Goal: Transaction & Acquisition: Book appointment/travel/reservation

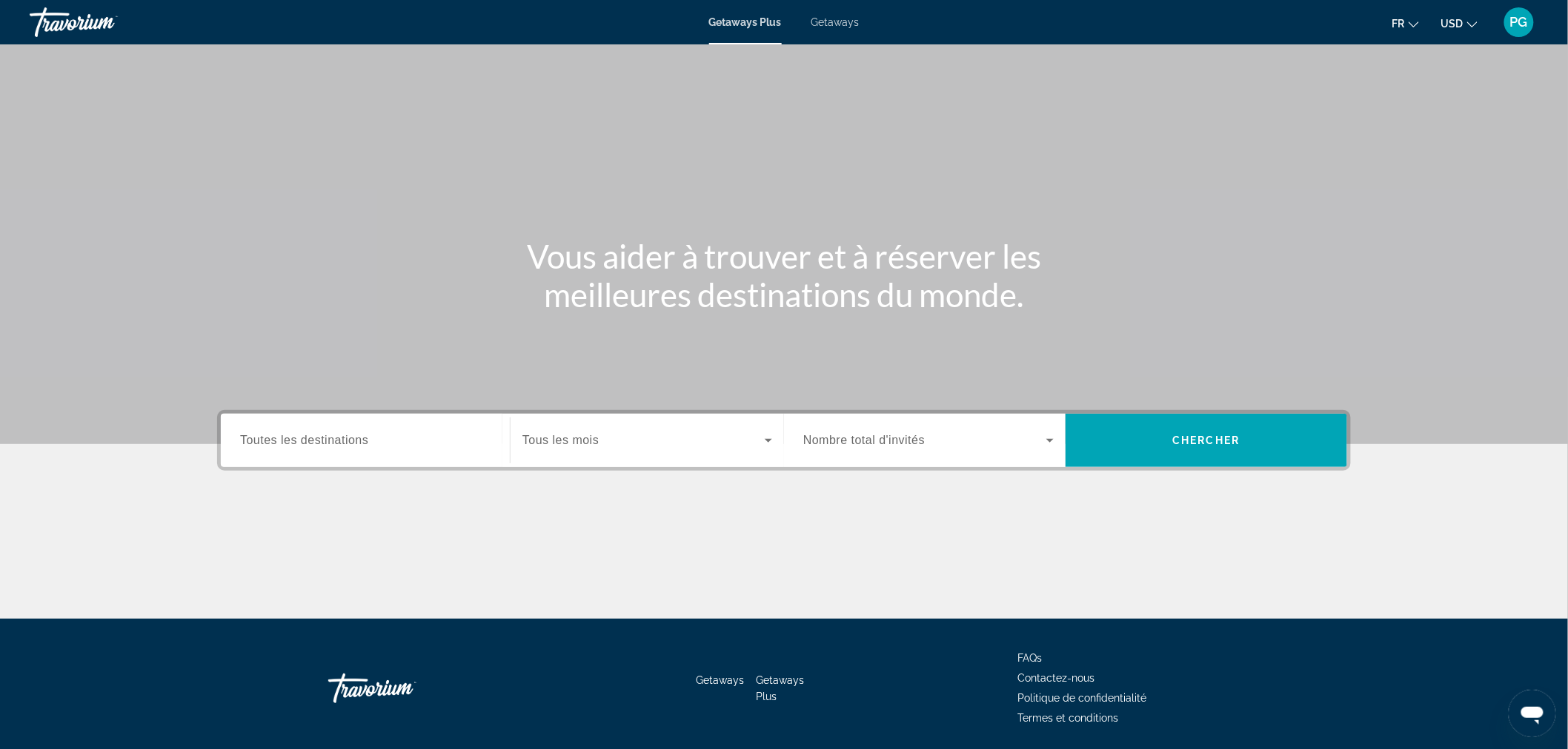
click at [268, 448] on div "Search widget" at bounding box center [365, 441] width 250 height 42
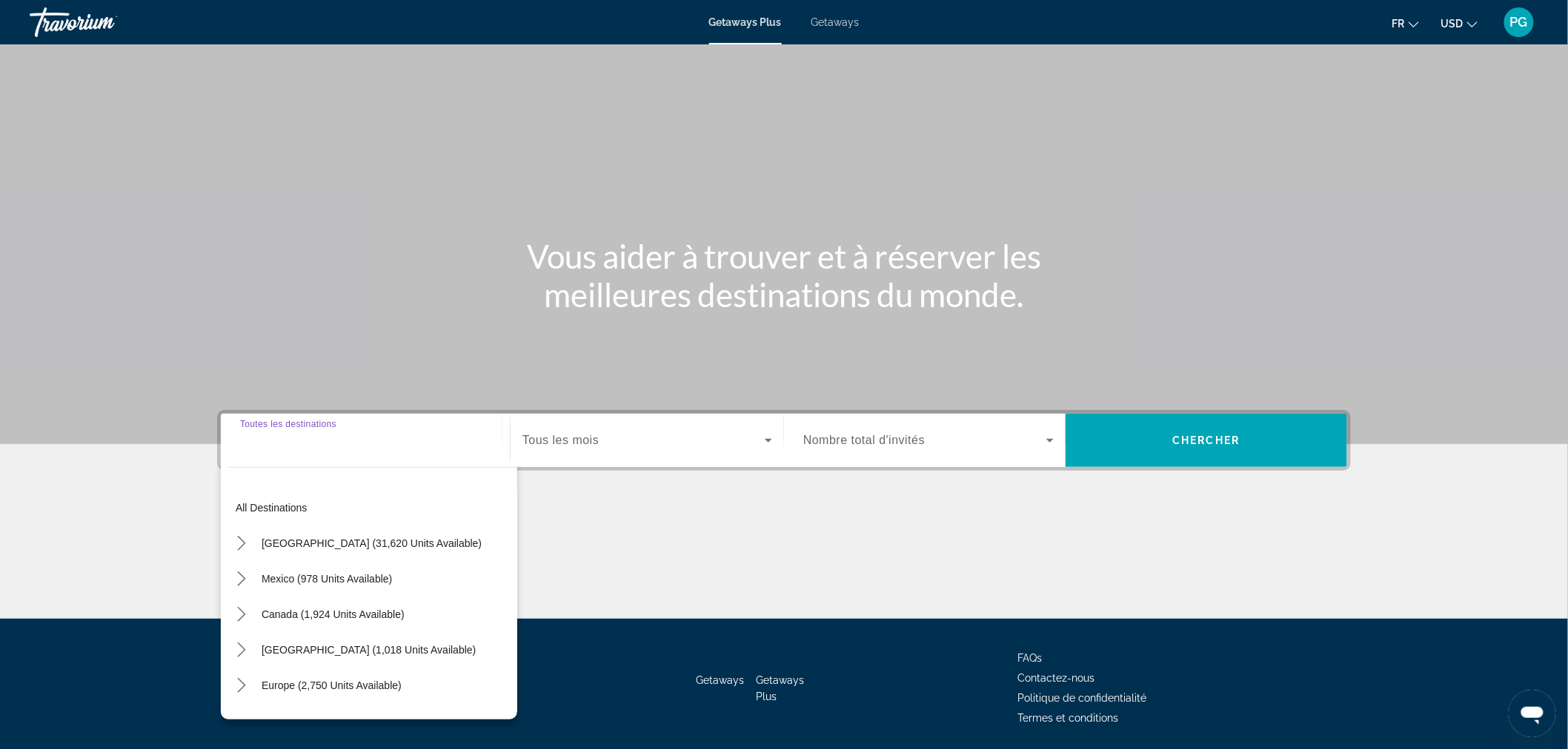
scroll to position [49, 0]
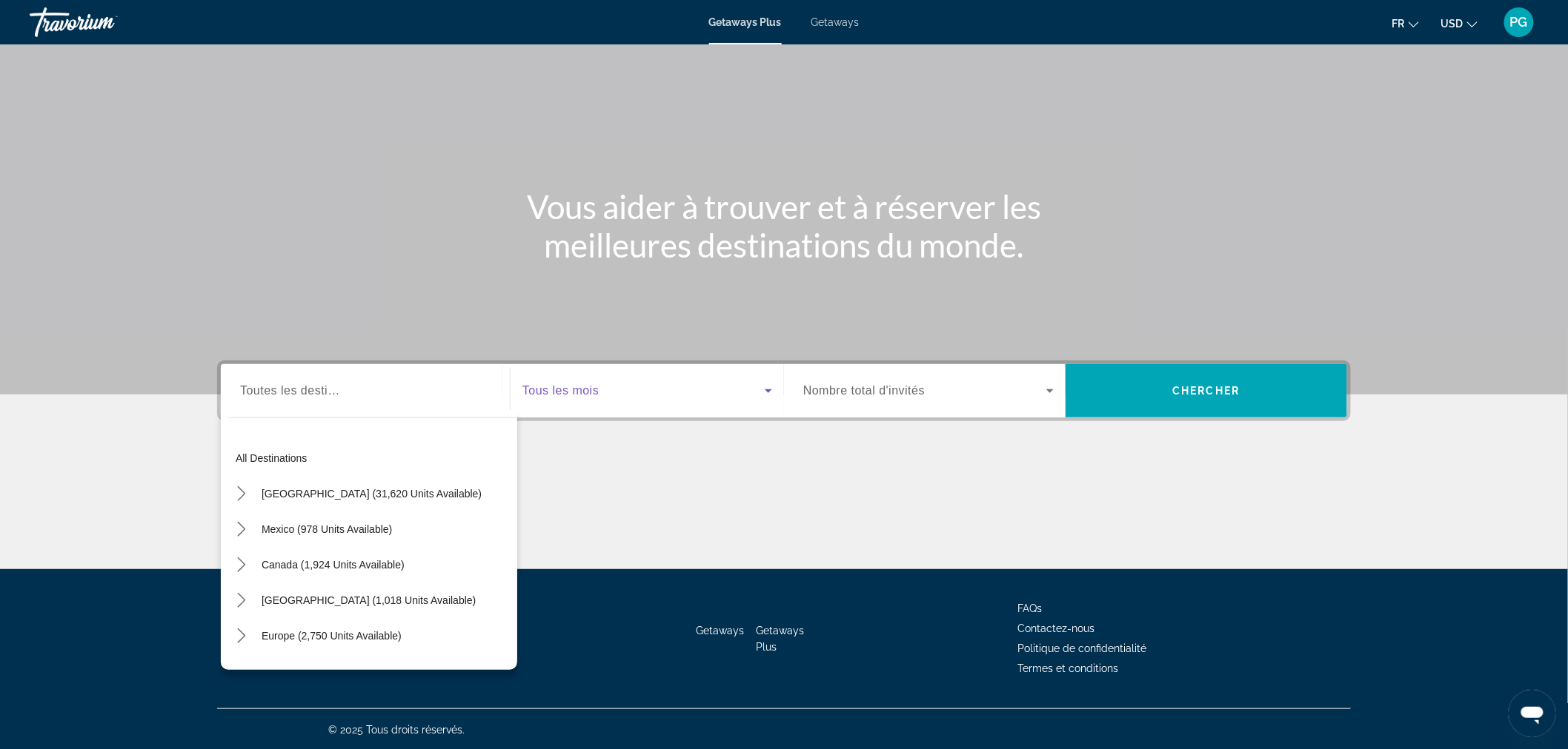
click at [622, 388] on span "Search widget" at bounding box center [644, 391] width 243 height 18
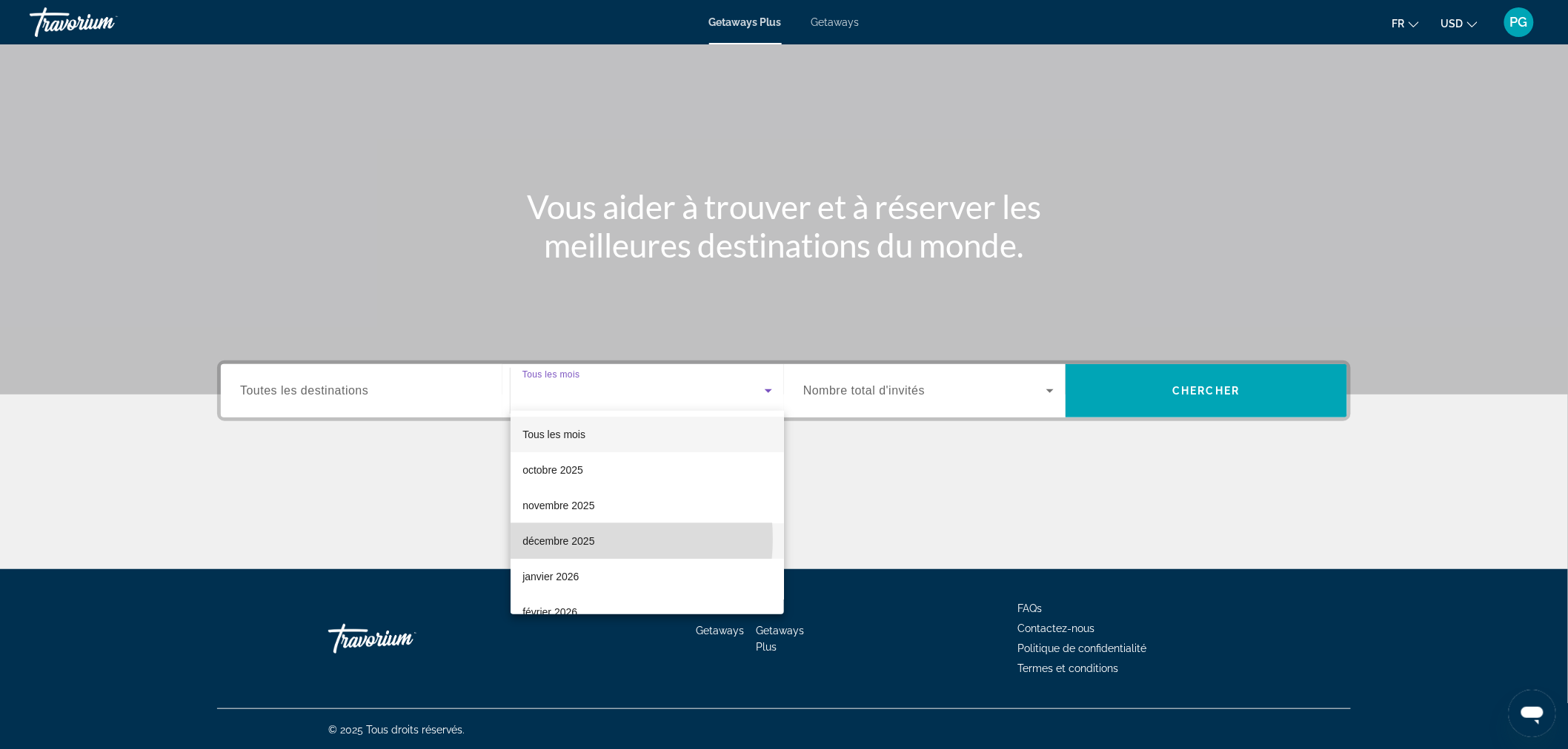
click at [563, 539] on span "décembre 2025" at bounding box center [558, 541] width 72 height 18
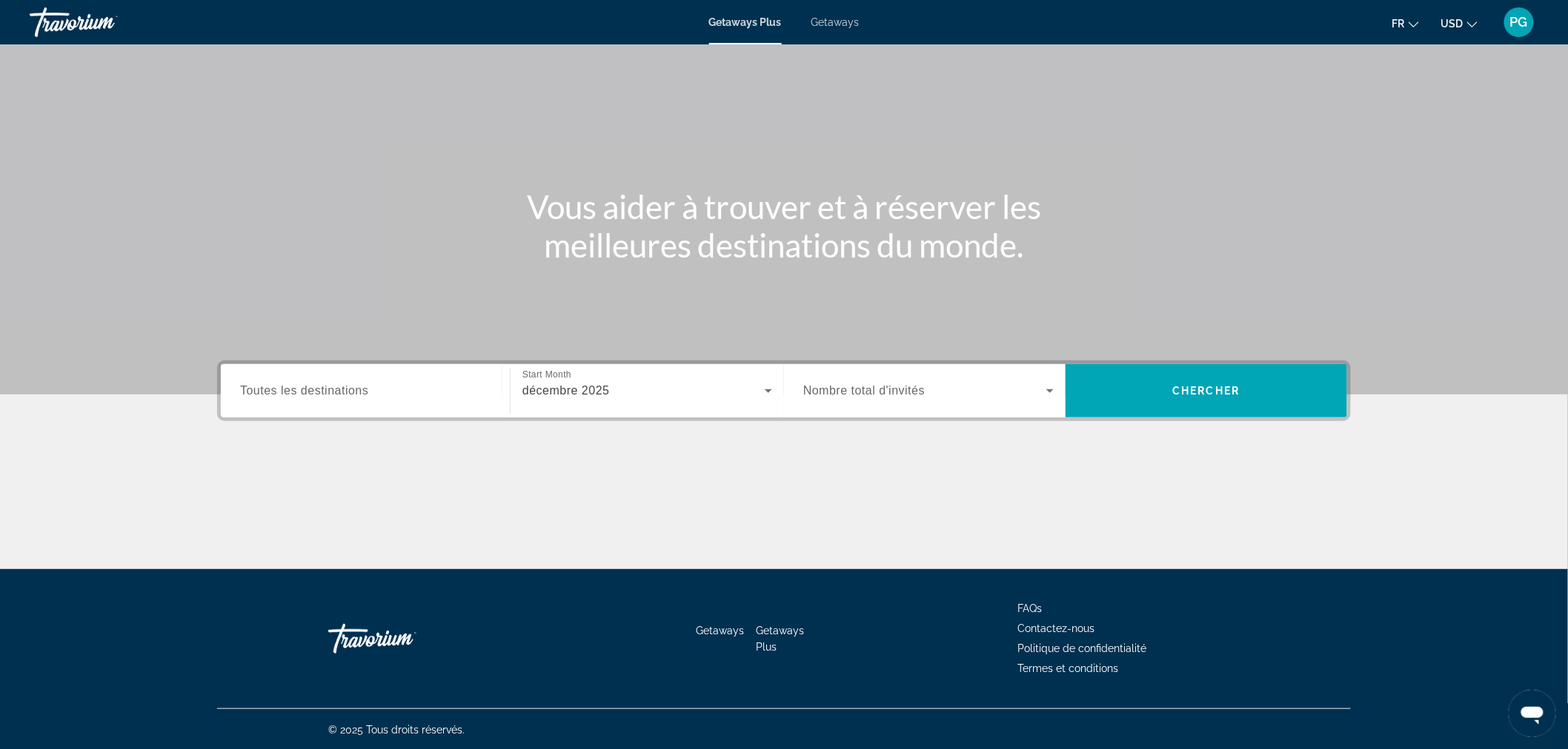
click at [919, 389] on span "Nombre total d'invités" at bounding box center [863, 390] width 121 height 13
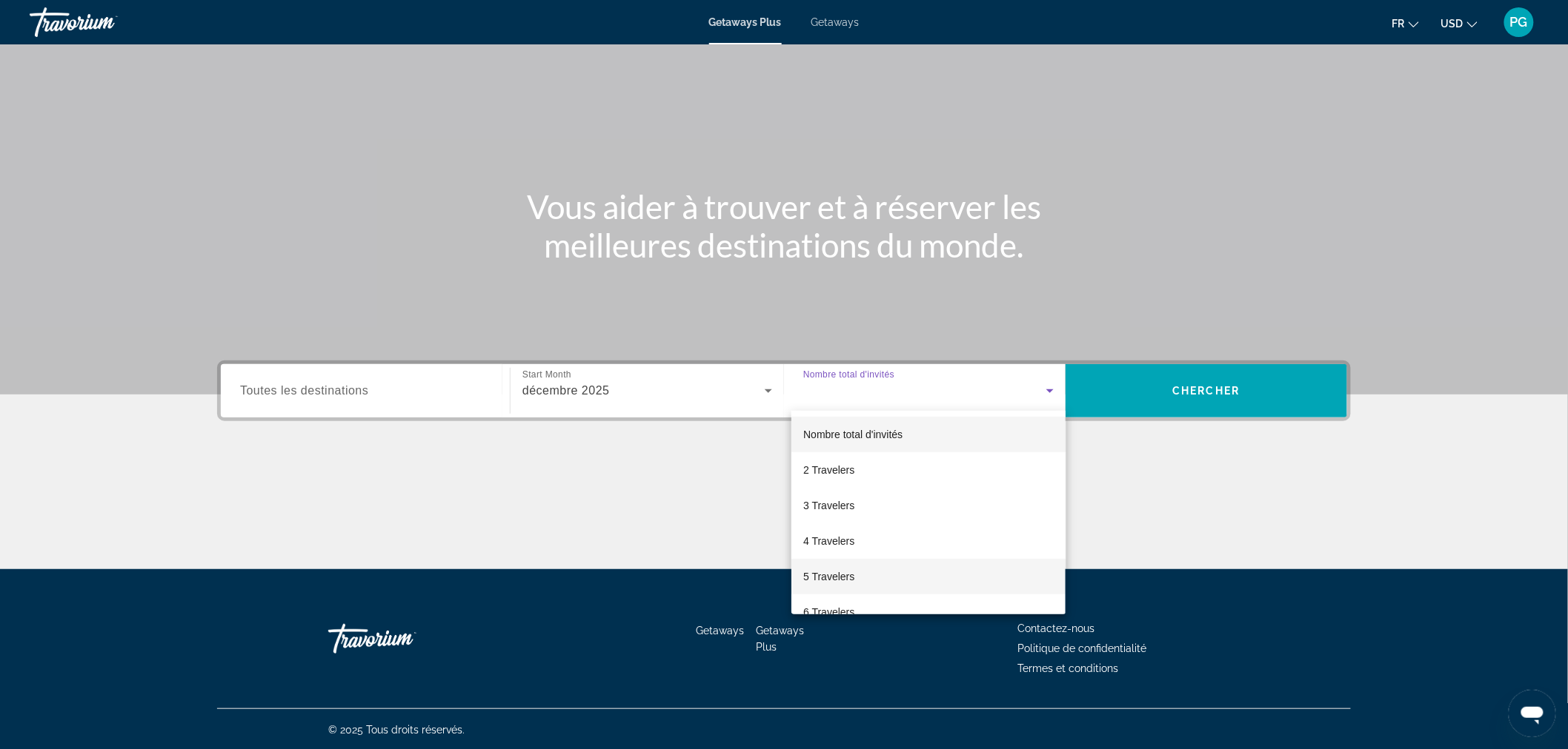
click at [843, 568] on span "5 Travelers" at bounding box center [828, 577] width 51 height 18
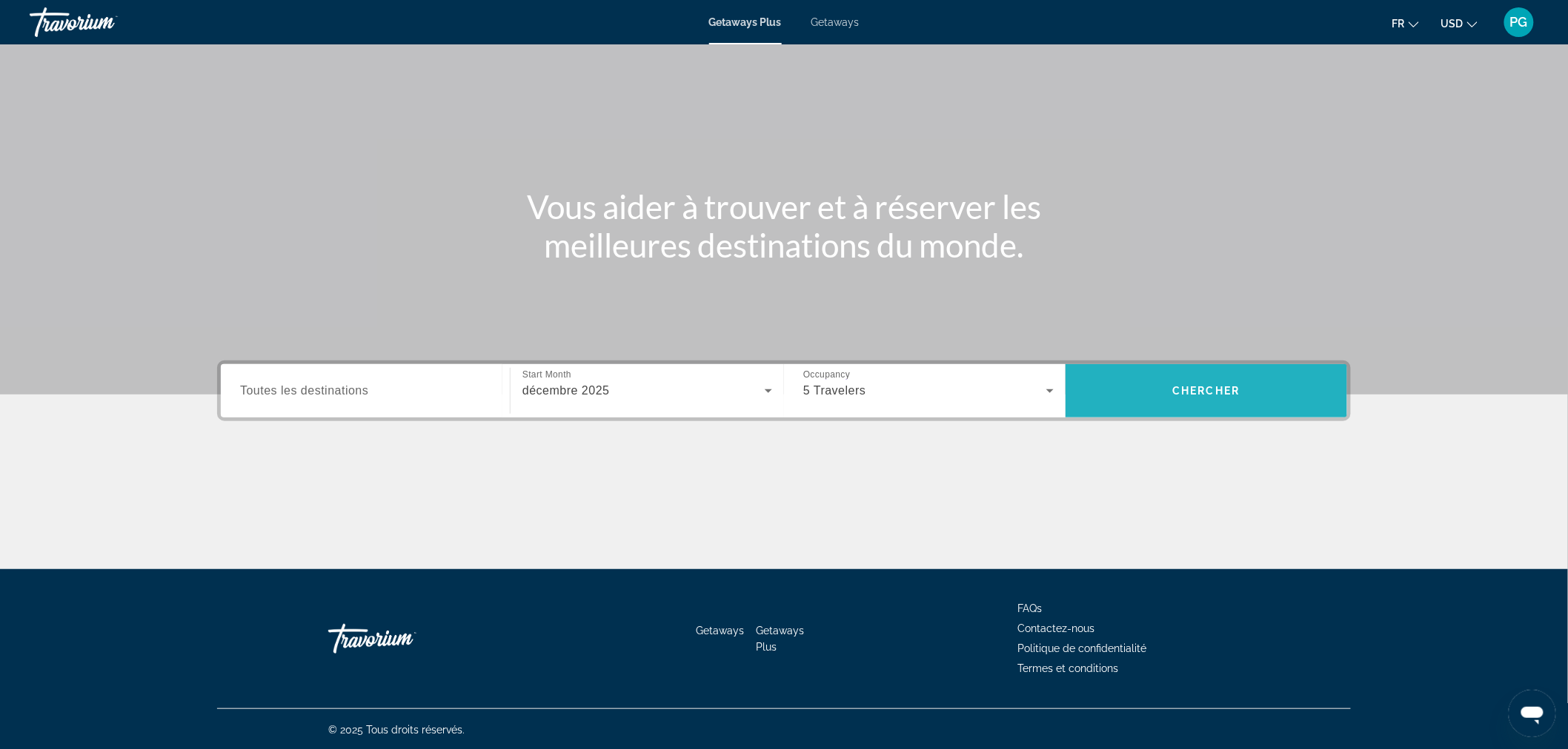
click at [1220, 387] on span "Chercher" at bounding box center [1206, 391] width 67 height 12
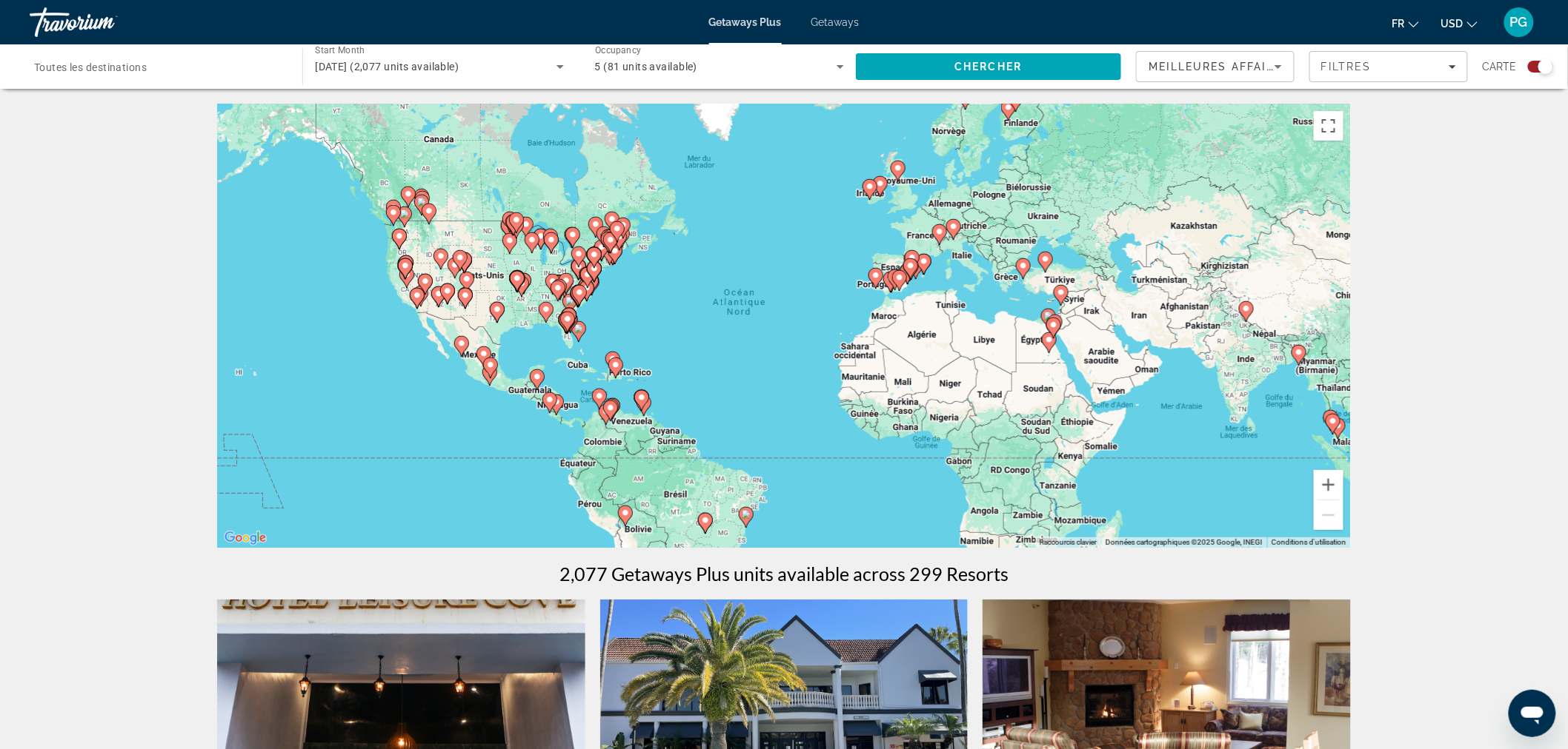
click at [597, 396] on image "Main content" at bounding box center [599, 395] width 9 height 9
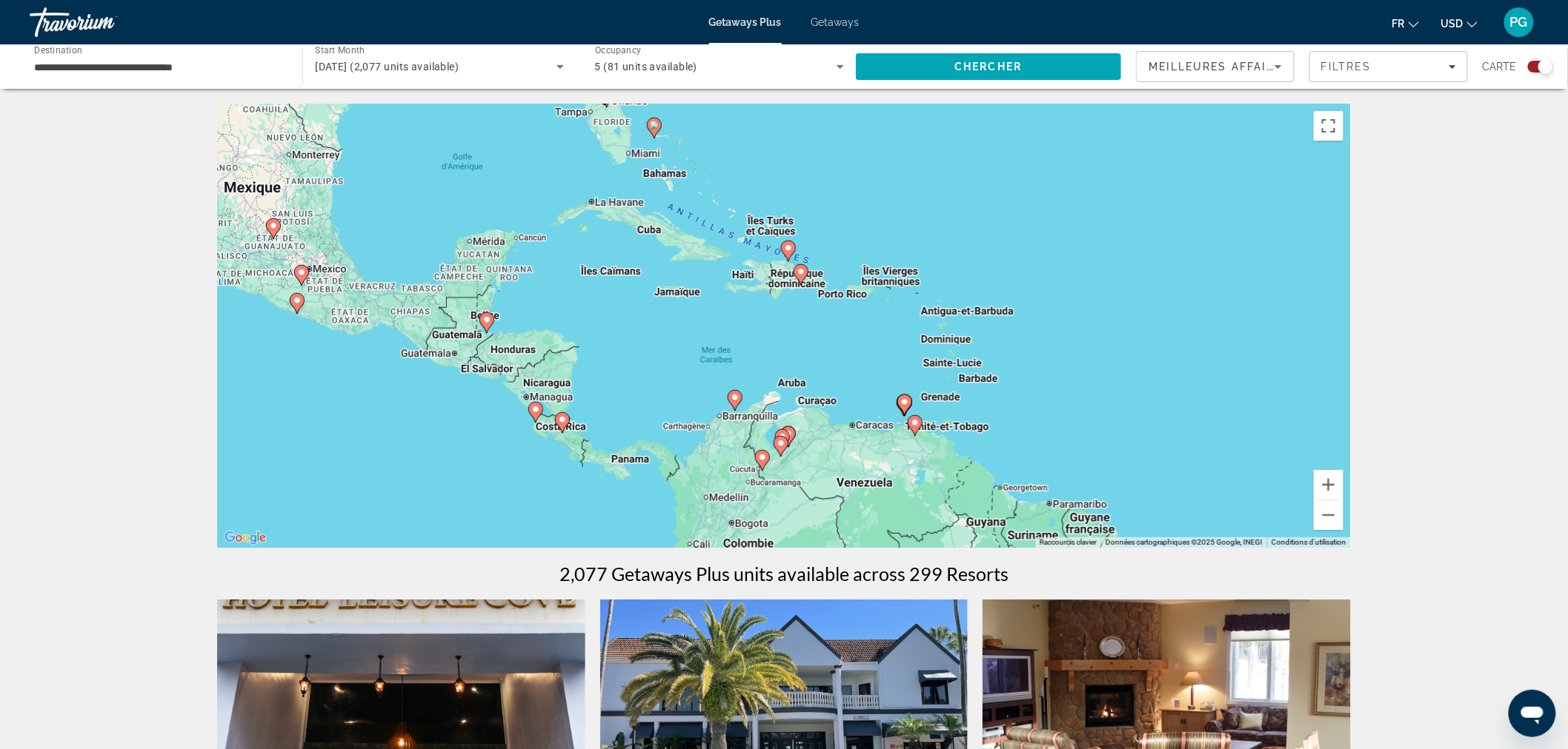
drag, startPoint x: 761, startPoint y: 257, endPoint x: 713, endPoint y: 344, distance: 99.4
click at [713, 344] on div "Pour activer le glissement avec le clavier, appuyez sur Alt+Entrée. Une fois ce…" at bounding box center [783, 325] width 1133 height 444
click at [561, 419] on image "Main content" at bounding box center [562, 419] width 9 height 9
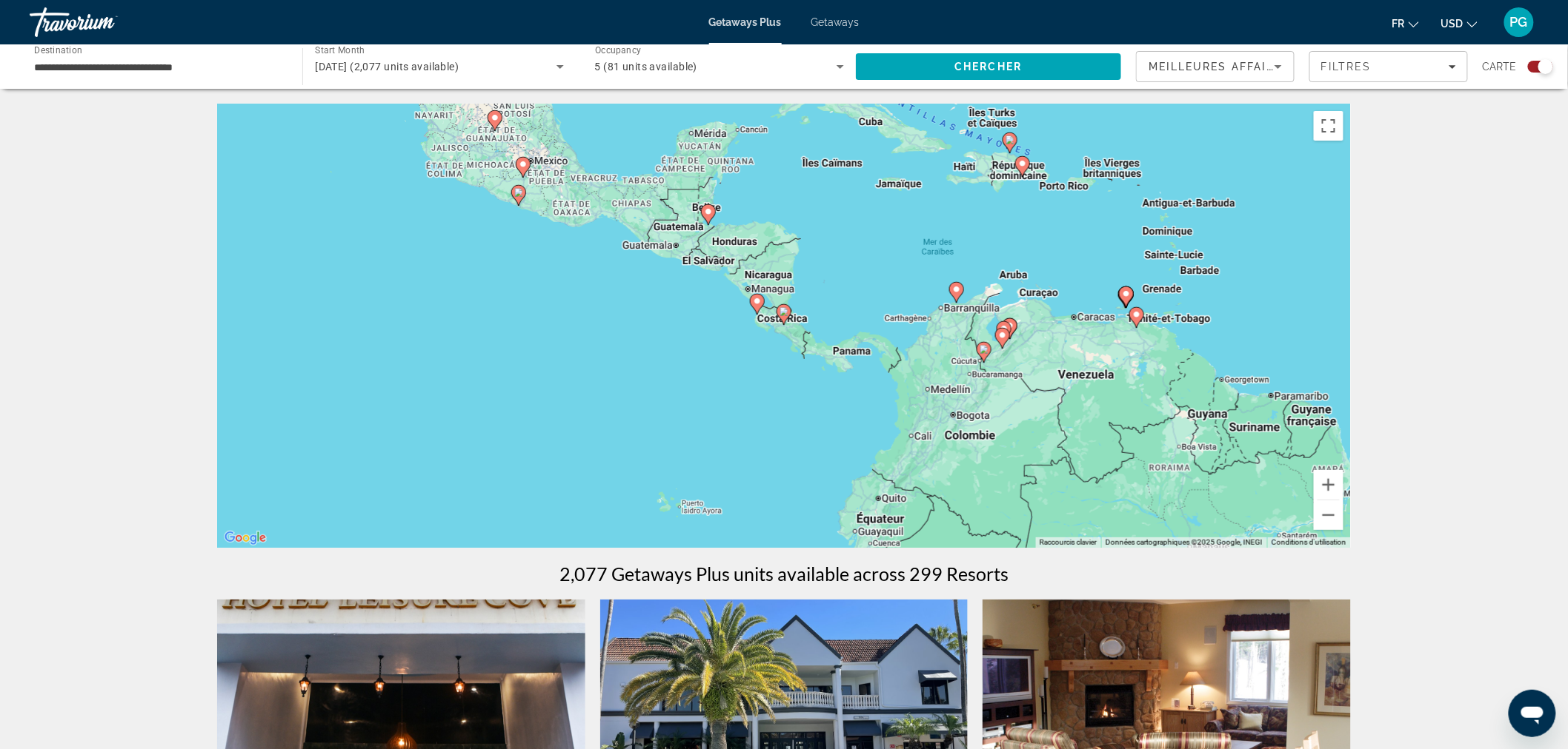
click at [783, 316] on icon "Main content" at bounding box center [784, 315] width 14 height 20
type input "**********"
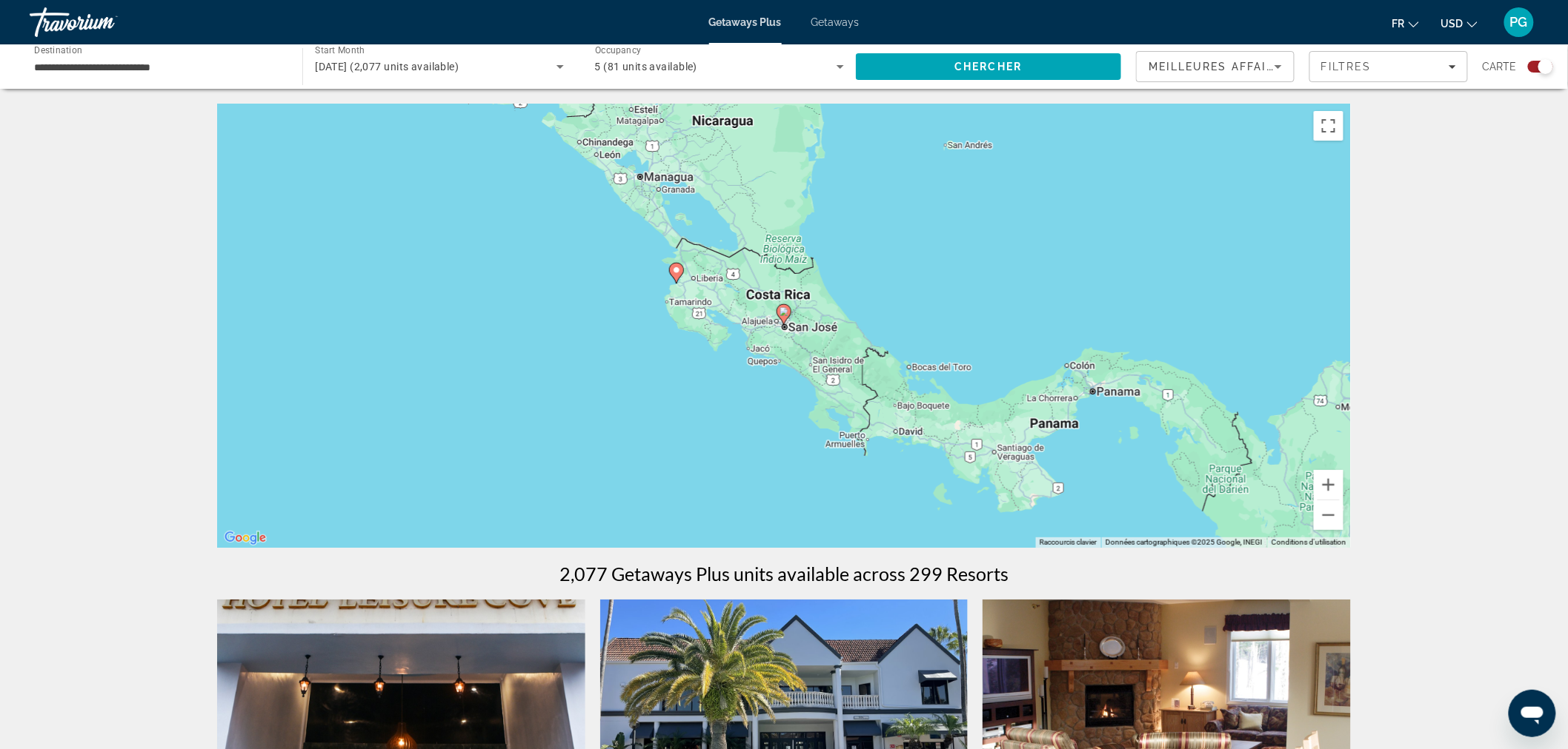
click at [675, 269] on image "Main content" at bounding box center [676, 270] width 9 height 9
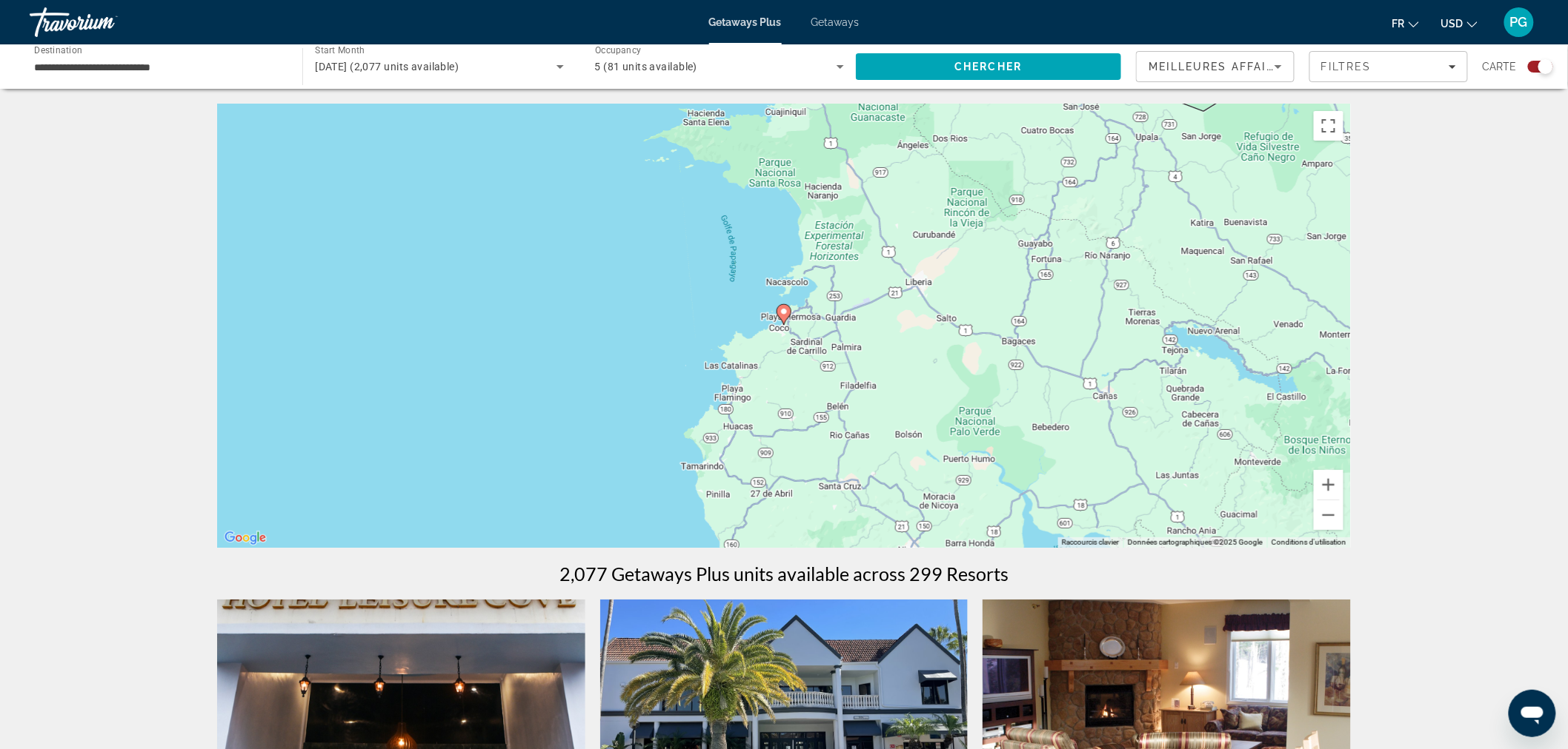
click at [783, 311] on image "Main content" at bounding box center [783, 311] width 9 height 9
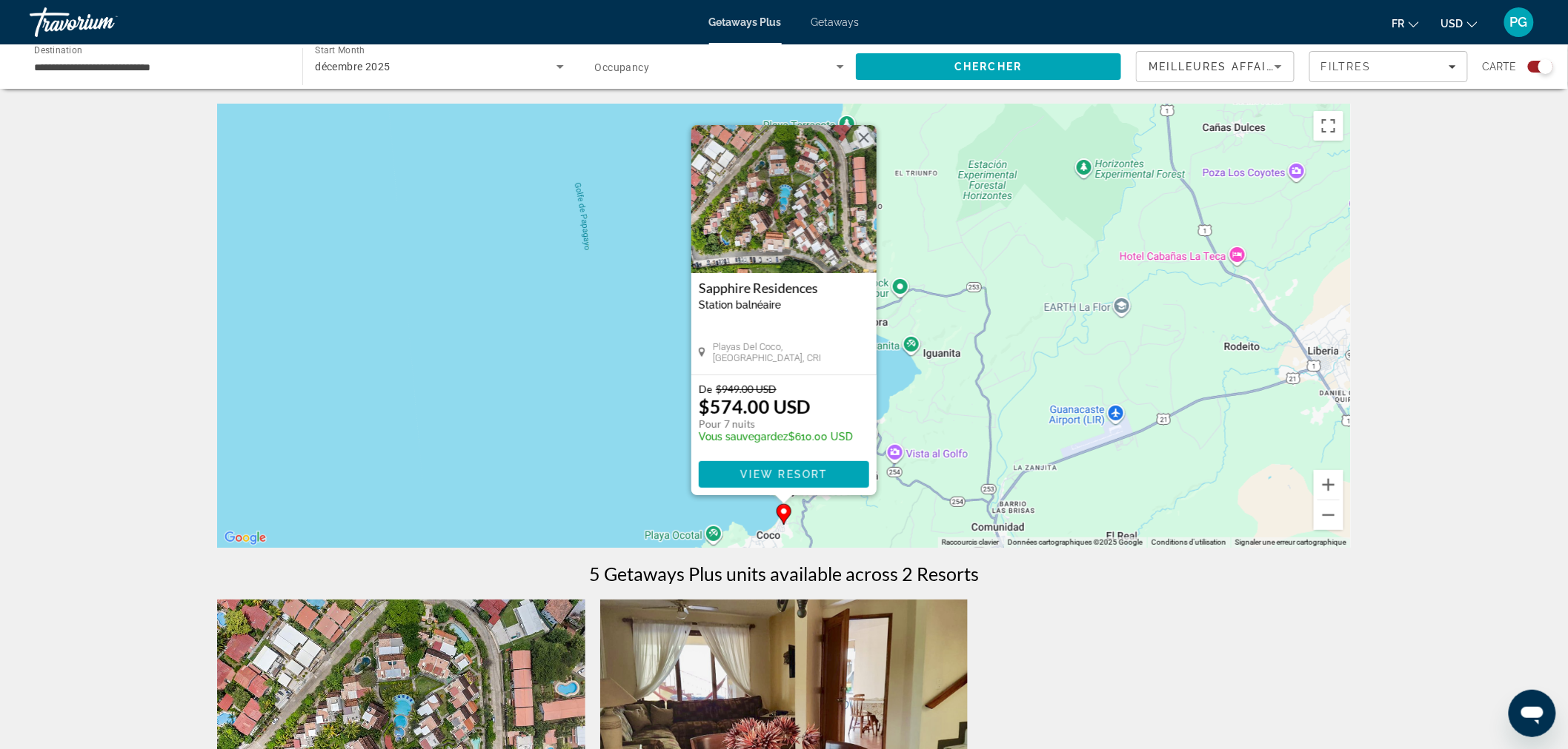
click at [1465, 23] on button "USD USD ($) MXN (Mex$) CAD (Can$) GBP (£) EUR (€) AUD (A$) NZD (NZ$) CNY (CN¥)" at bounding box center [1459, 24] width 36 height 22
click at [1438, 95] on button "CAD (Can$)" at bounding box center [1429, 98] width 73 height 20
click at [764, 463] on span "Main content" at bounding box center [783, 475] width 171 height 35
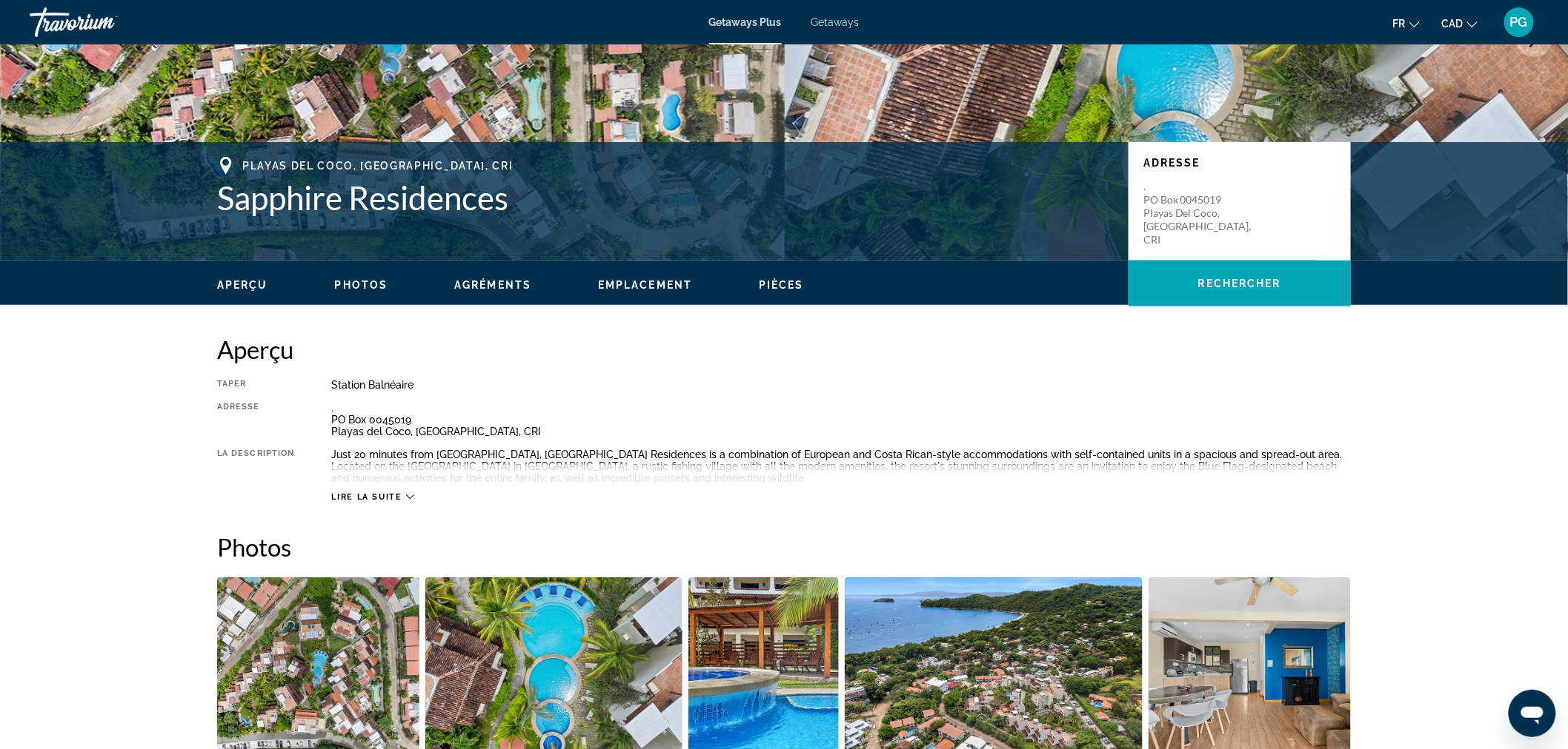
scroll to position [246, 0]
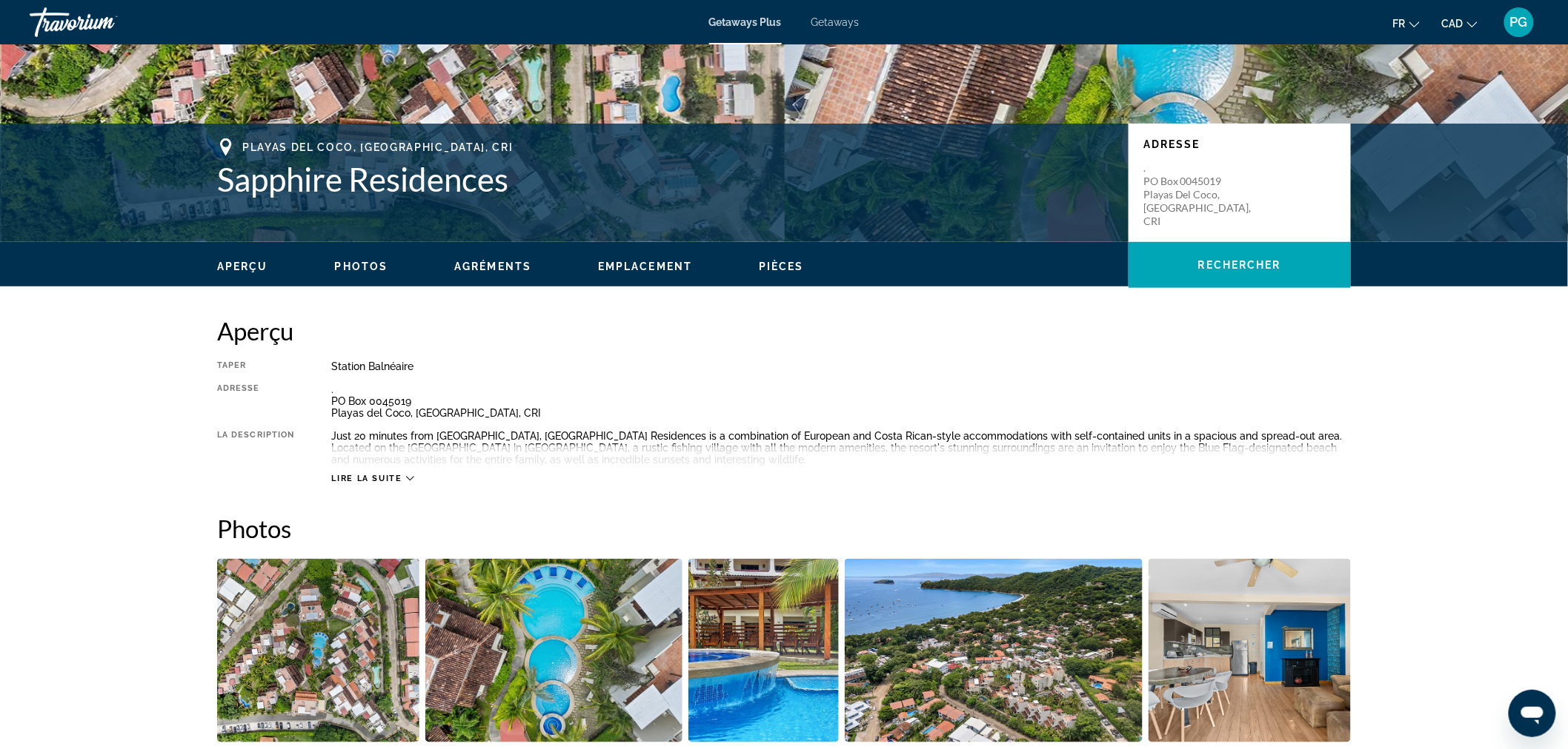
click at [410, 477] on icon "Main content" at bounding box center [410, 479] width 8 height 8
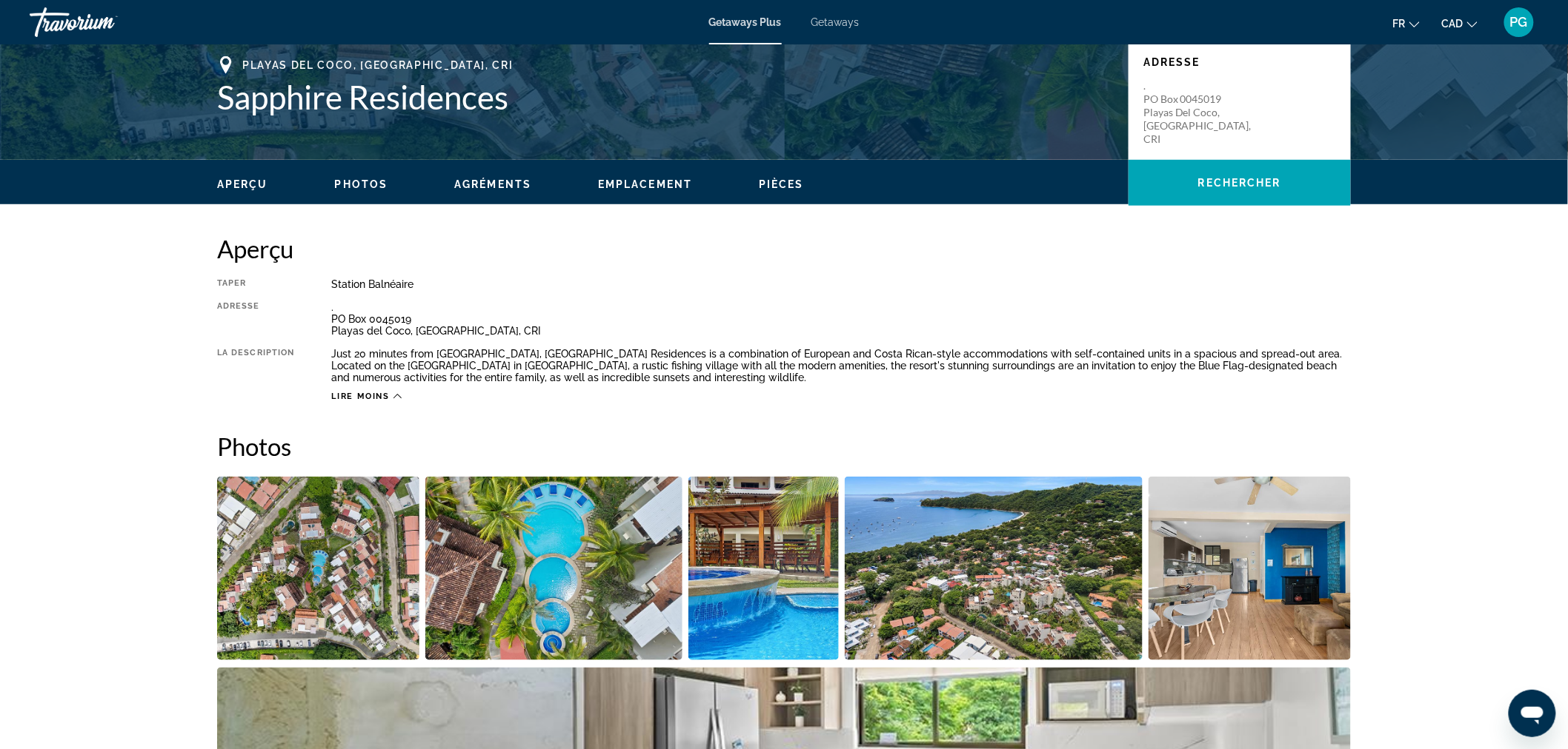
scroll to position [0, 0]
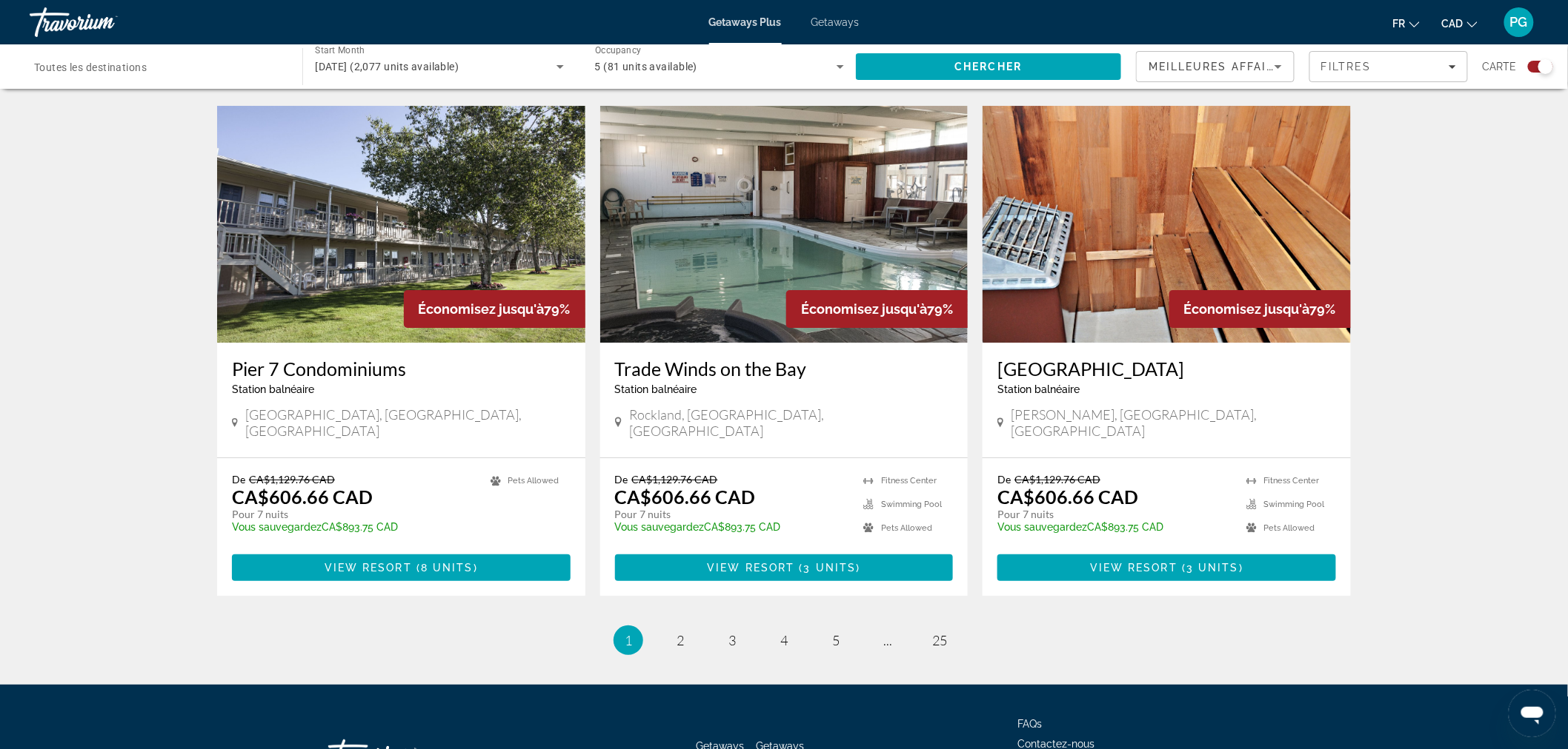
scroll to position [2127, 0]
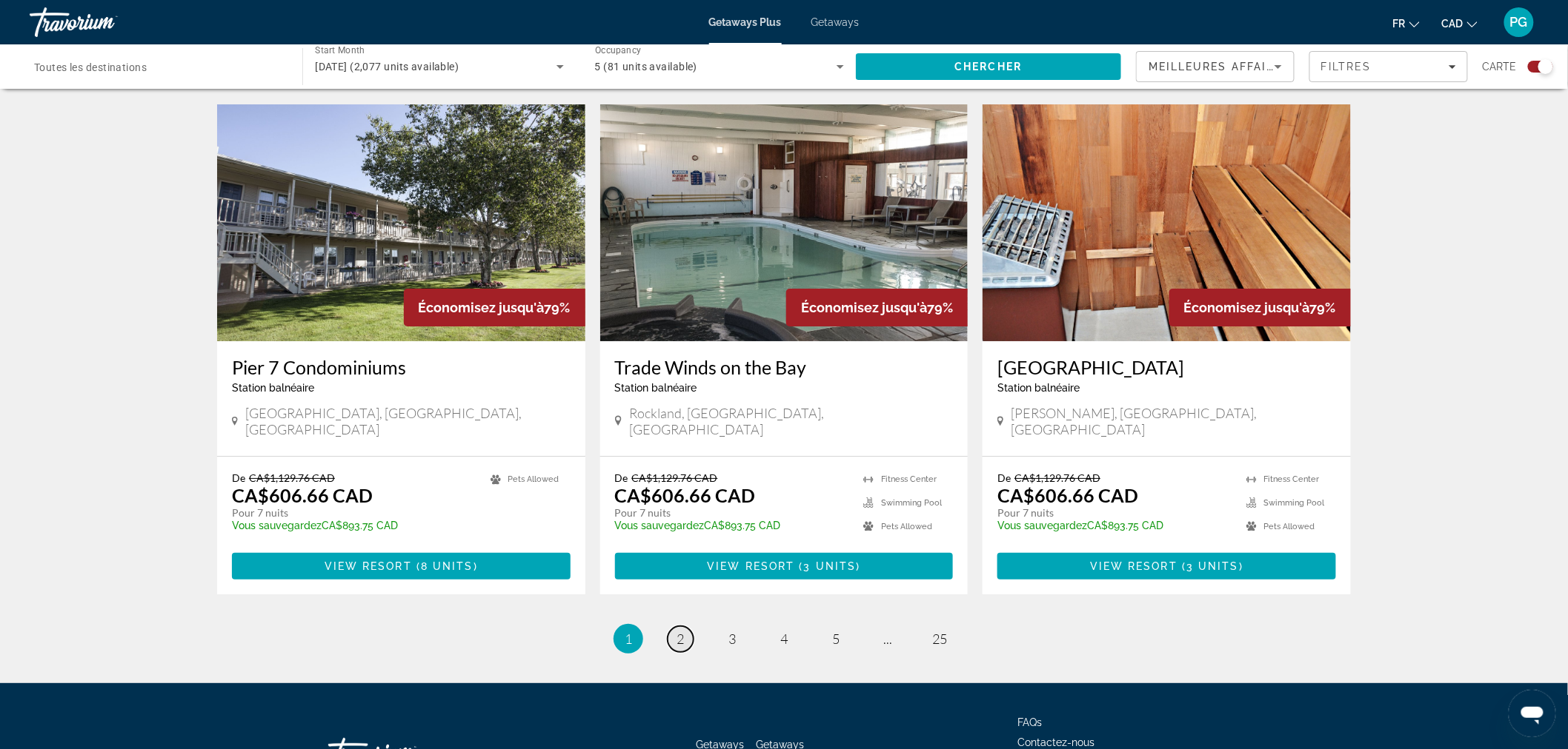
click at [675, 627] on link "page 2" at bounding box center [680, 640] width 26 height 26
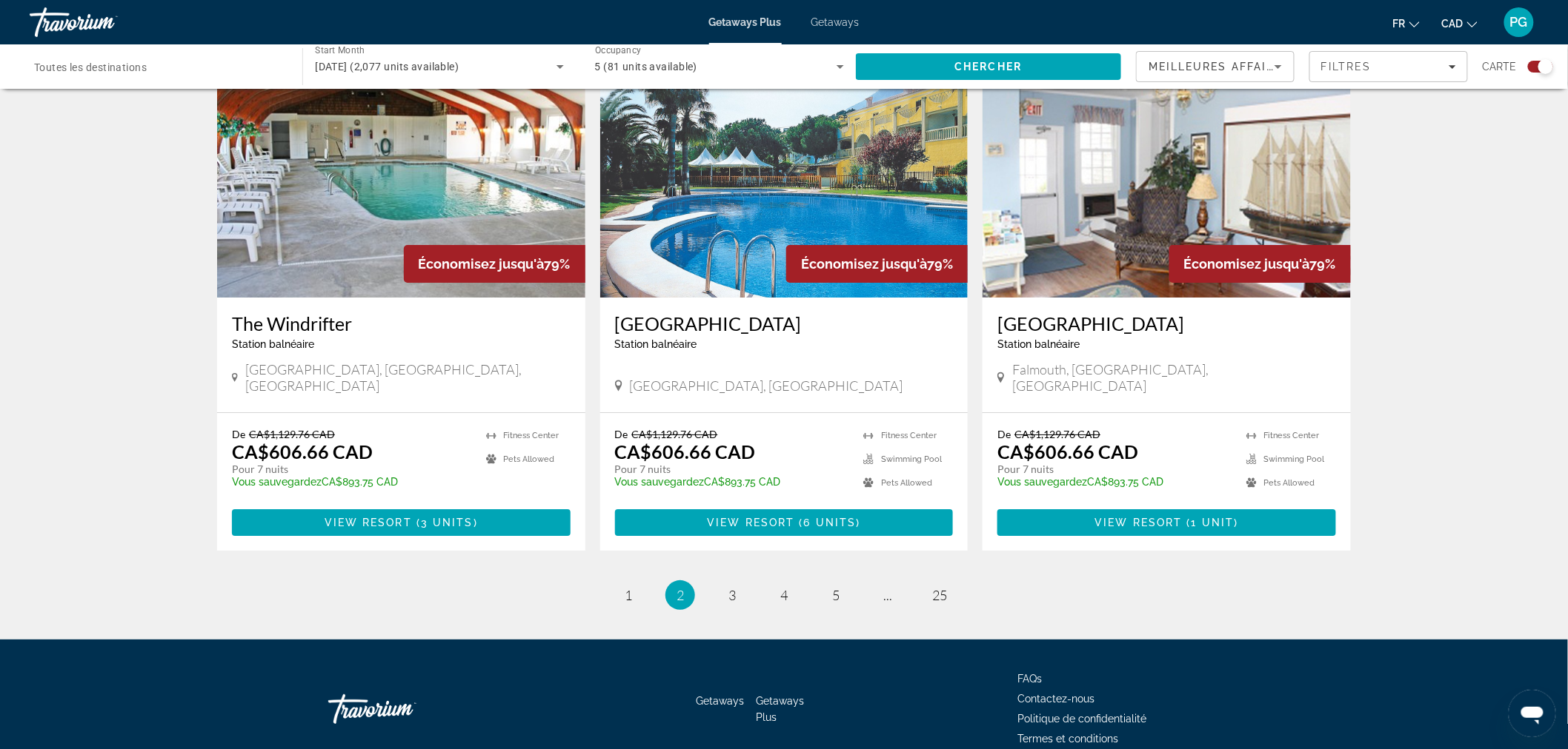
scroll to position [2105, 0]
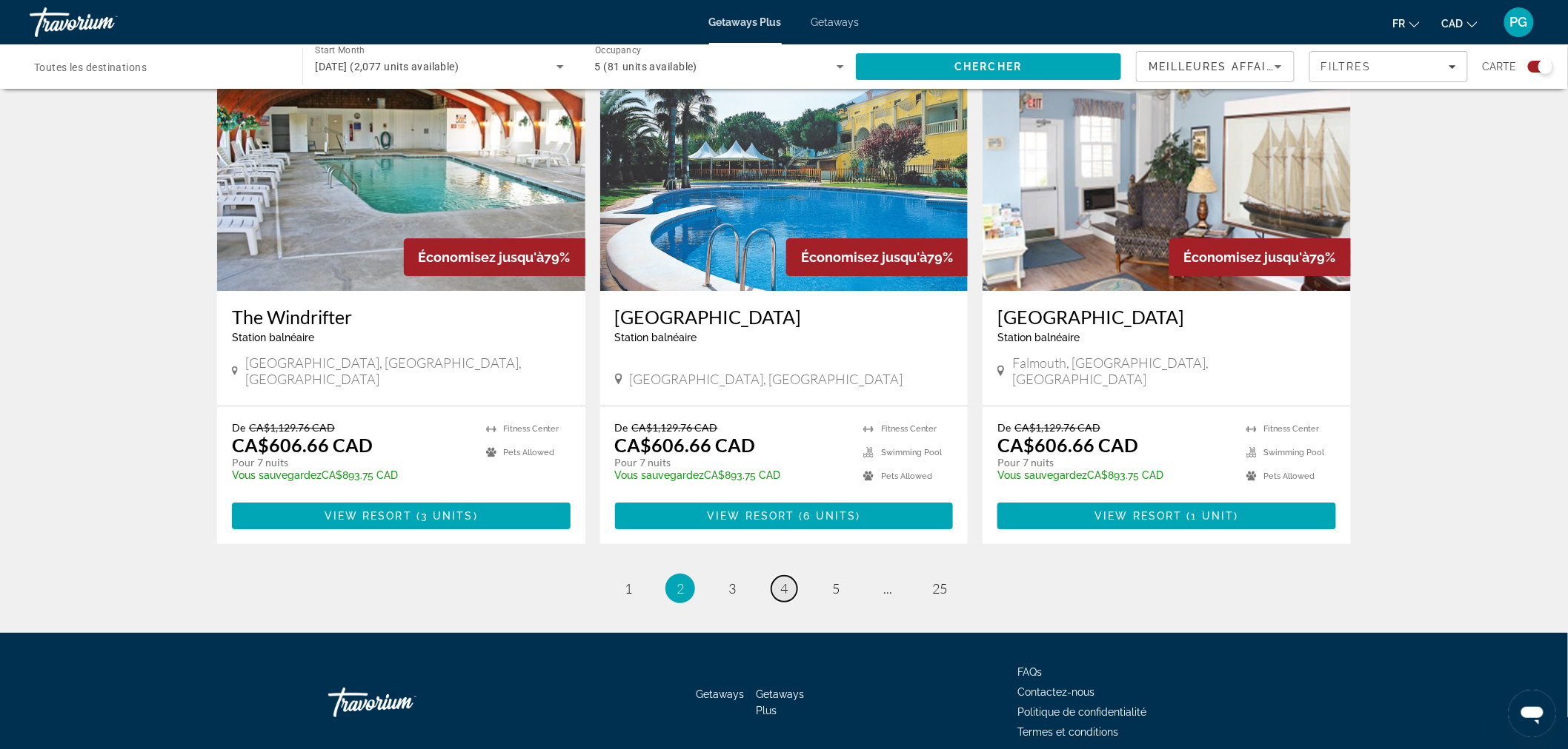
click at [787, 580] on span "4" at bounding box center [784, 588] width 8 height 17
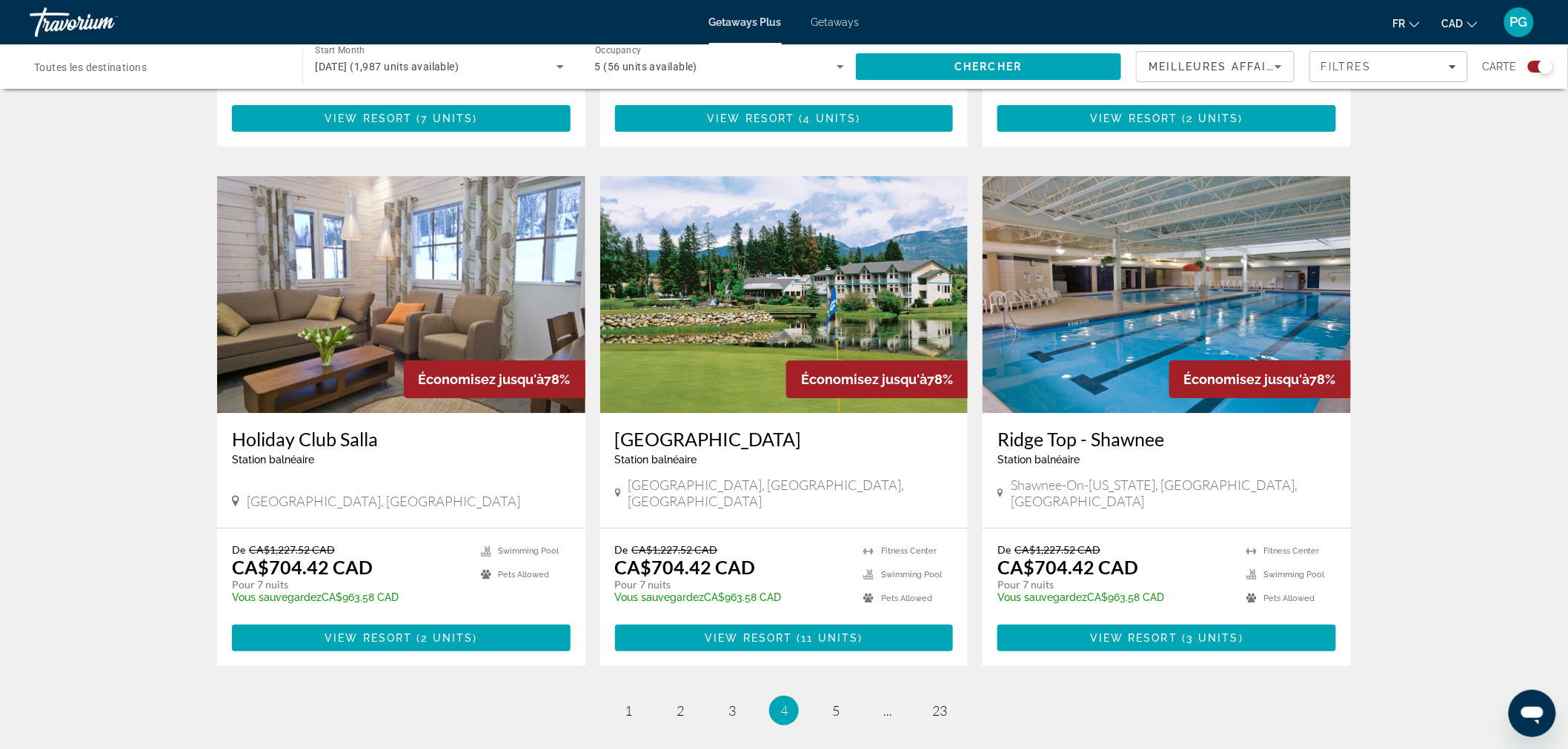
scroll to position [2056, 0]
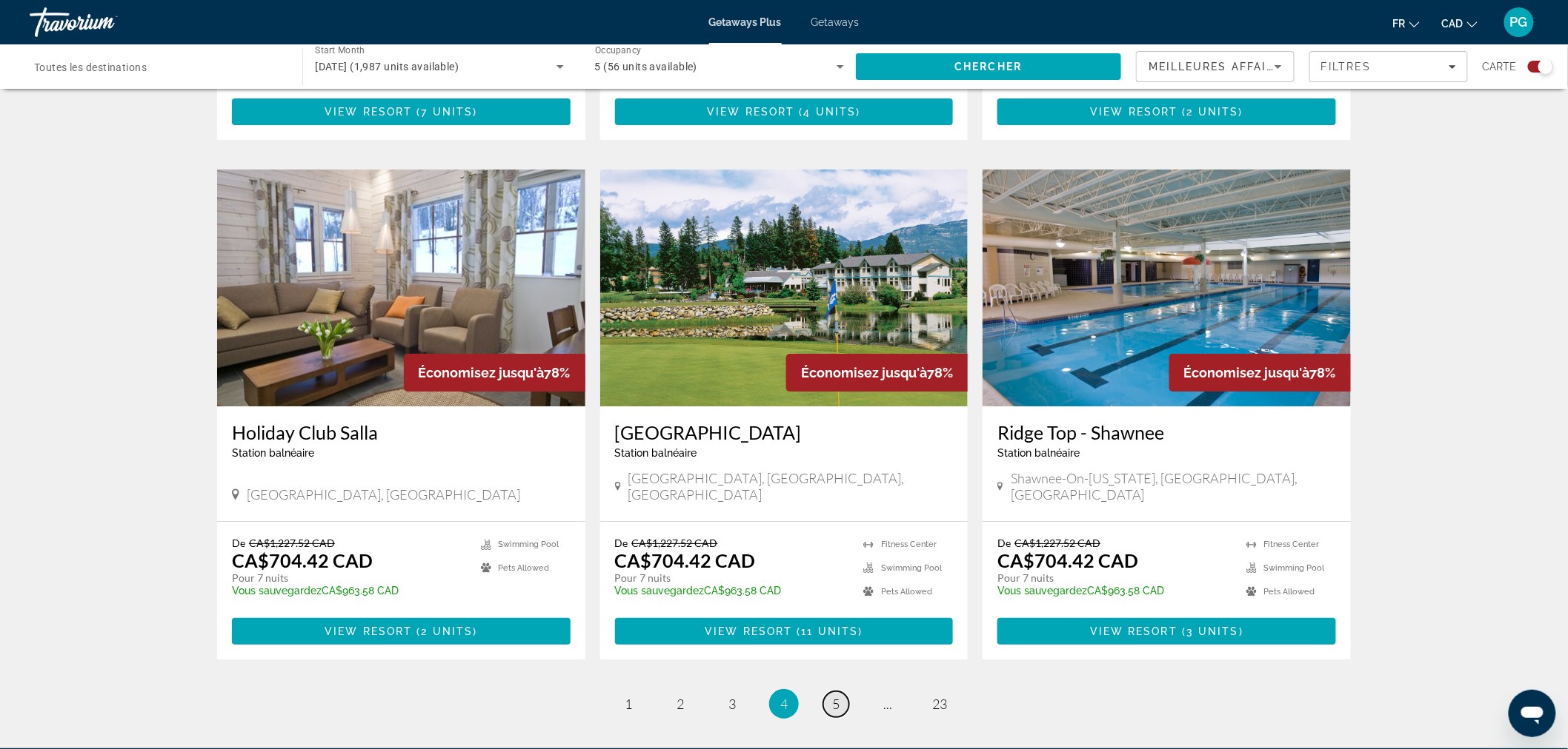
click at [840, 692] on link "page 5" at bounding box center [836, 705] width 26 height 26
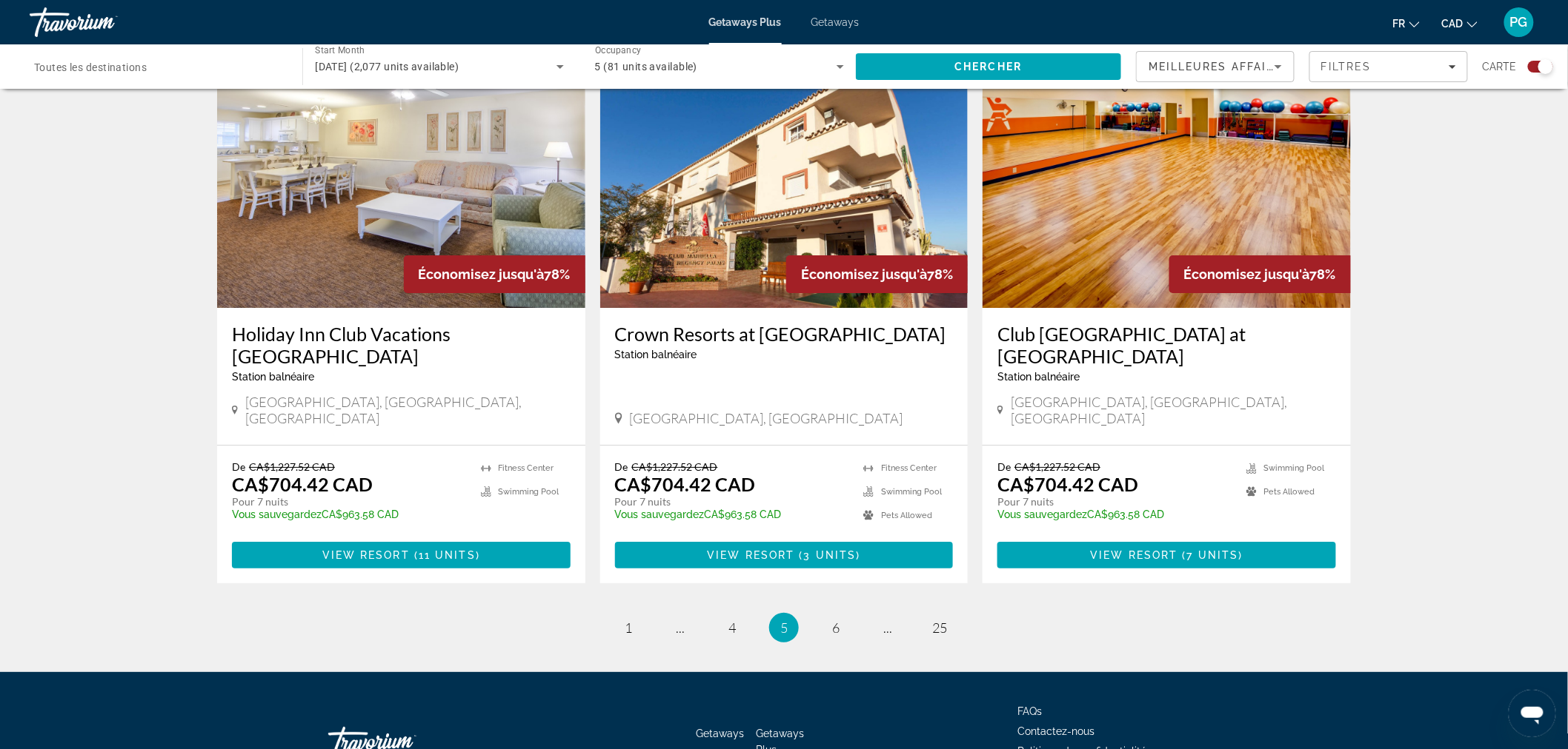
scroll to position [2128, 0]
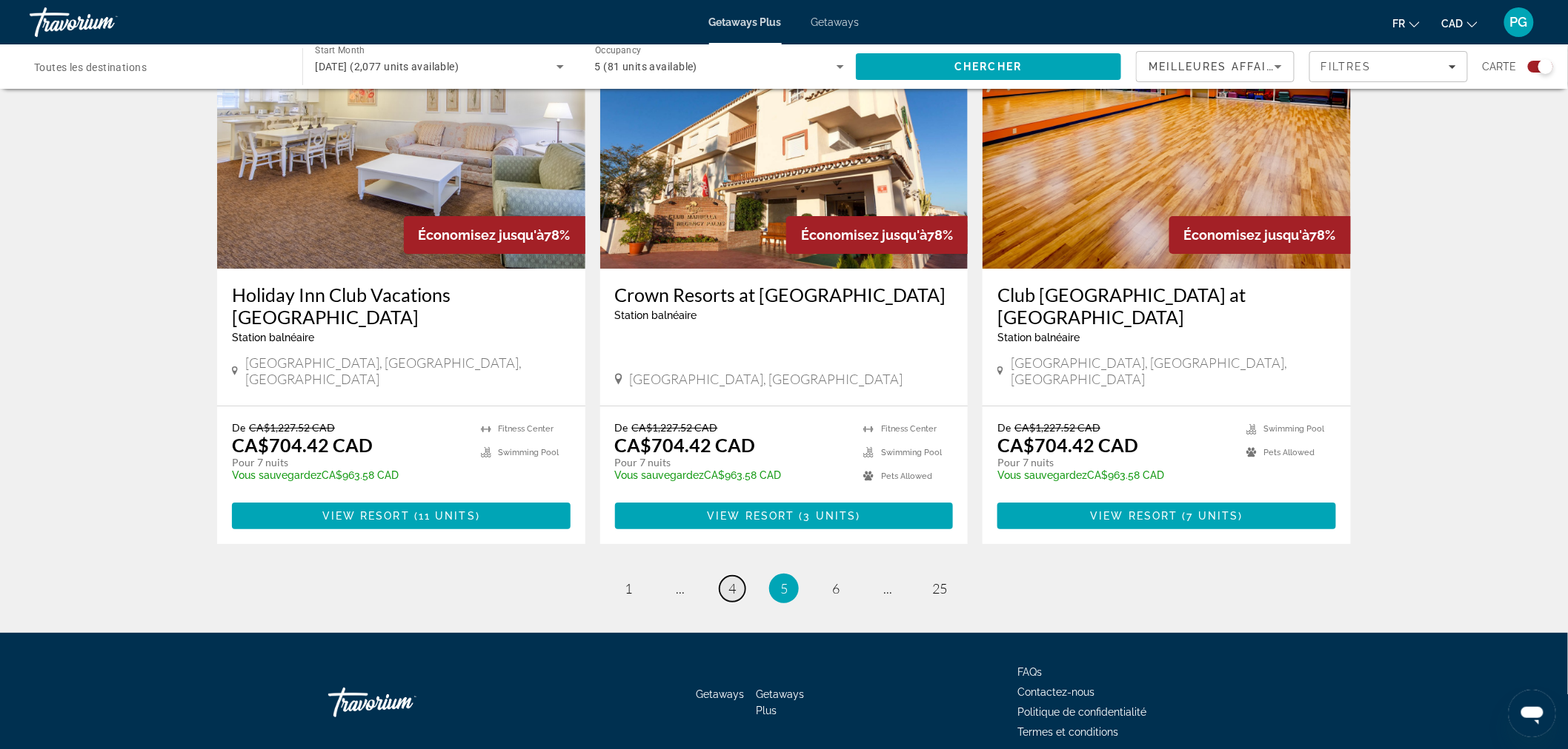
click at [724, 576] on link "page 4" at bounding box center [732, 588] width 26 height 26
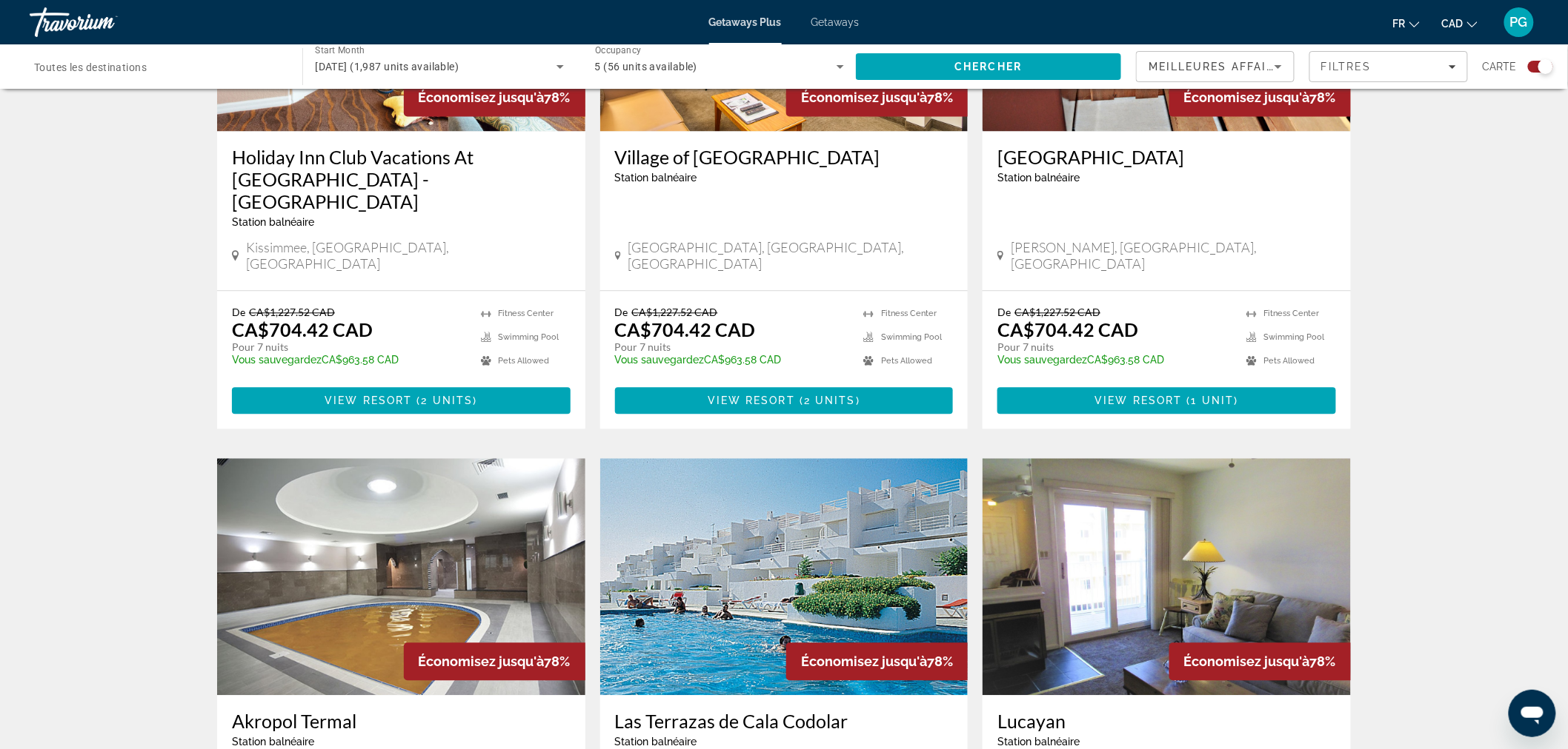
scroll to position [1480, 0]
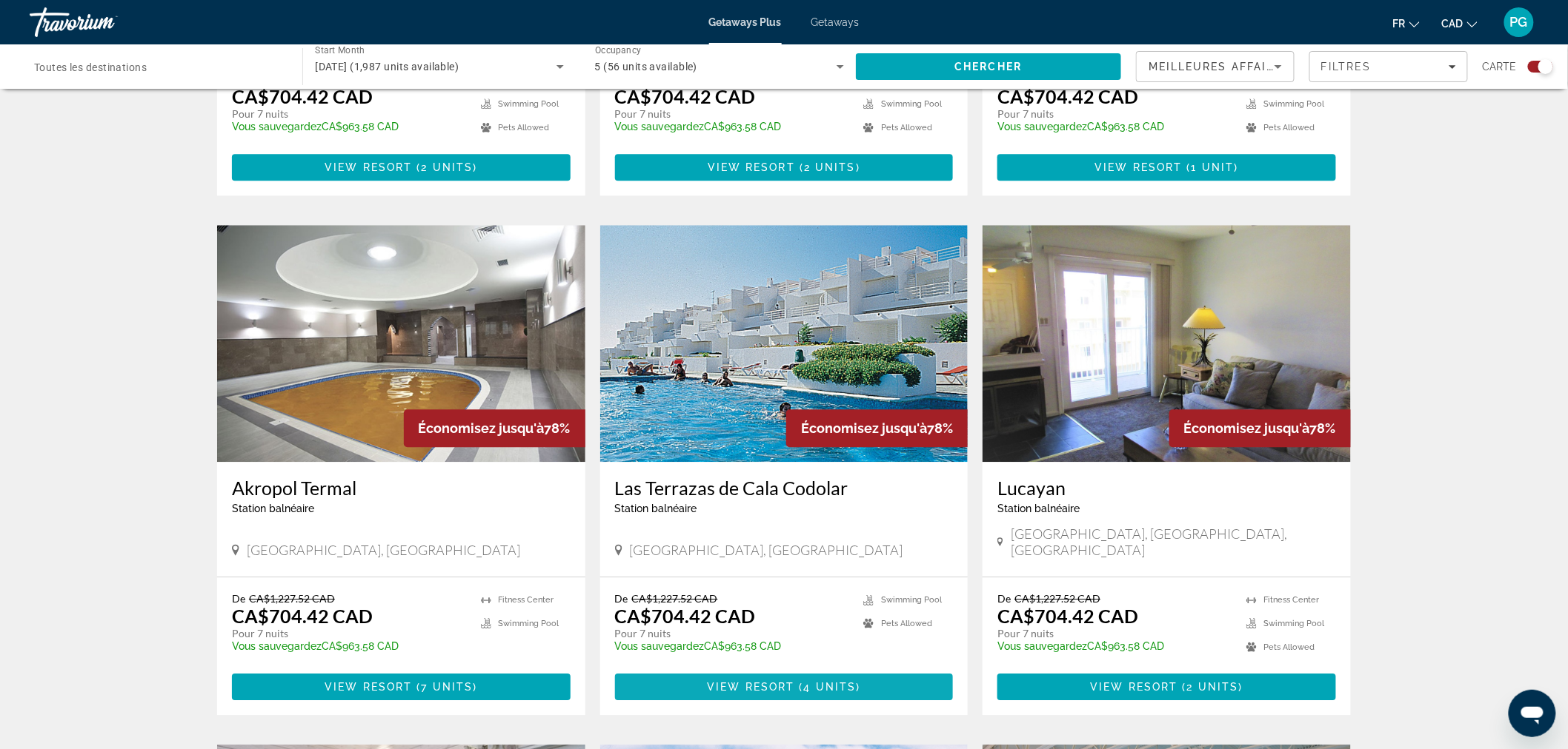
click at [803, 669] on span "Main content" at bounding box center [784, 687] width 338 height 35
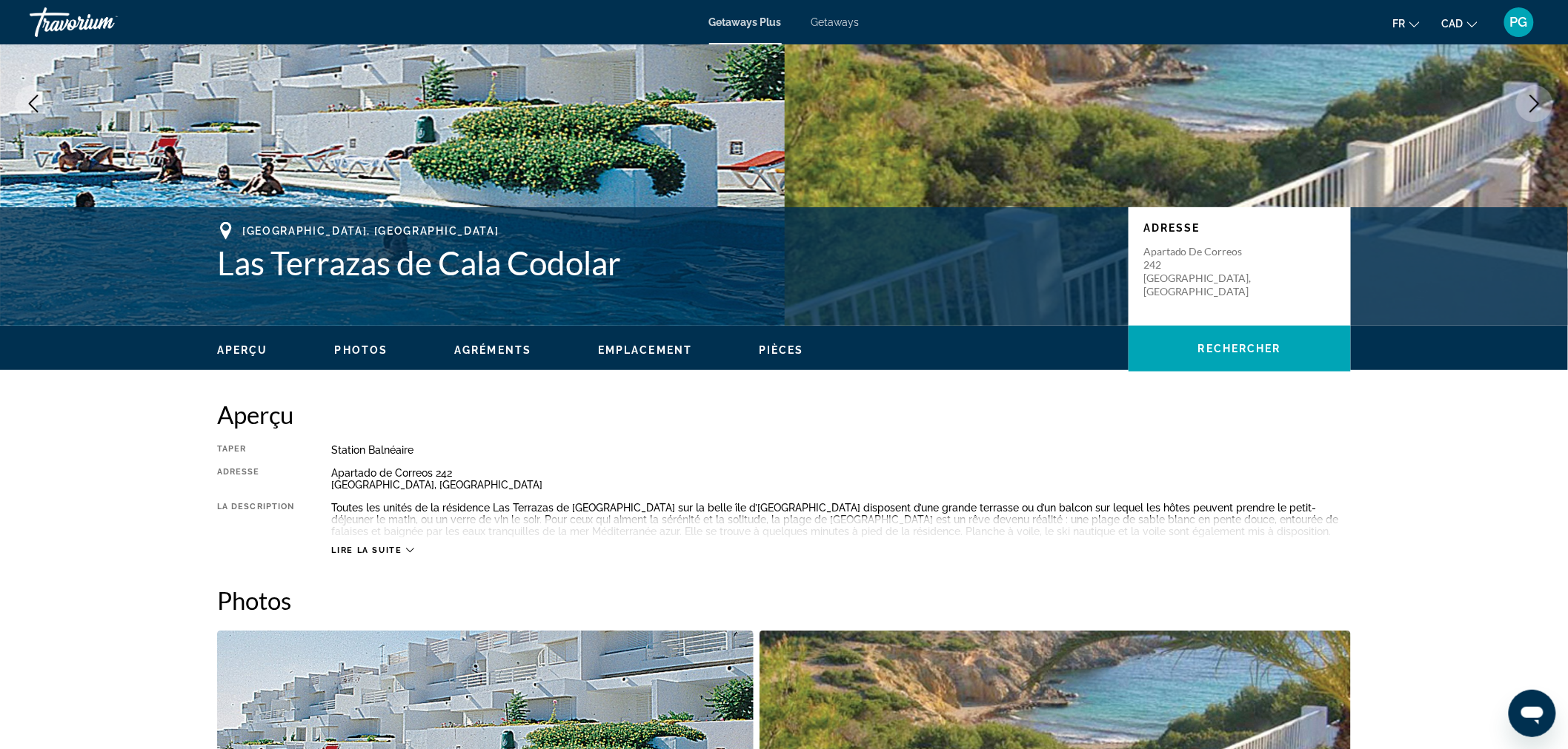
scroll to position [165, 0]
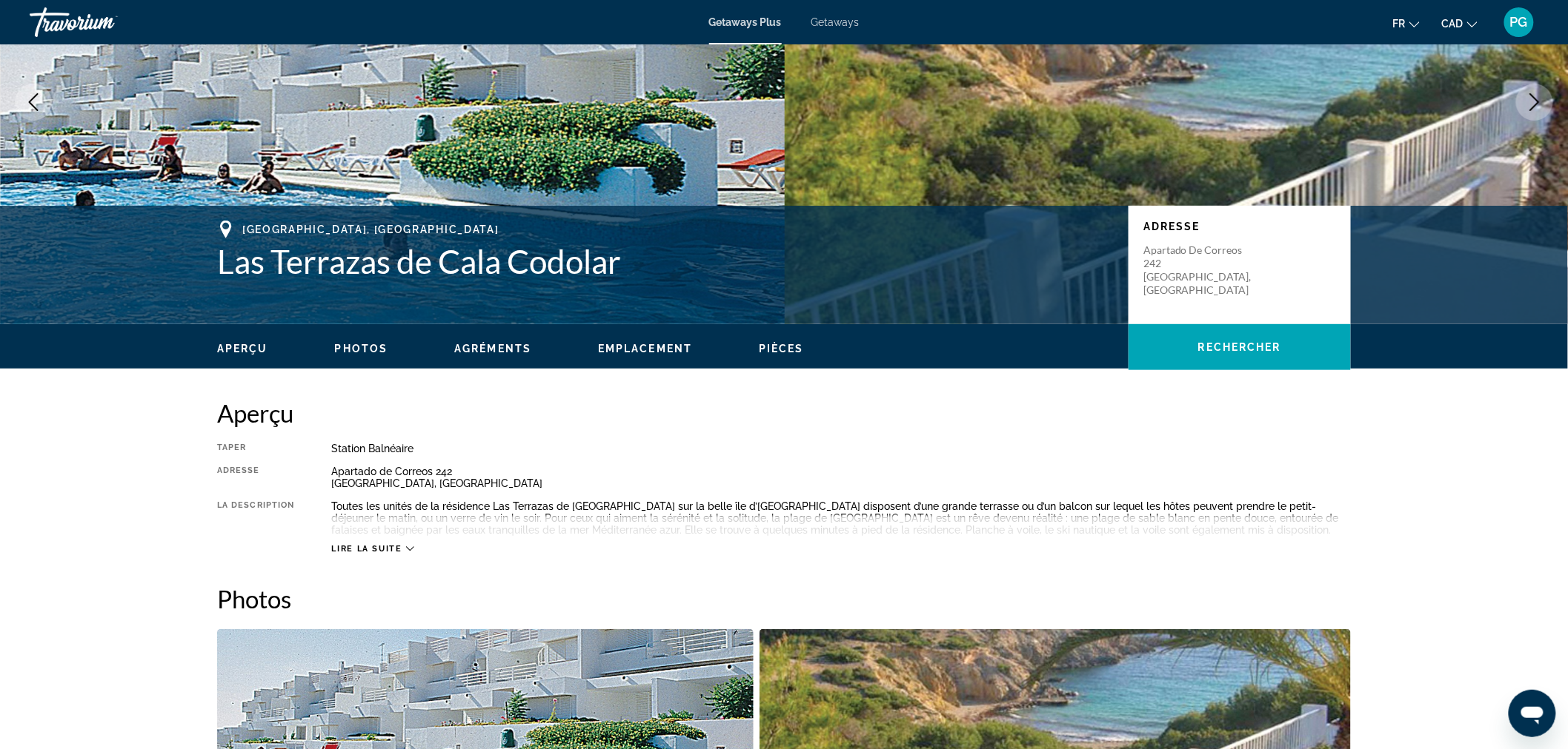
click at [410, 549] on icon "Main content" at bounding box center [410, 549] width 8 height 8
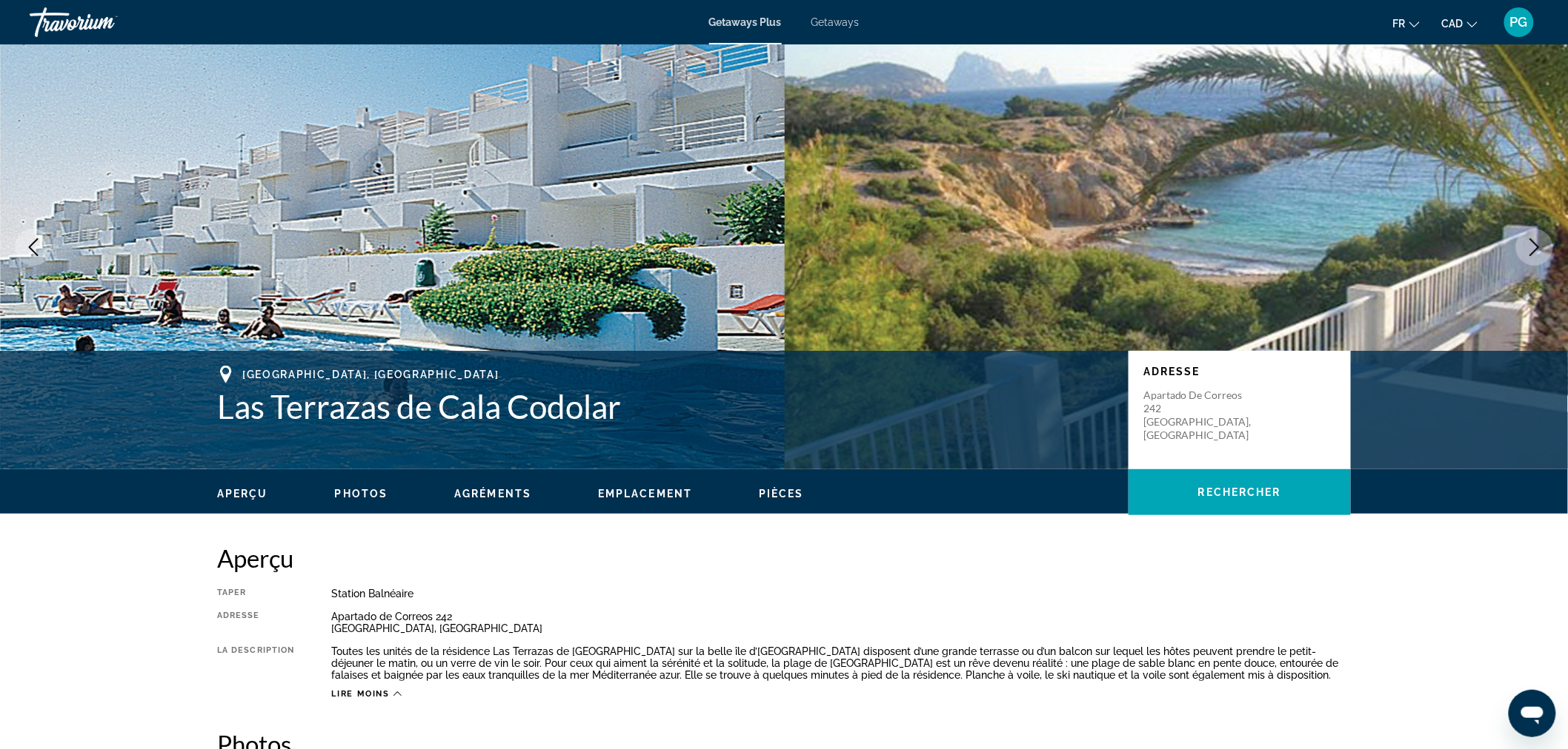
scroll to position [0, 0]
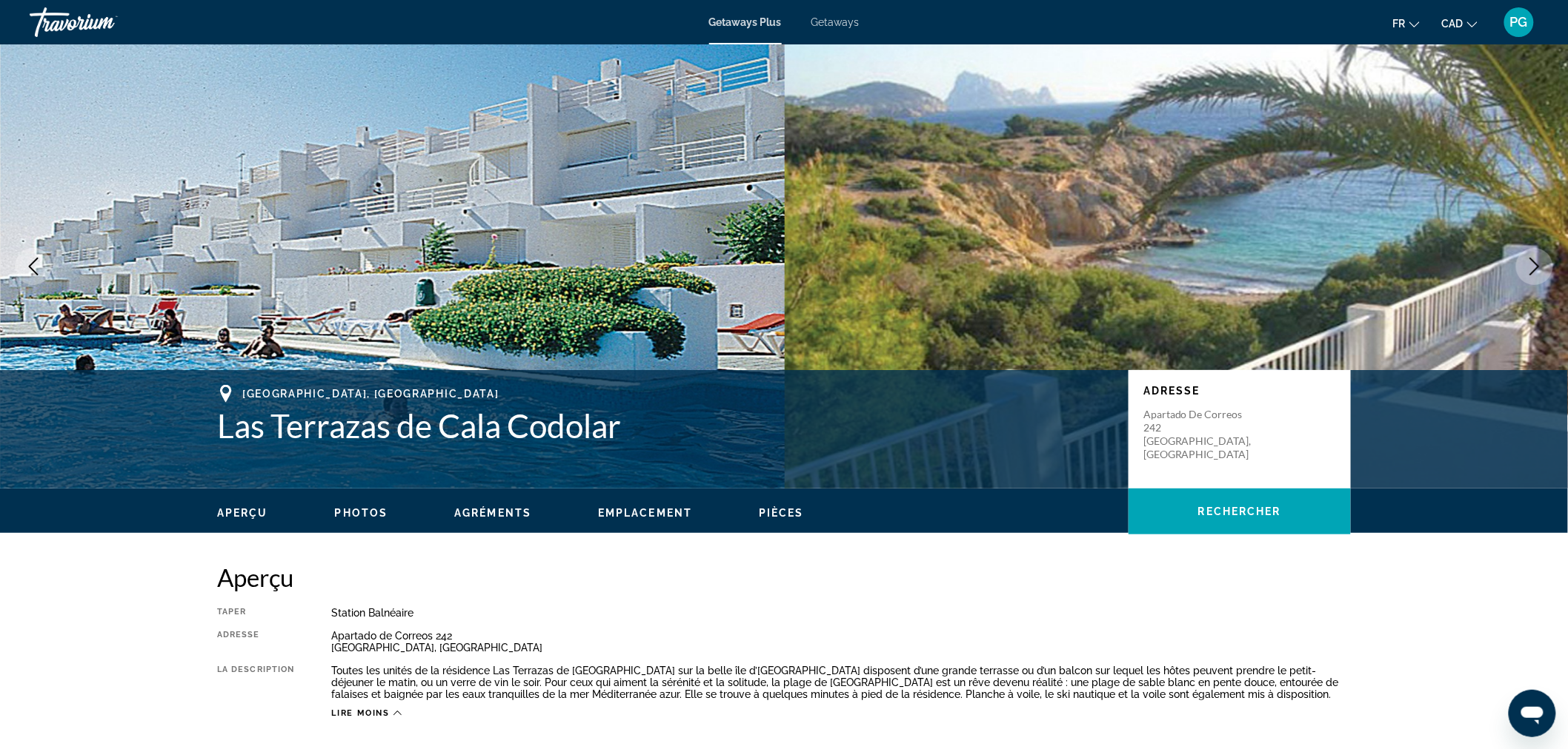
click at [838, 21] on span "Getaways" at bounding box center [835, 23] width 48 height 12
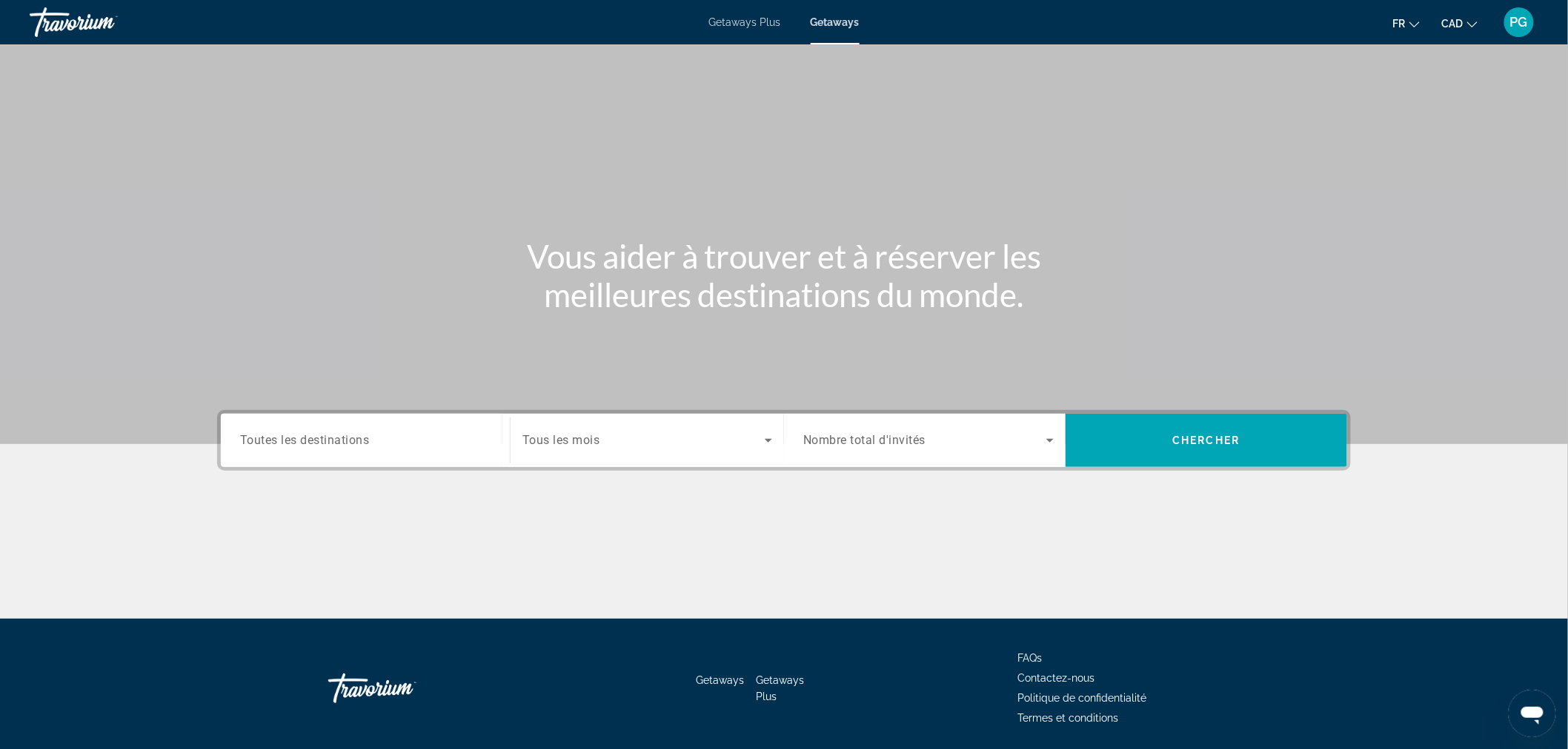
click at [570, 430] on div "Search widget" at bounding box center [647, 441] width 249 height 41
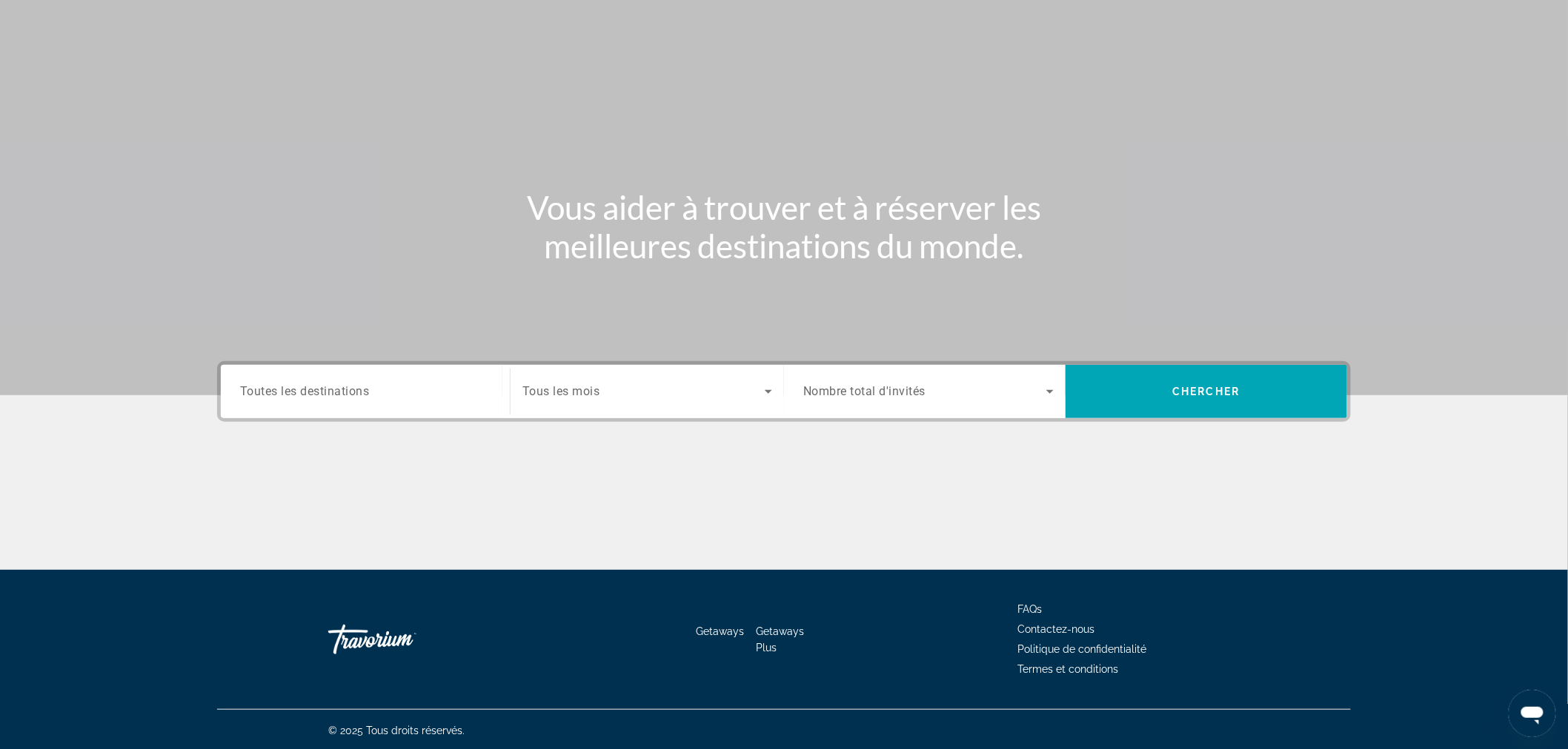
scroll to position [49, 0]
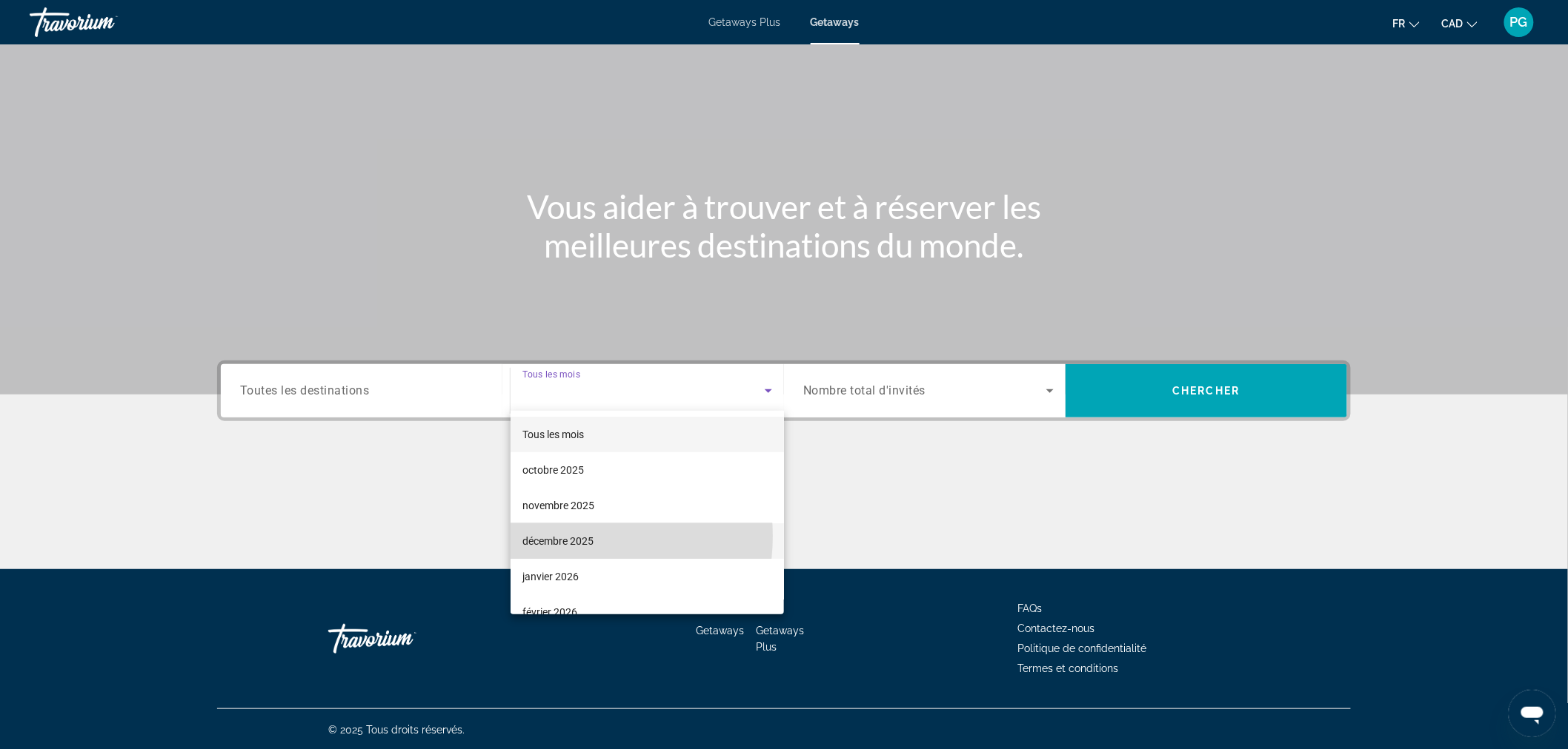
click at [563, 536] on span "décembre 2025" at bounding box center [558, 541] width 71 height 18
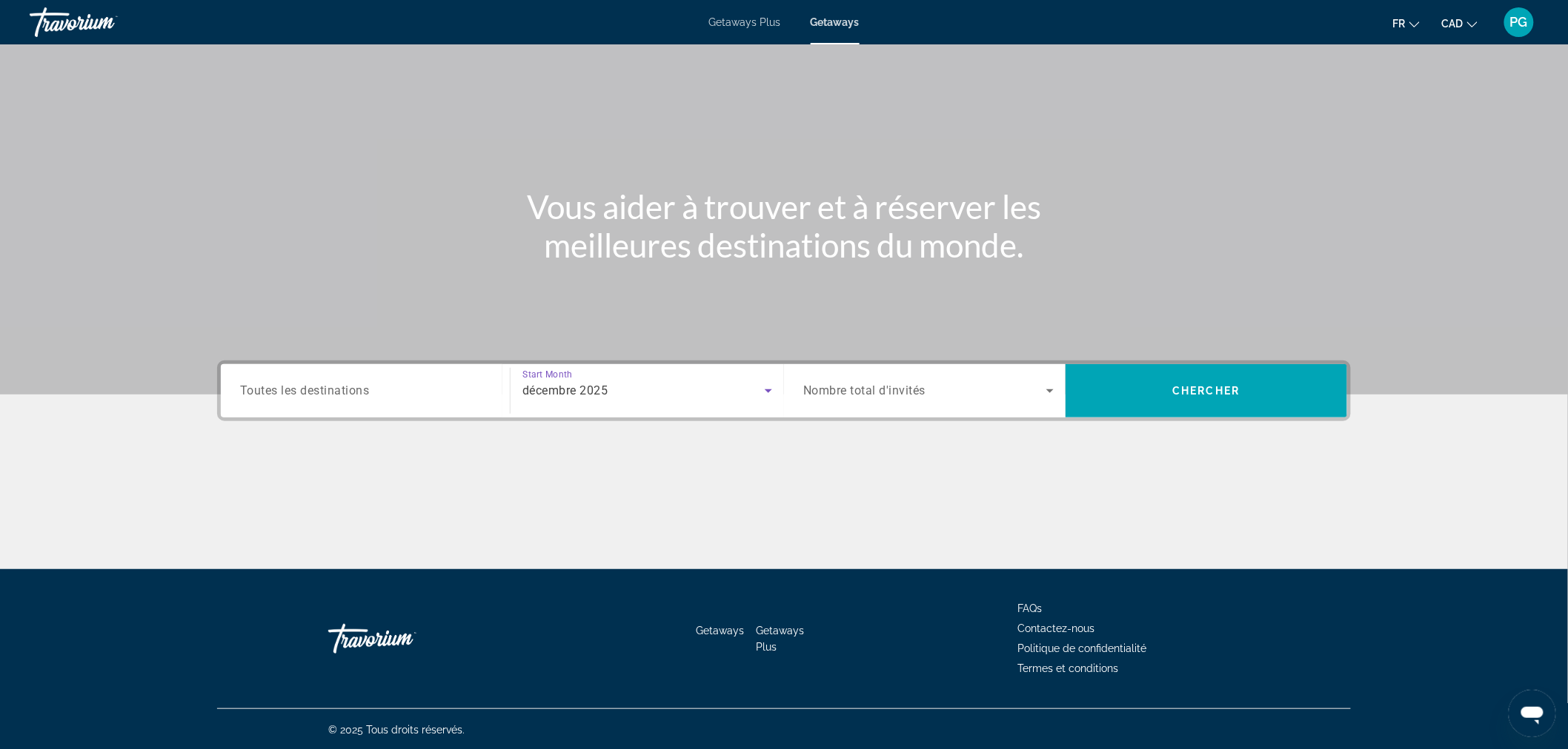
click at [877, 389] on span "Nombre total d'invités" at bounding box center [864, 391] width 122 height 14
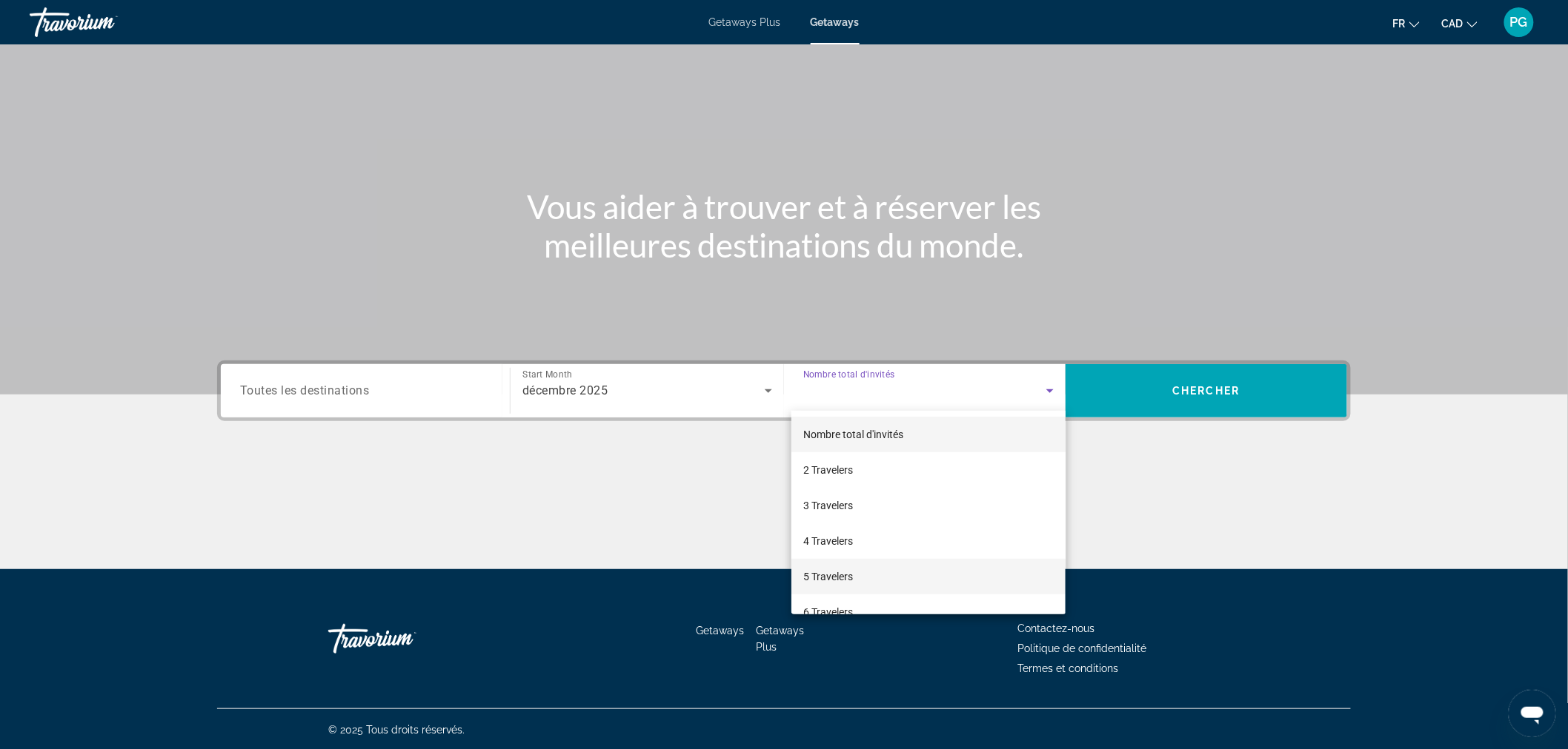
click at [832, 572] on span "5 Travelers" at bounding box center [827, 577] width 49 height 18
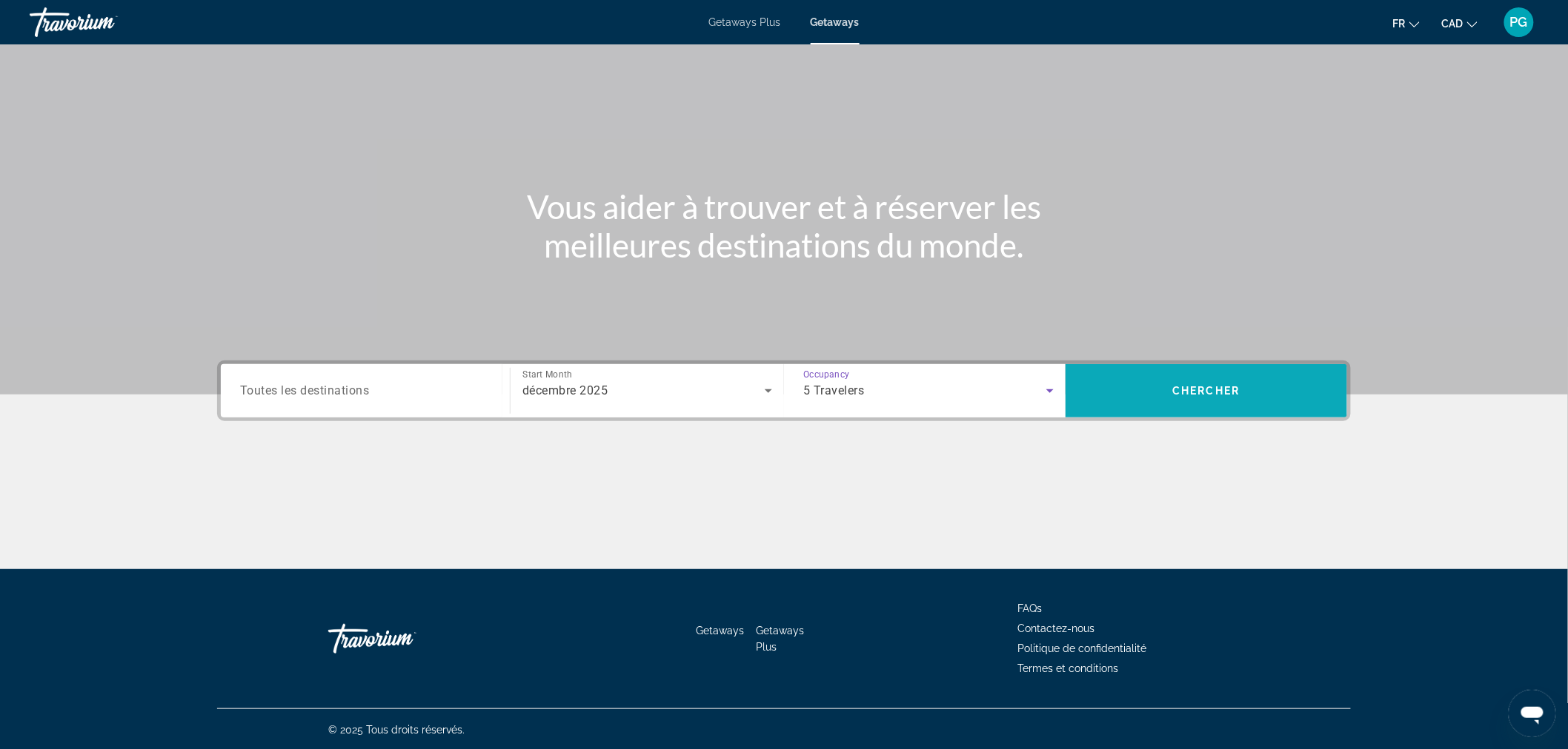
click at [1198, 379] on span "Search" at bounding box center [1205, 391] width 281 height 35
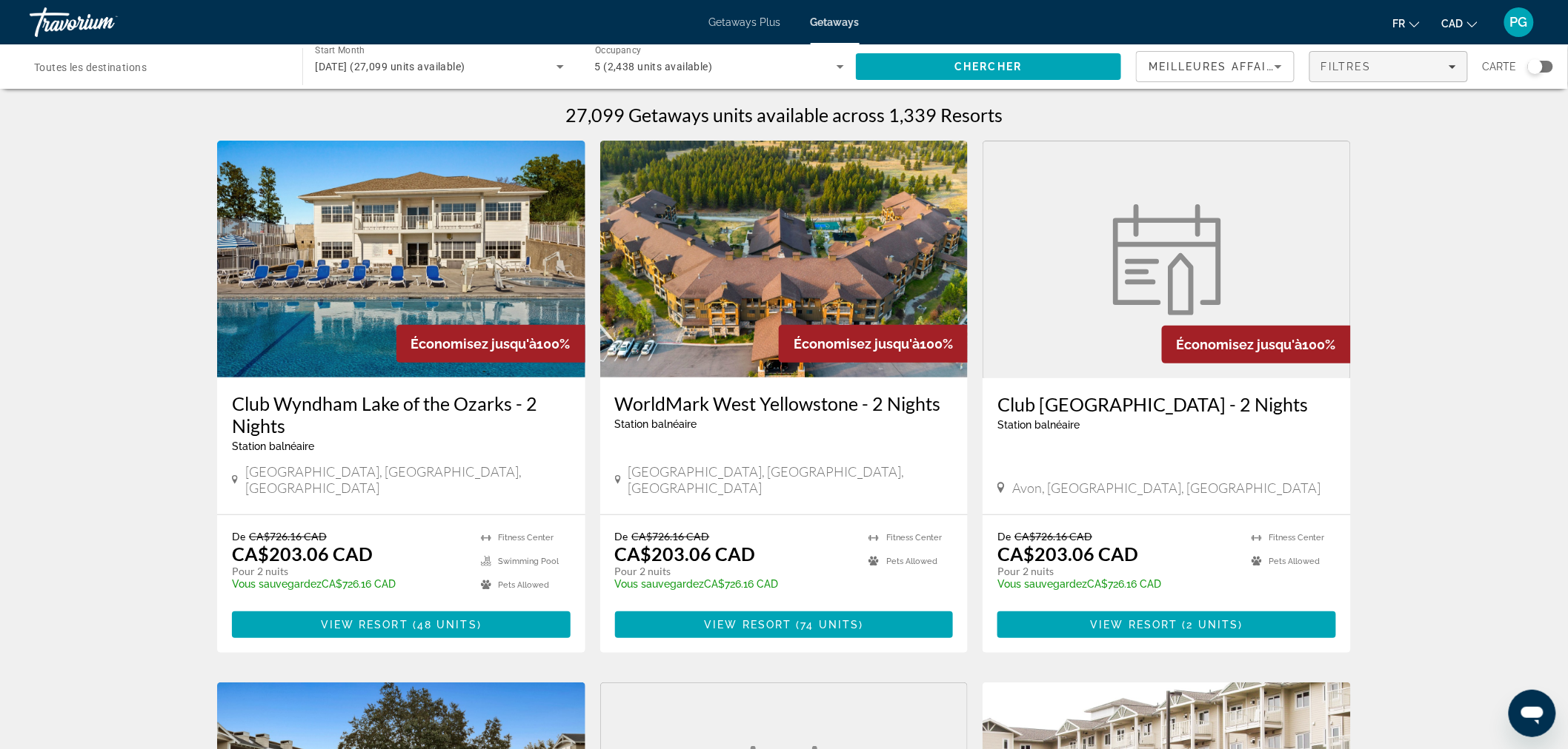
click at [1411, 69] on div "Filtres" at bounding box center [1388, 67] width 135 height 12
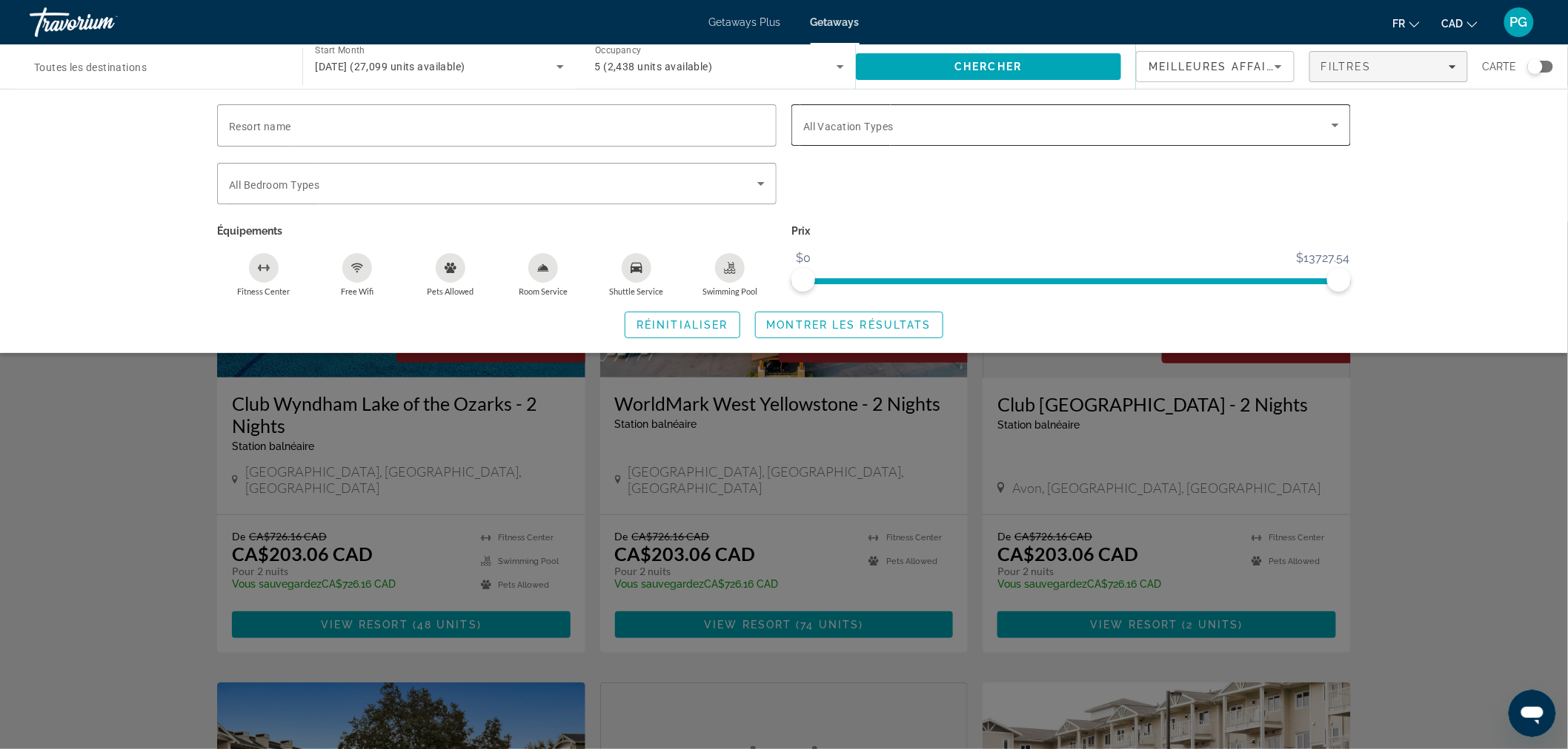
click at [923, 129] on span "Search widget" at bounding box center [1067, 125] width 529 height 18
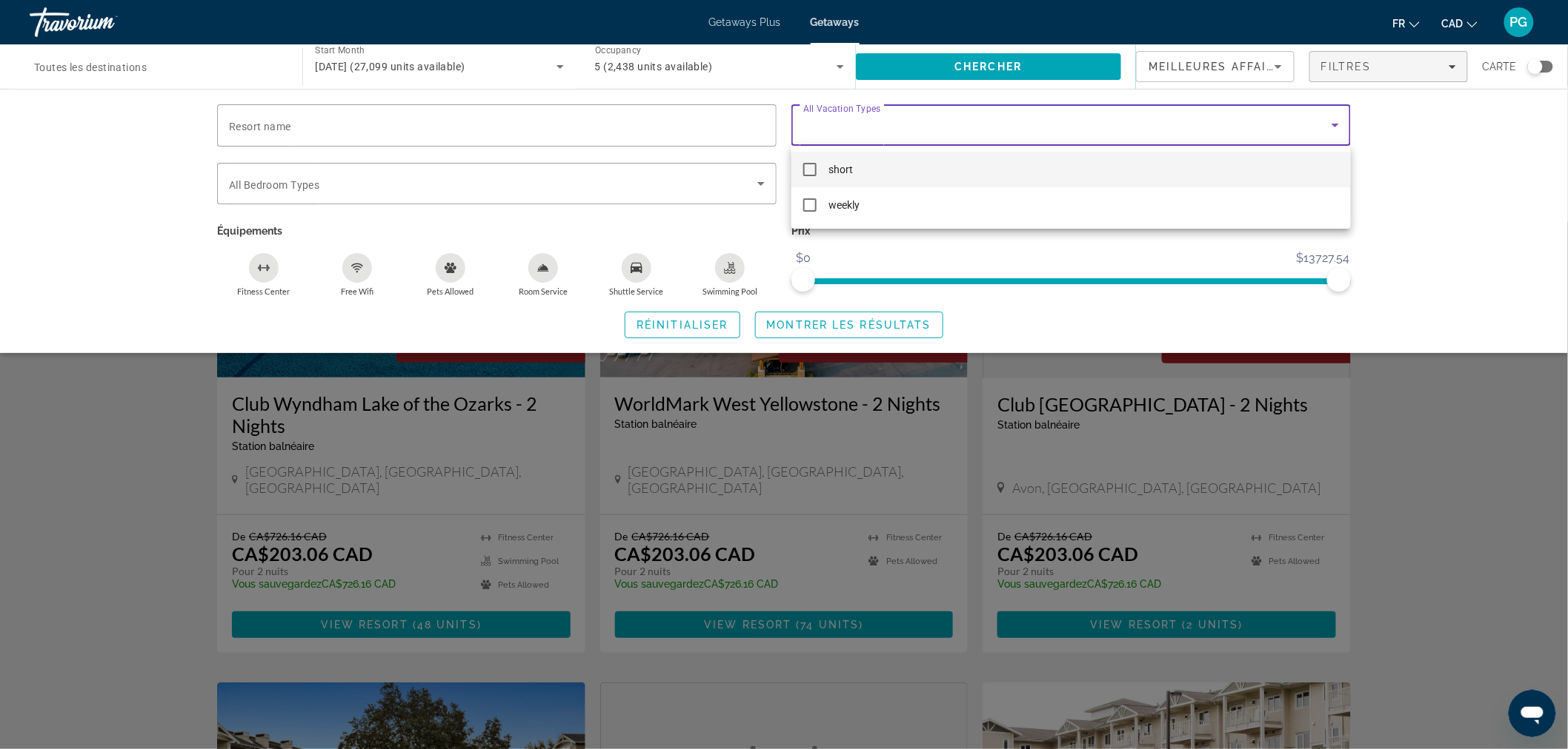
click at [923, 129] on div at bounding box center [784, 374] width 1568 height 749
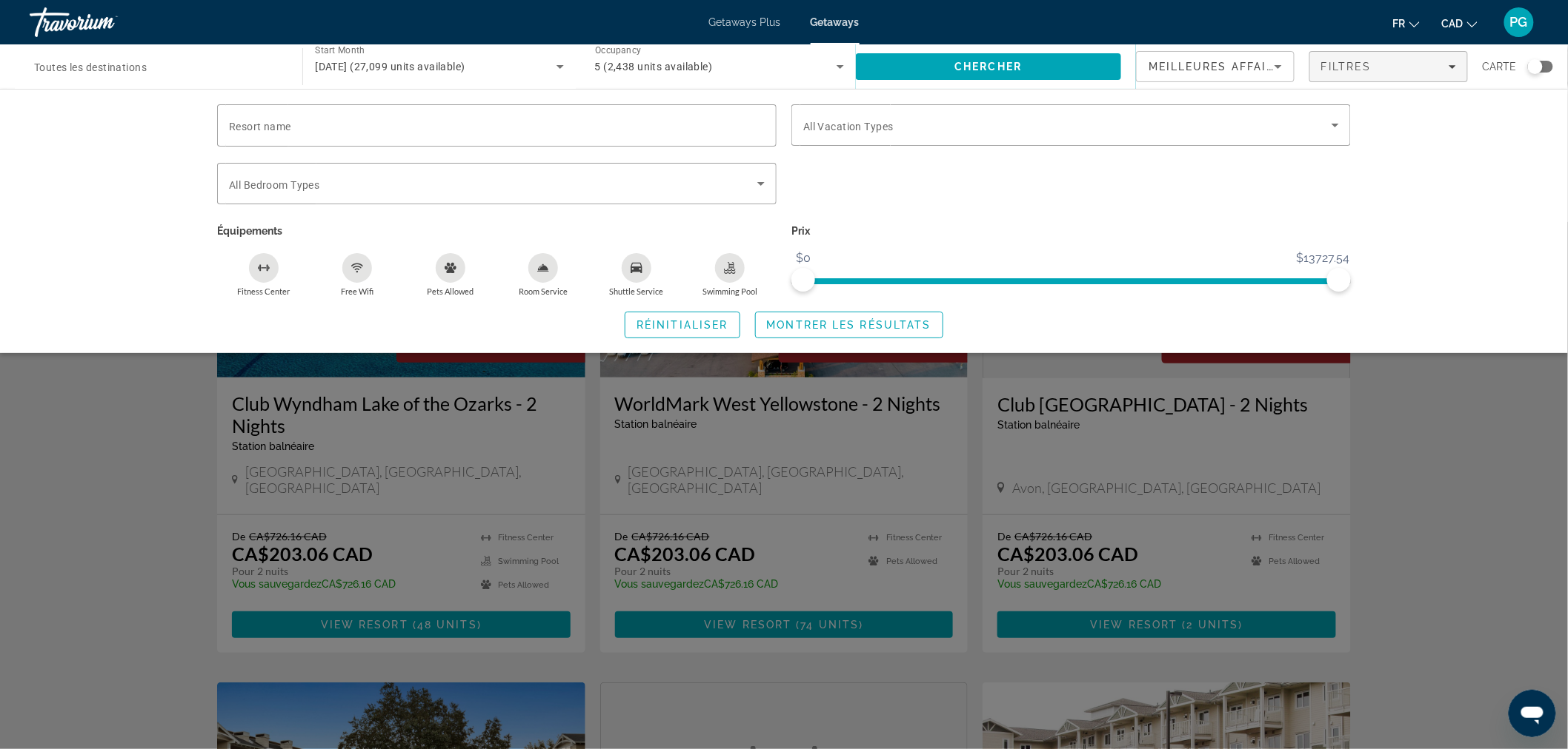
click at [1245, 67] on span "Meilleures affaires" at bounding box center [1219, 67] width 142 height 12
click at [1245, 67] on div at bounding box center [784, 374] width 1568 height 749
click at [734, 20] on span "Getaways Plus" at bounding box center [745, 23] width 72 height 12
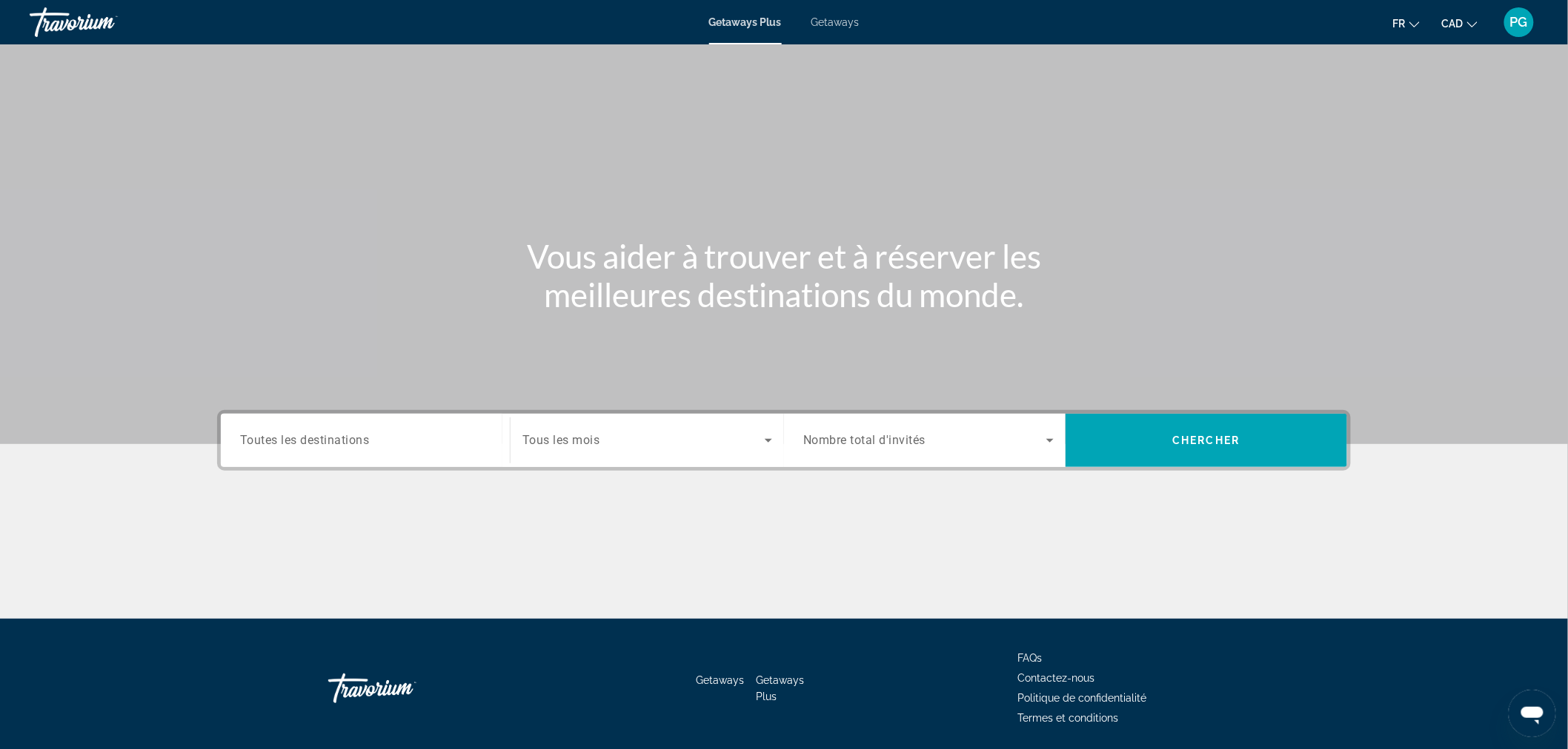
click at [287, 439] on span "Toutes les destinations" at bounding box center [304, 440] width 129 height 14
click at [287, 439] on input "Destination Toutes les destinations" at bounding box center [365, 442] width 250 height 18
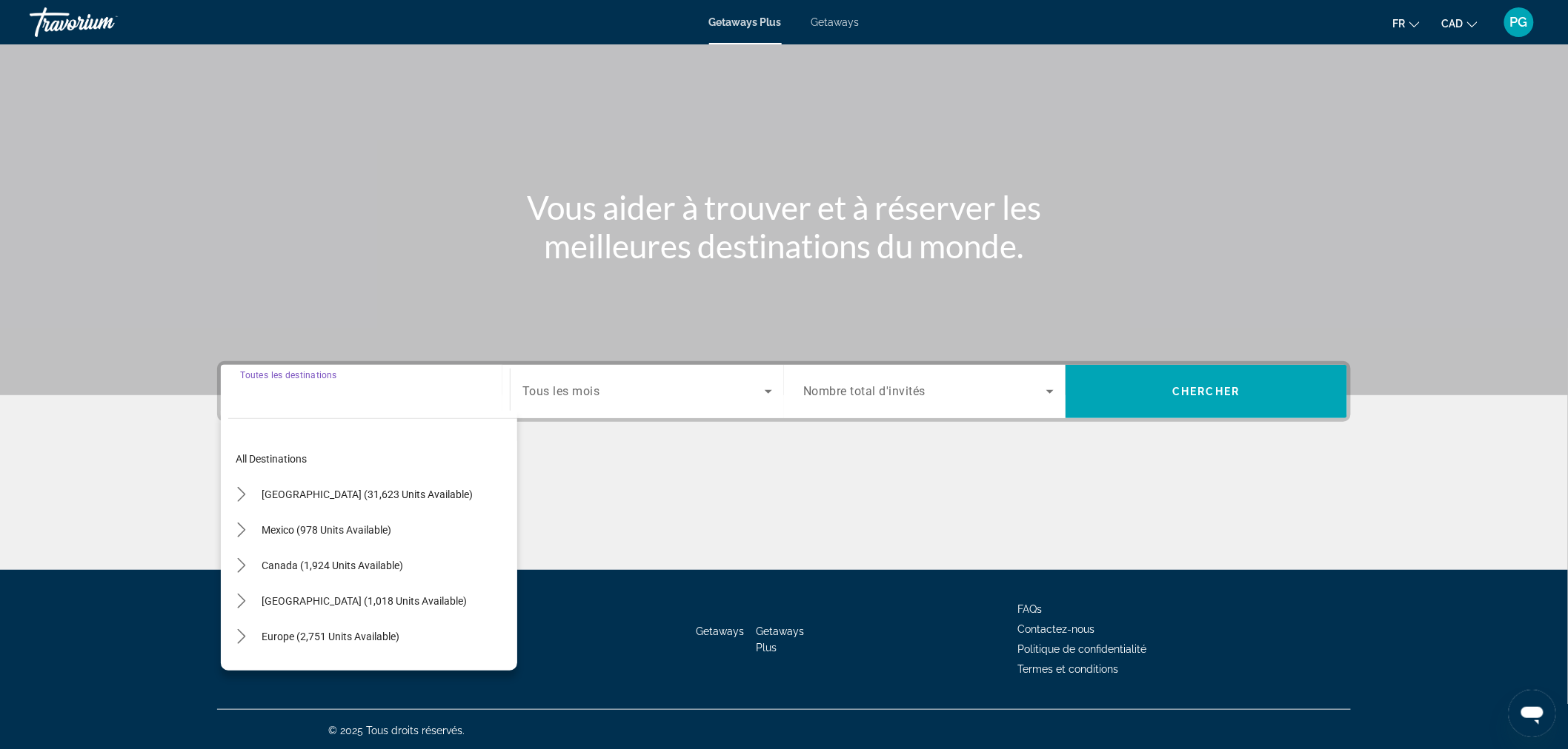
scroll to position [49, 0]
click at [545, 390] on span "Tous les mois" at bounding box center [561, 391] width 78 height 14
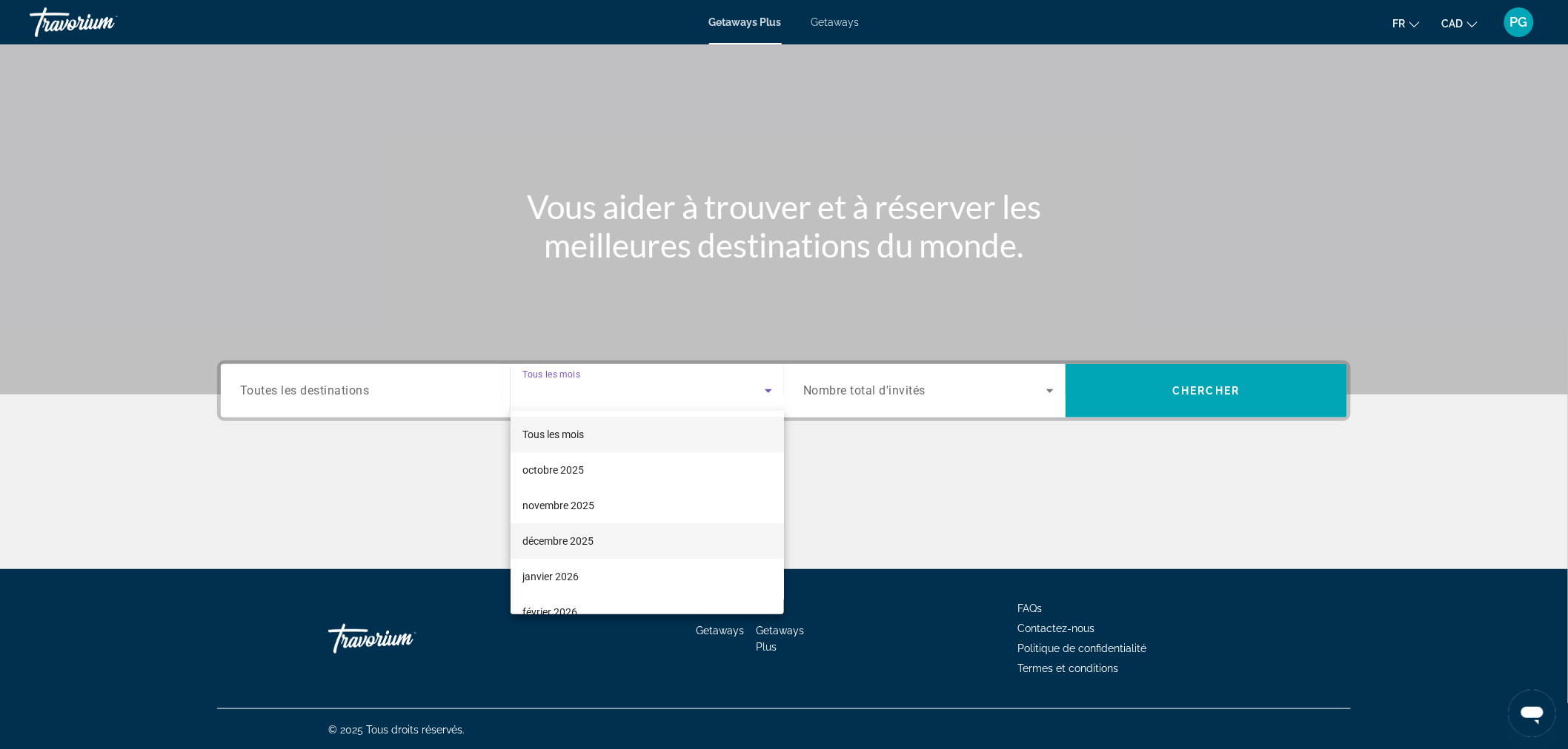
click at [554, 536] on span "décembre 2025" at bounding box center [558, 541] width 71 height 18
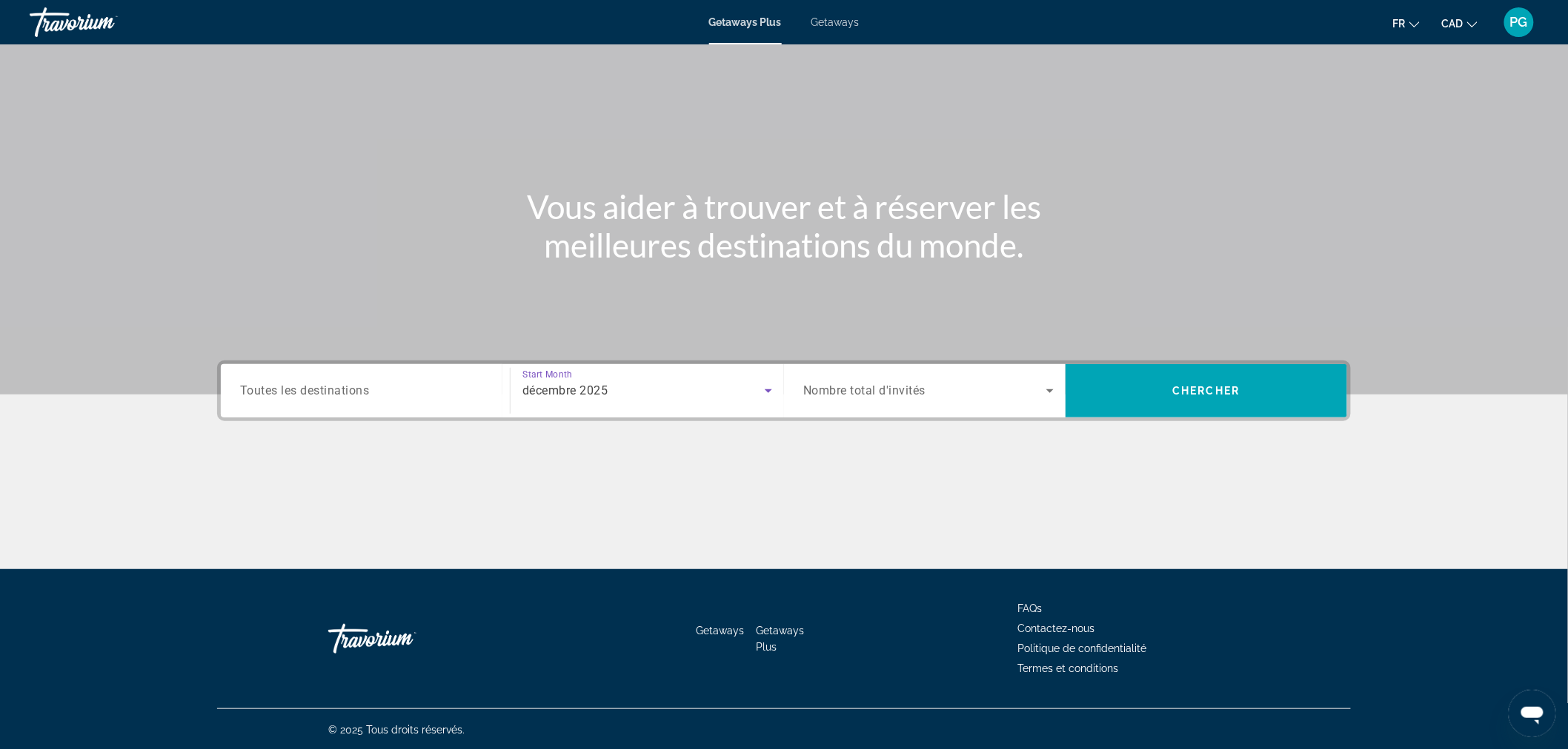
click at [857, 388] on span "Nombre total d'invités" at bounding box center [864, 391] width 122 height 14
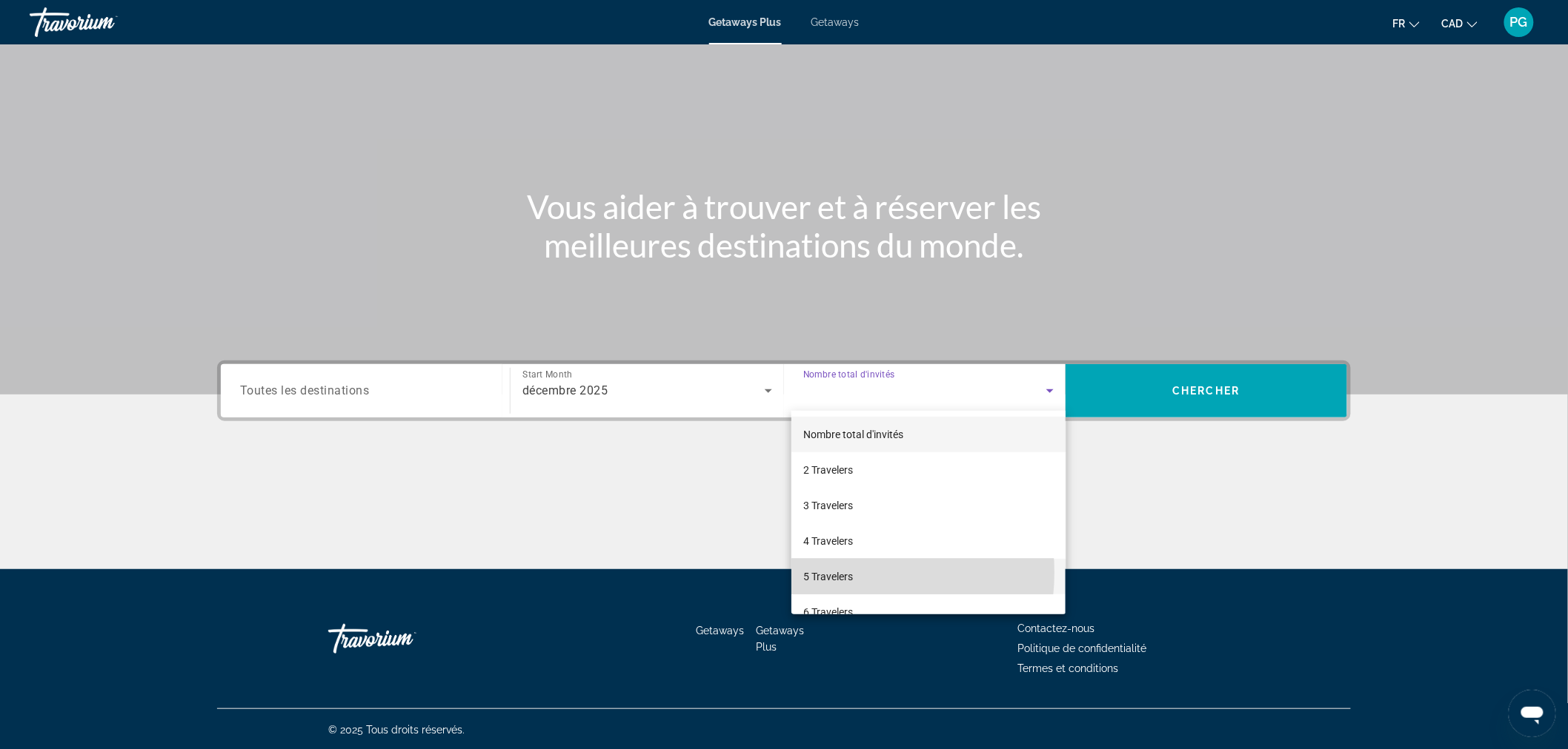
click at [841, 573] on span "5 Travelers" at bounding box center [827, 577] width 49 height 18
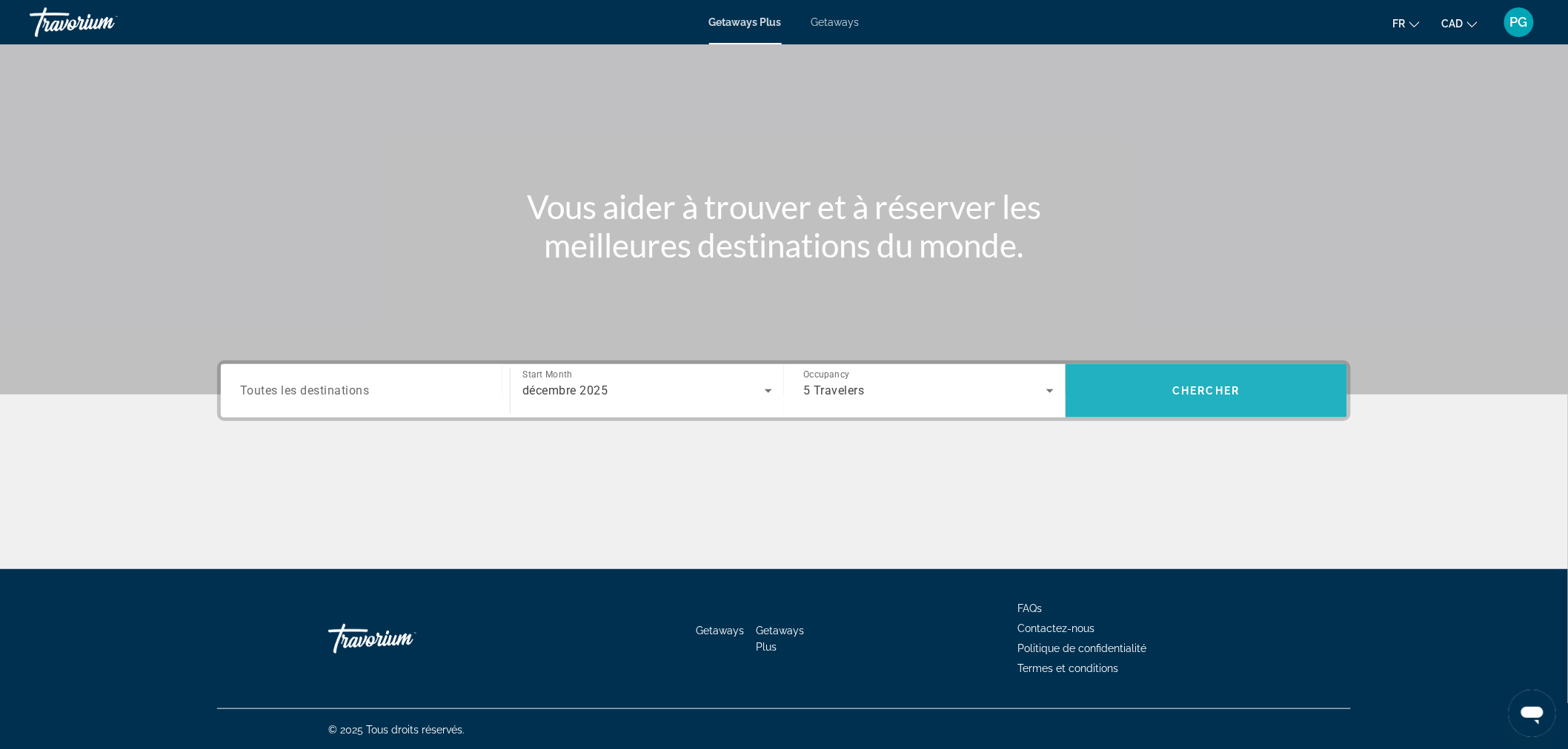
click at [1202, 390] on span "Chercher" at bounding box center [1206, 391] width 67 height 12
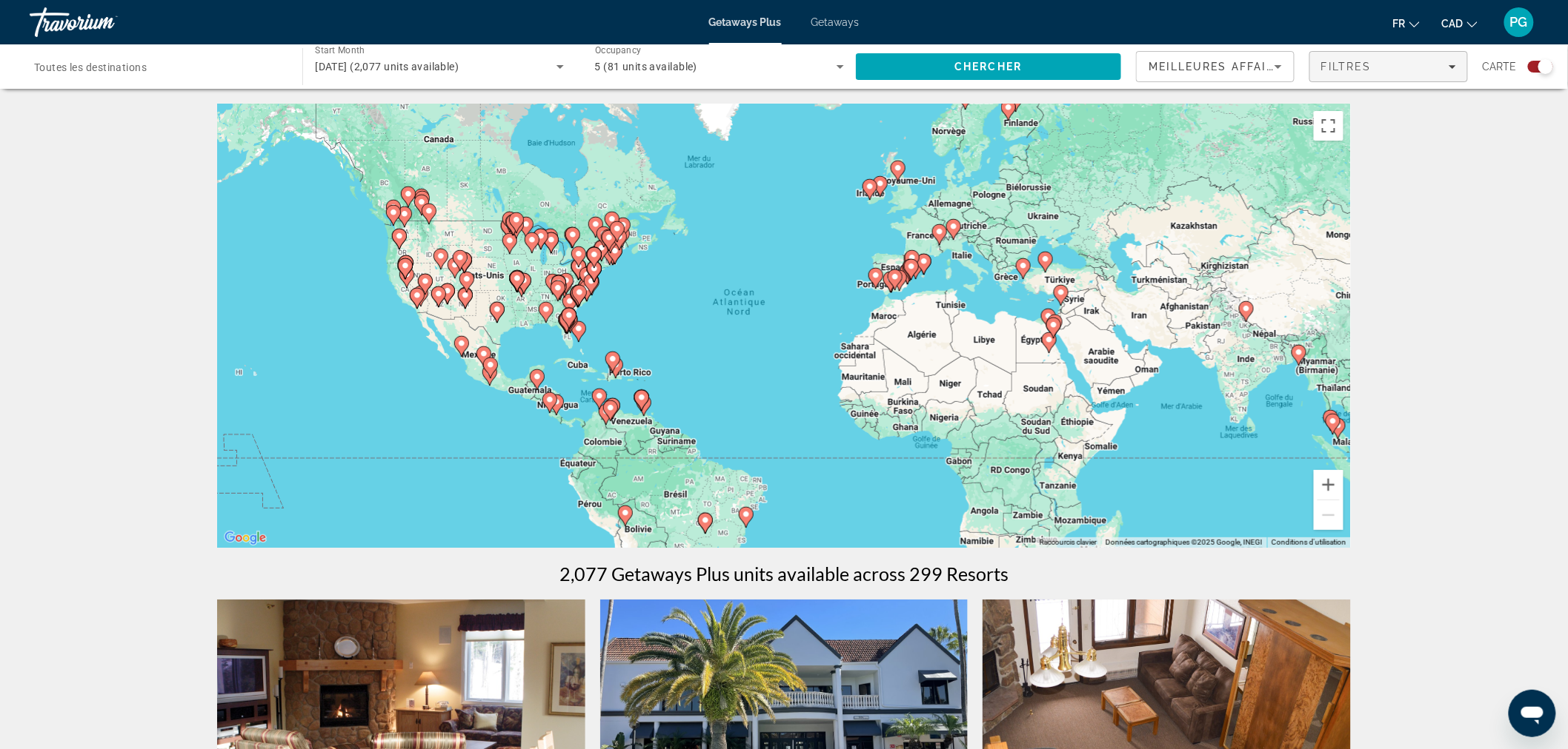
click at [1387, 69] on div "Filtres" at bounding box center [1388, 67] width 135 height 12
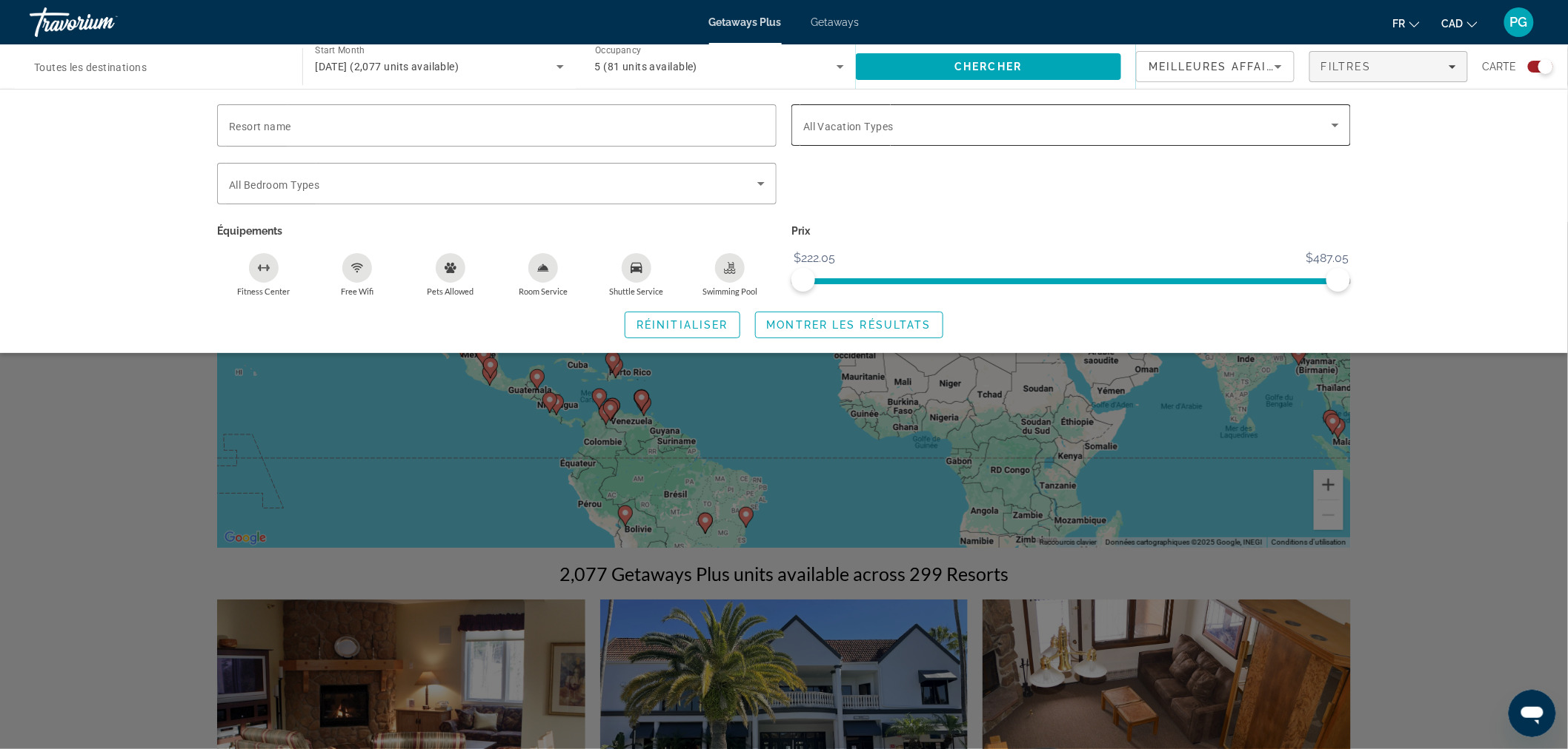
click at [982, 129] on span "Search widget" at bounding box center [1067, 125] width 529 height 18
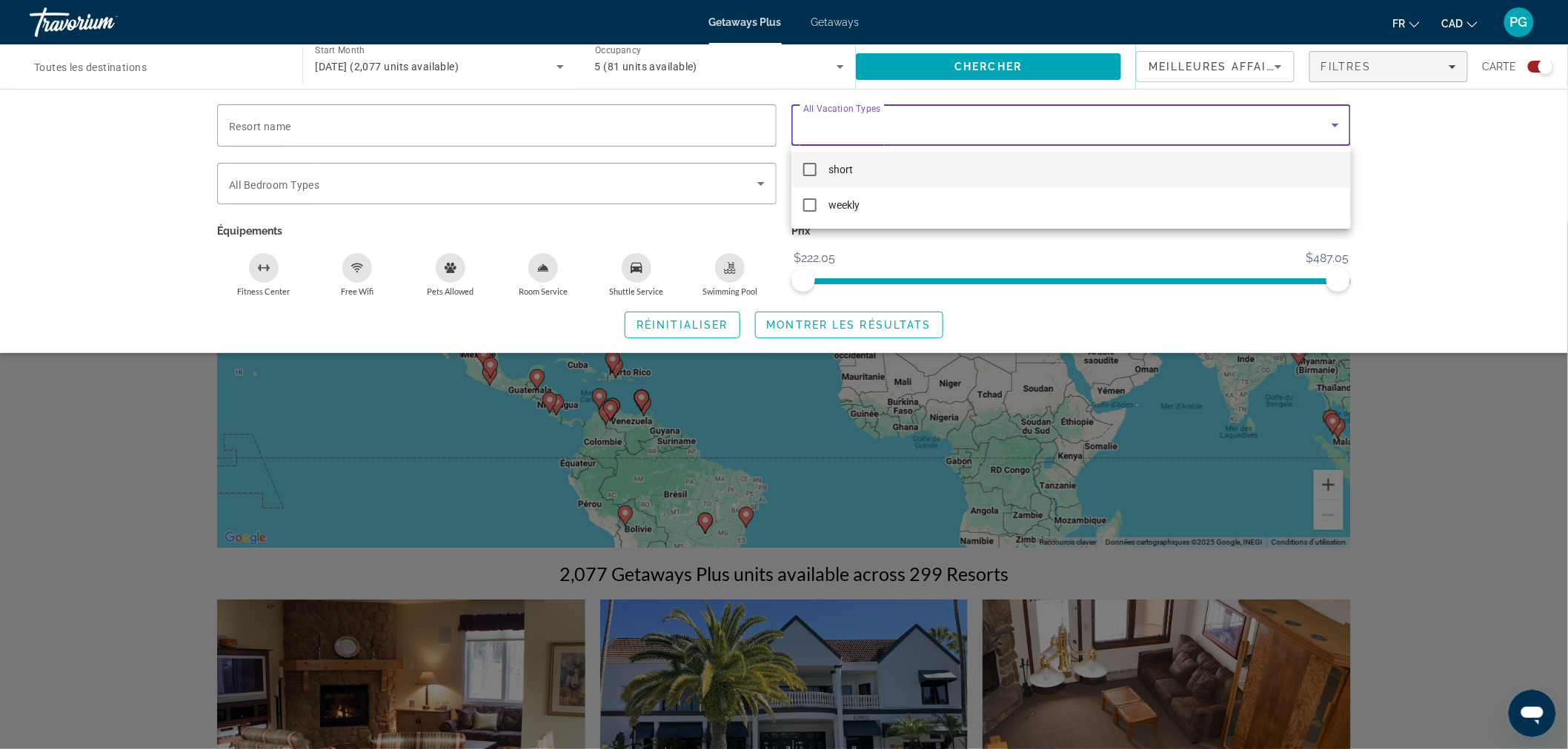
click at [993, 131] on div at bounding box center [784, 374] width 1568 height 749
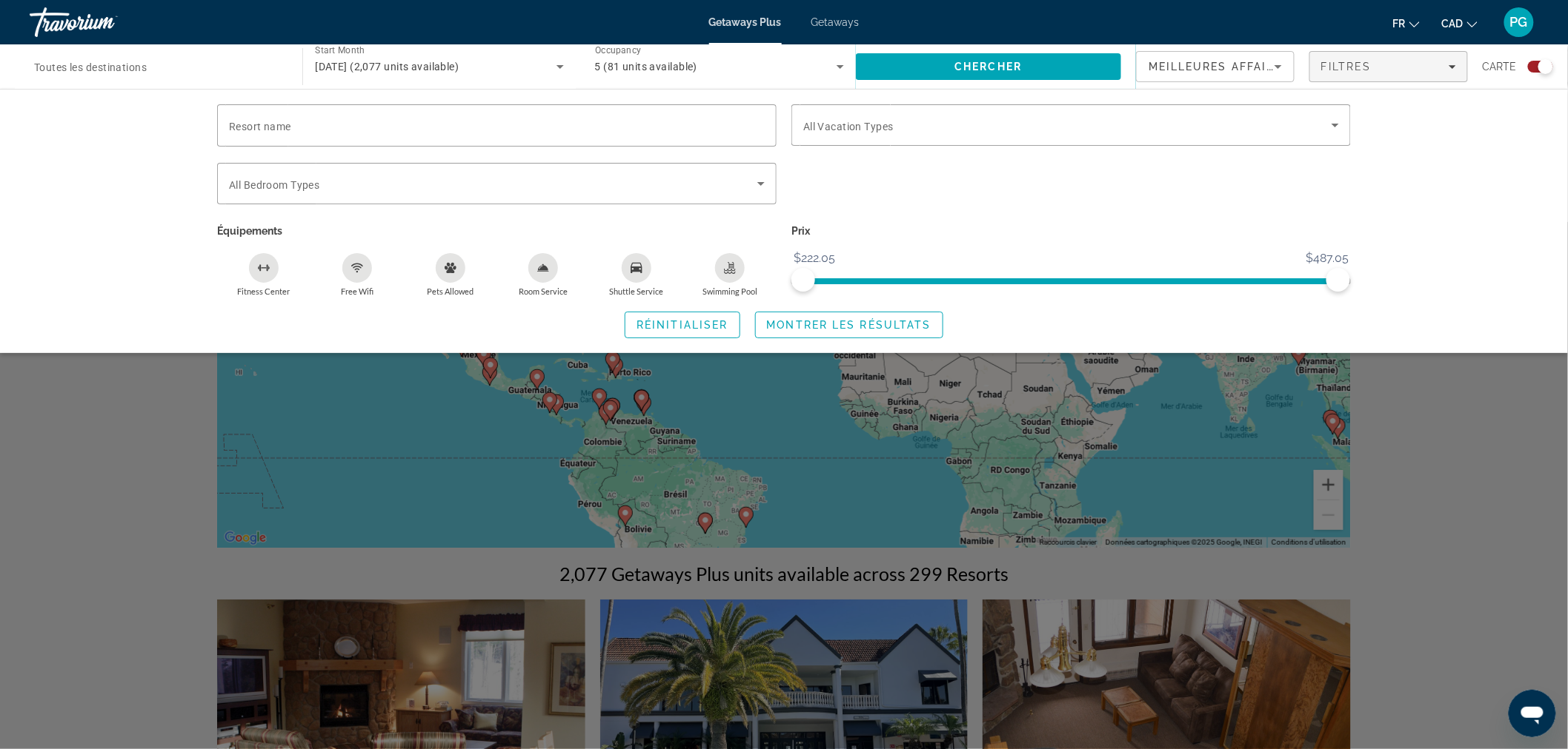
click at [1178, 61] on span "Meilleures affaires" at bounding box center [1219, 67] width 142 height 12
click at [1465, 170] on div at bounding box center [784, 374] width 1568 height 749
click at [1366, 65] on span "Filtres" at bounding box center [1345, 67] width 50 height 12
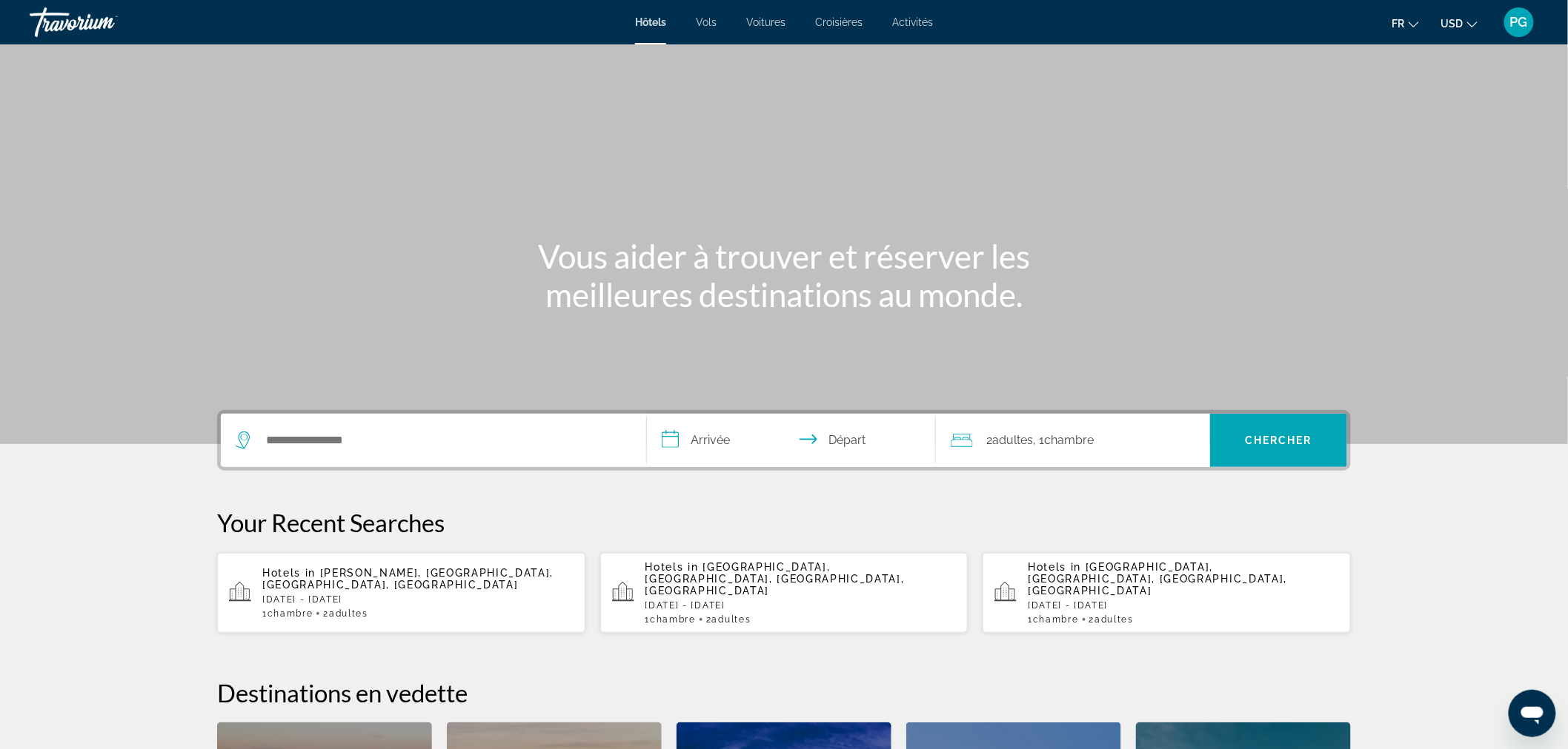
click at [832, 18] on span "Croisières" at bounding box center [838, 23] width 47 height 12
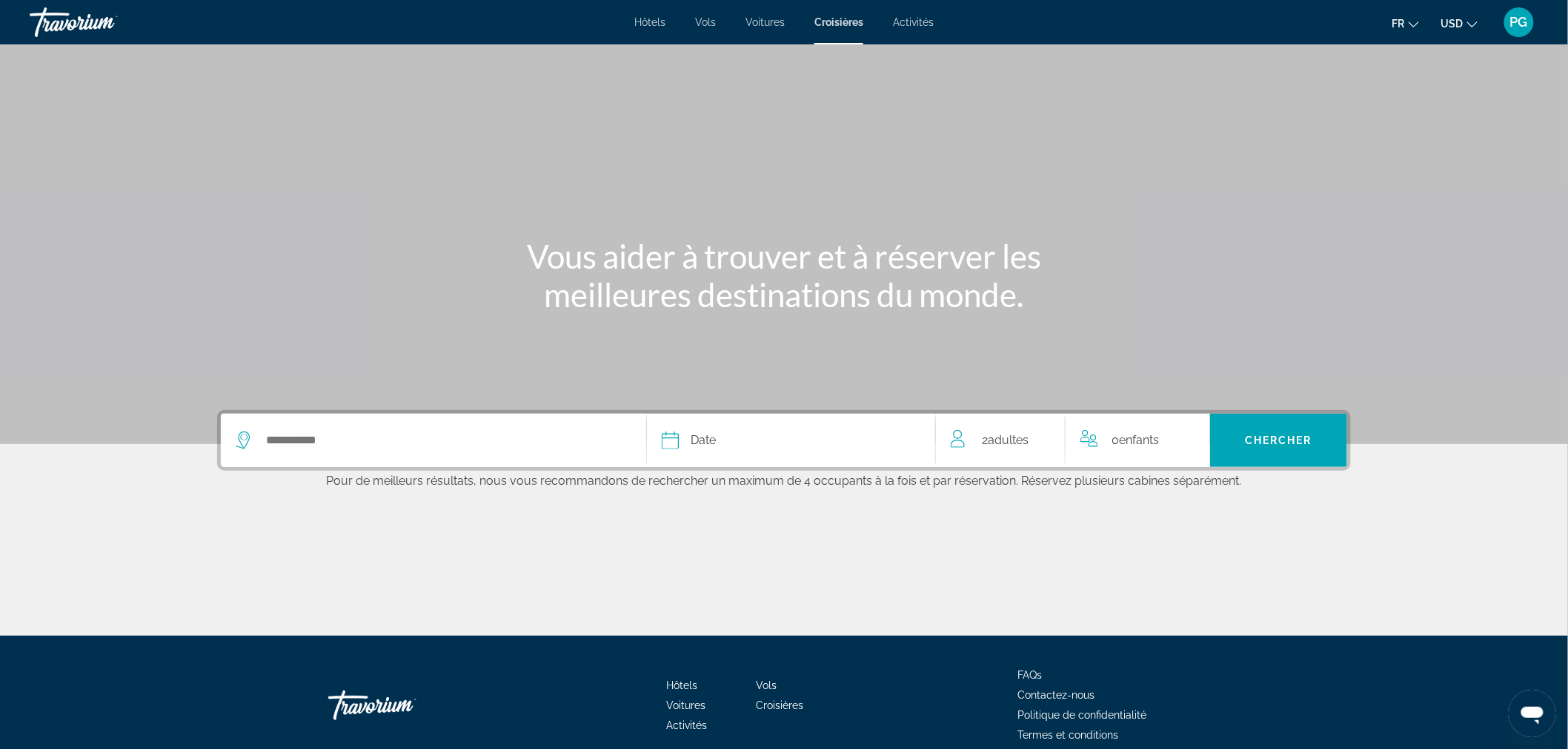
click at [741, 444] on div "Date" at bounding box center [791, 440] width 258 height 21
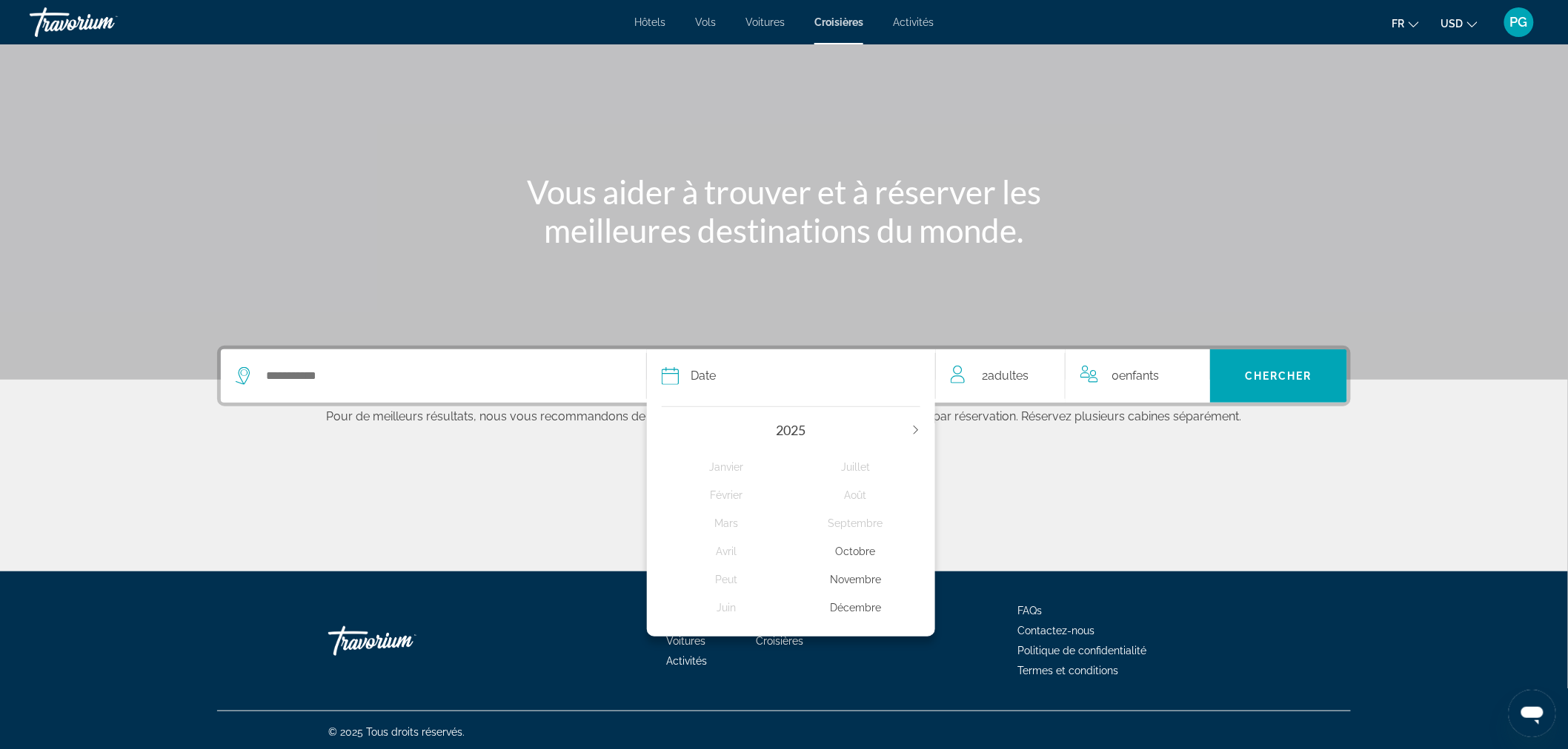
scroll to position [67, 0]
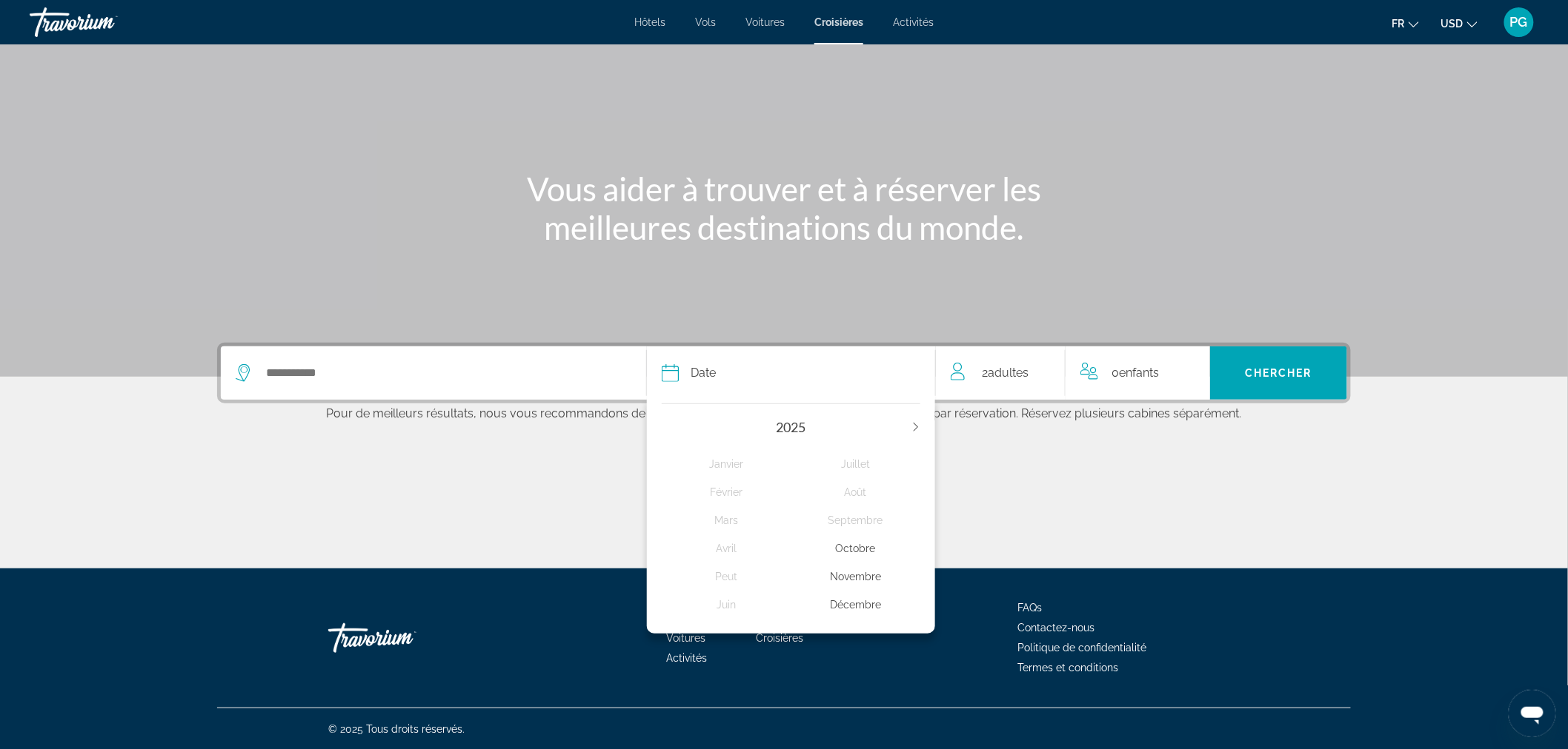
click at [863, 598] on div "Décembre" at bounding box center [855, 604] width 129 height 27
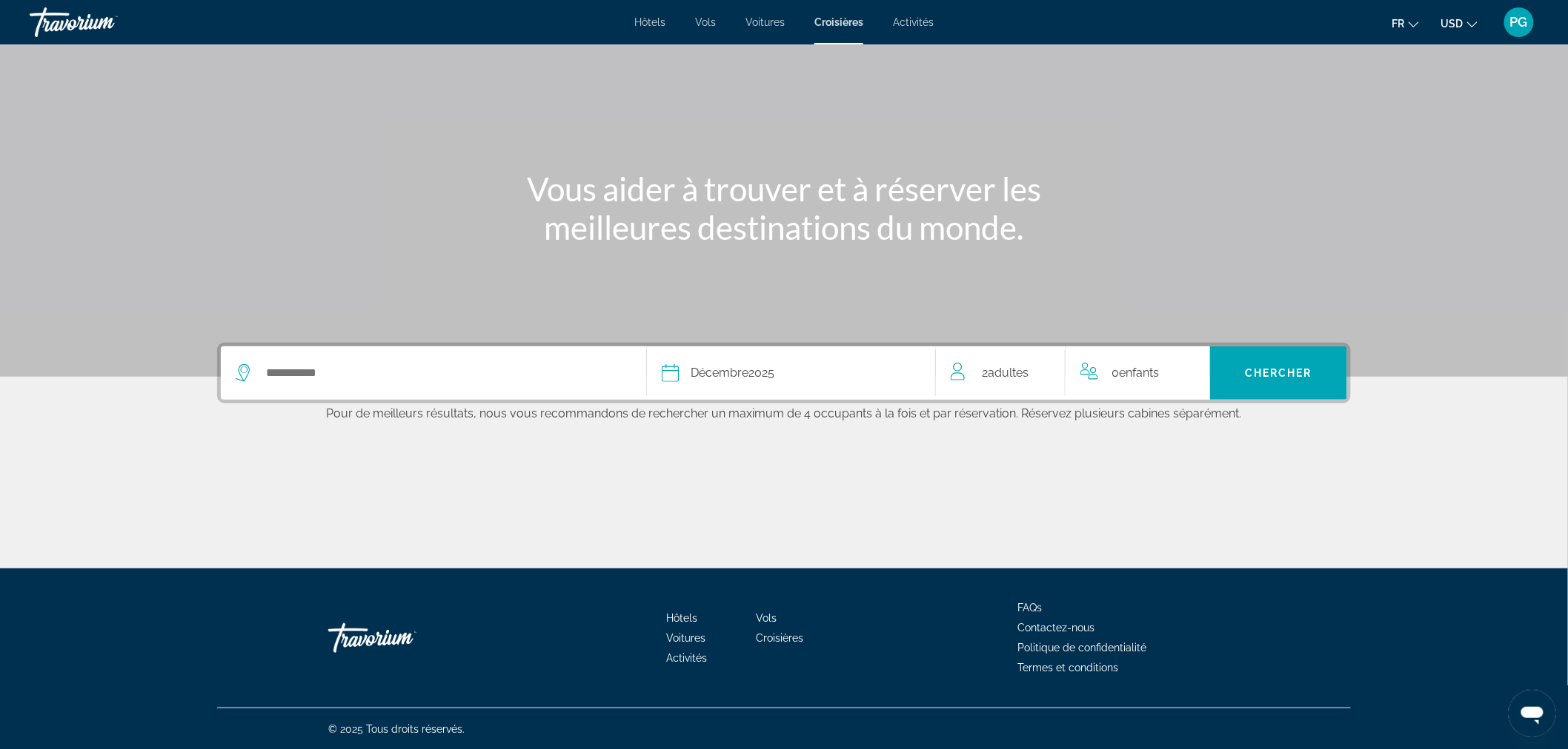
click at [996, 369] on span "Adultes" at bounding box center [1007, 373] width 40 height 14
click at [1044, 369] on icon "Increment adults" at bounding box center [1043, 371] width 14 height 14
click at [1124, 374] on span "Enfants" at bounding box center [1141, 371] width 40 height 14
click at [1133, 371] on span "Enfants" at bounding box center [1141, 371] width 40 height 14
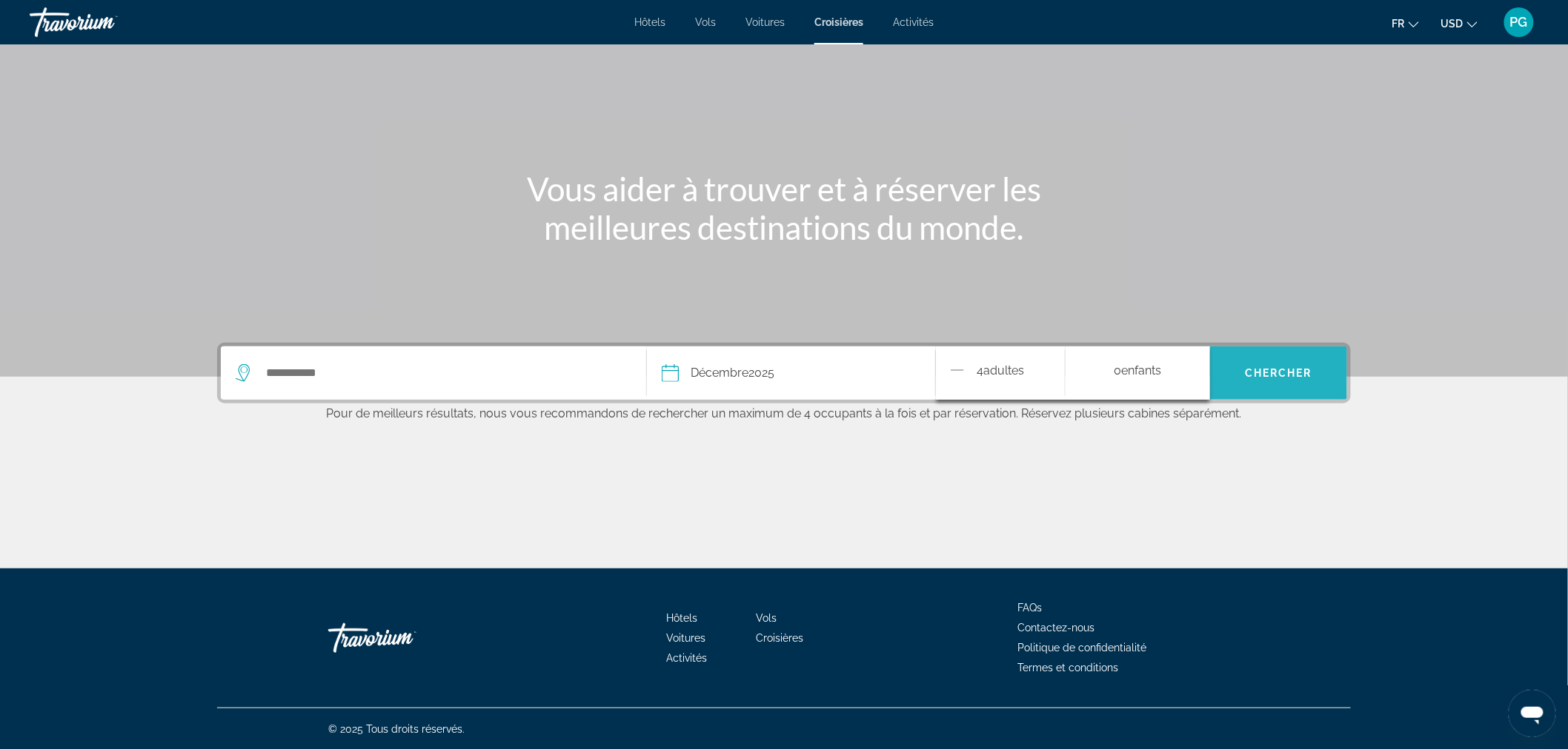
click at [1268, 368] on span "Chercher" at bounding box center [1278, 374] width 67 height 12
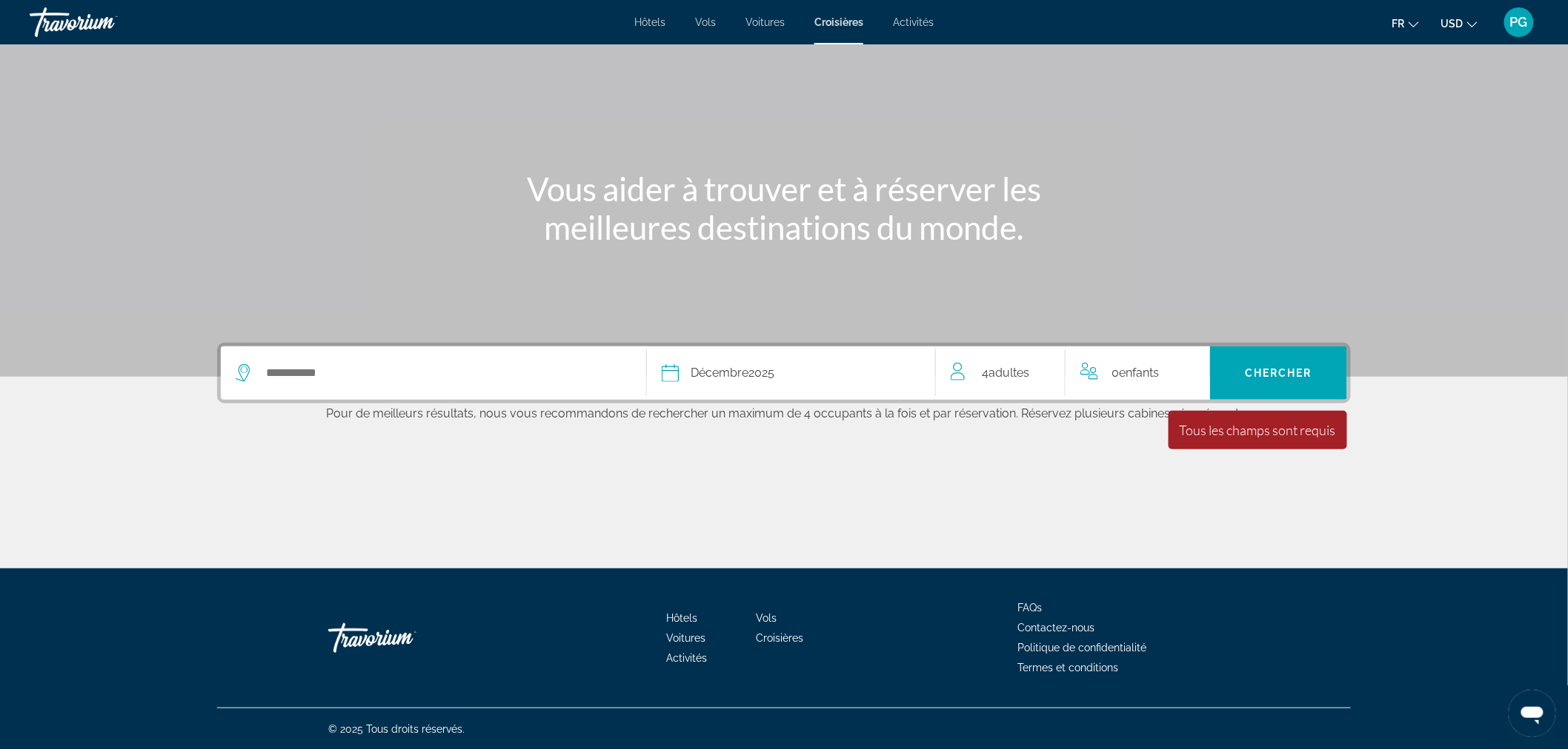
click at [1261, 426] on div "Tous les champs sont requis" at bounding box center [1257, 430] width 157 height 17
click at [329, 374] on input "Select cruise destination" at bounding box center [444, 373] width 359 height 23
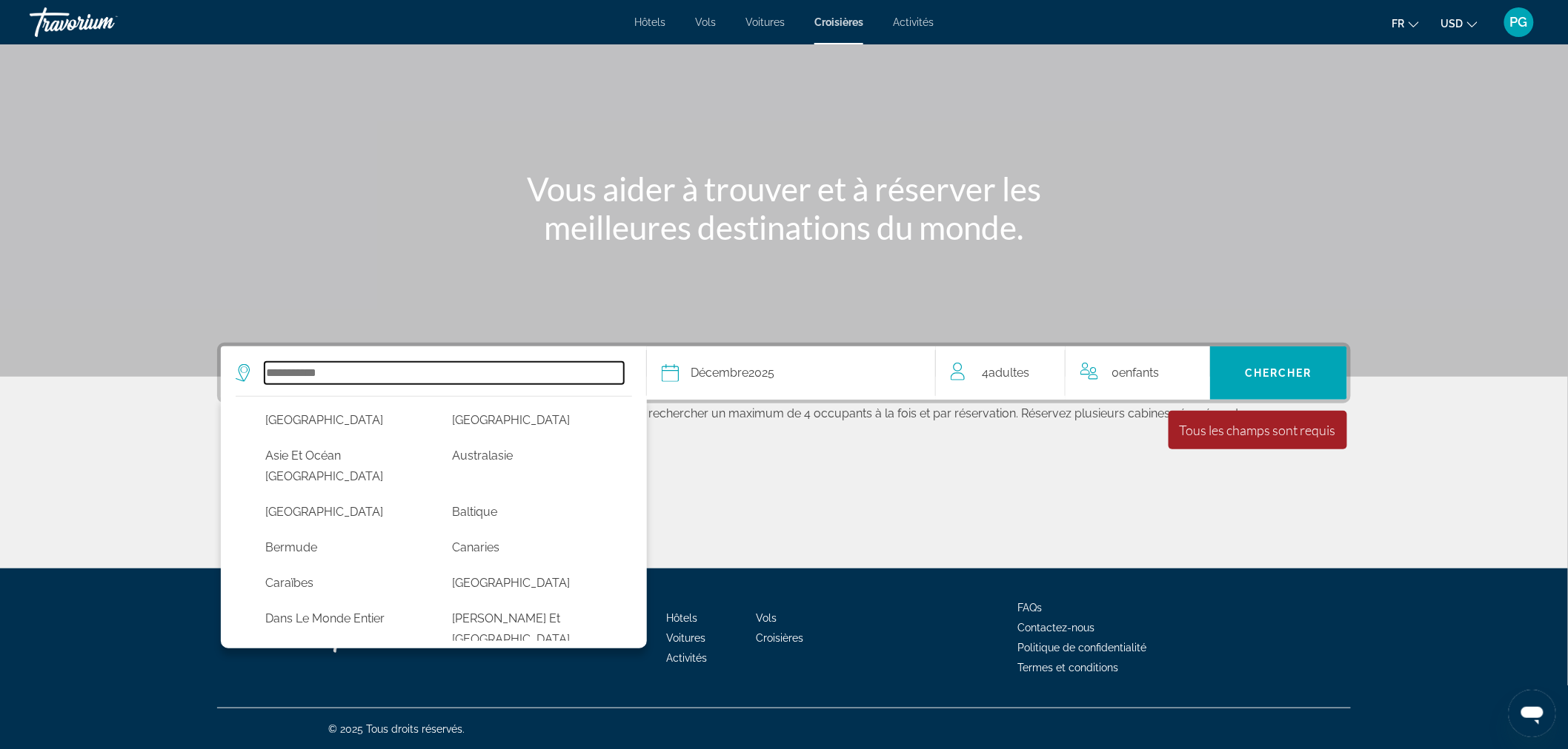
scroll to position [82, 0]
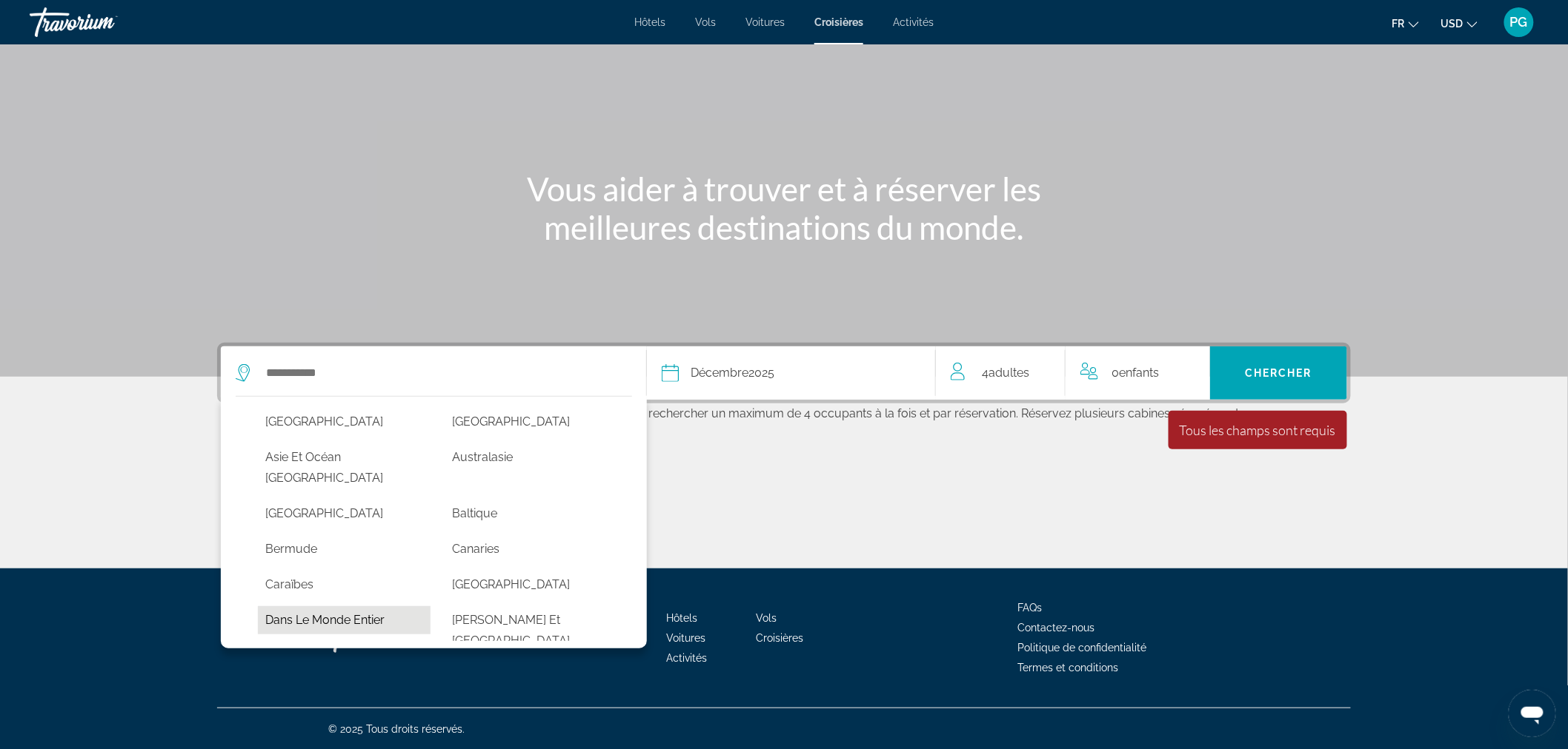
click at [341, 606] on button "Dans le monde entier" at bounding box center [343, 620] width 173 height 29
type input "**********"
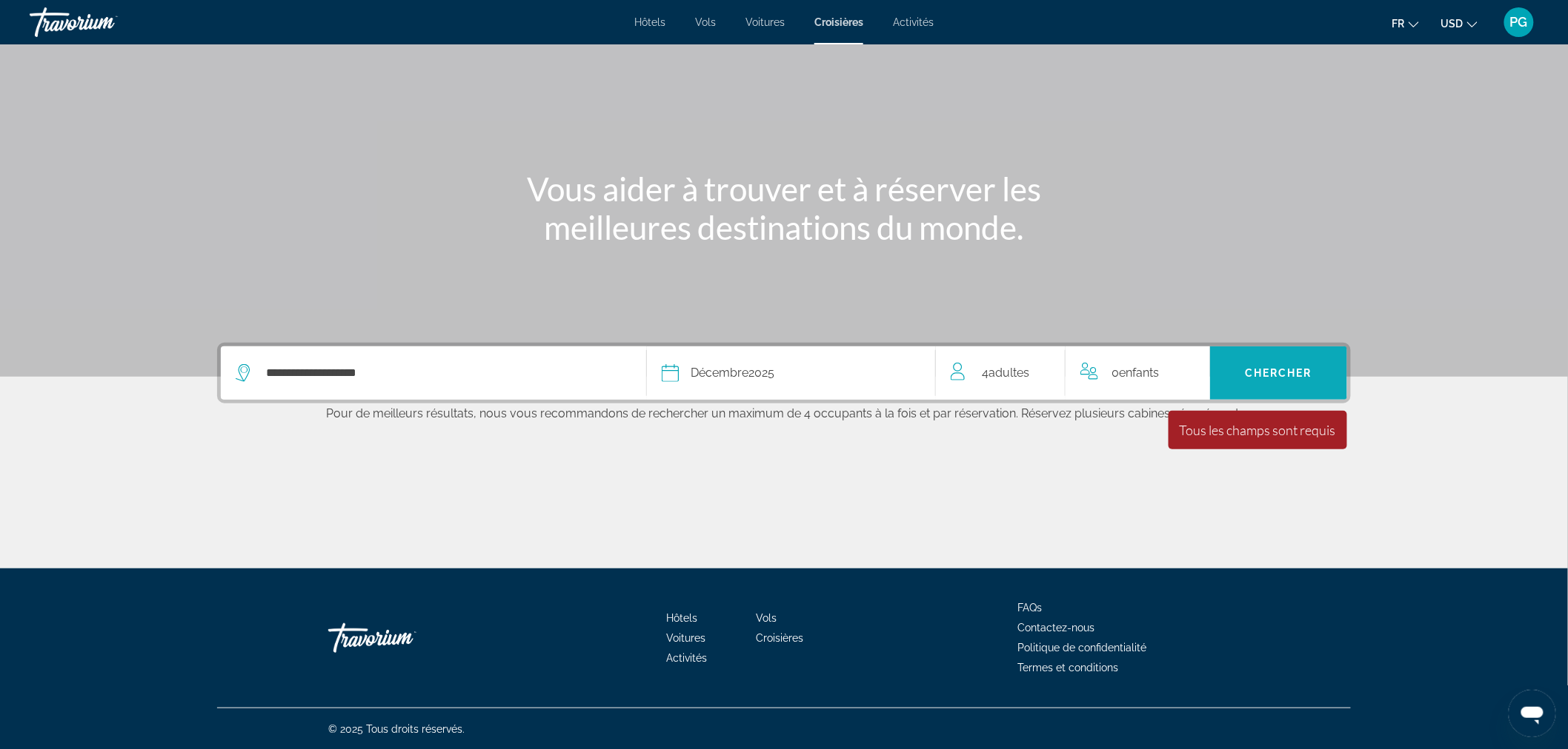
click at [1265, 374] on span "Chercher" at bounding box center [1278, 374] width 67 height 12
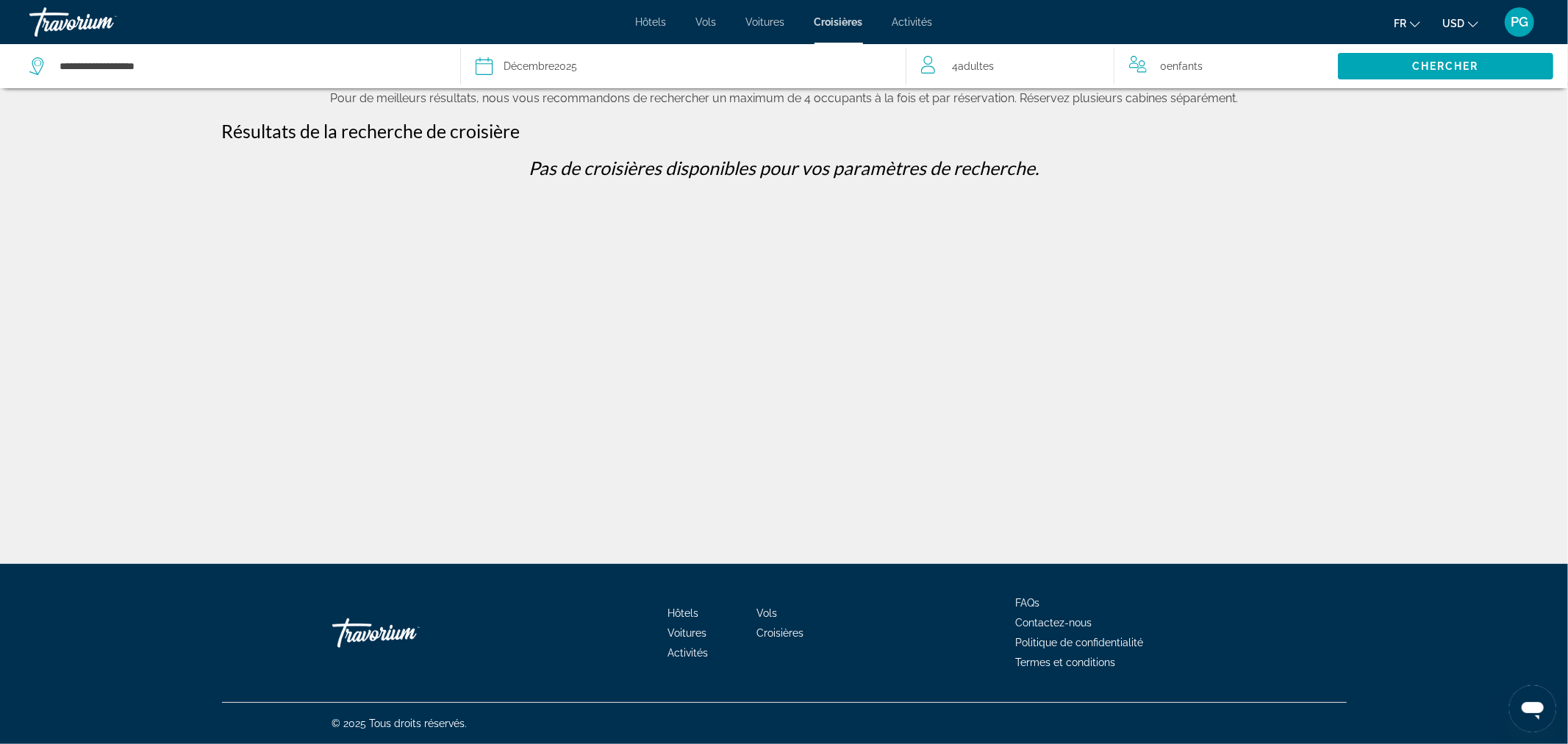
click at [906, 23] on span "Activités" at bounding box center [912, 23] width 40 height 12
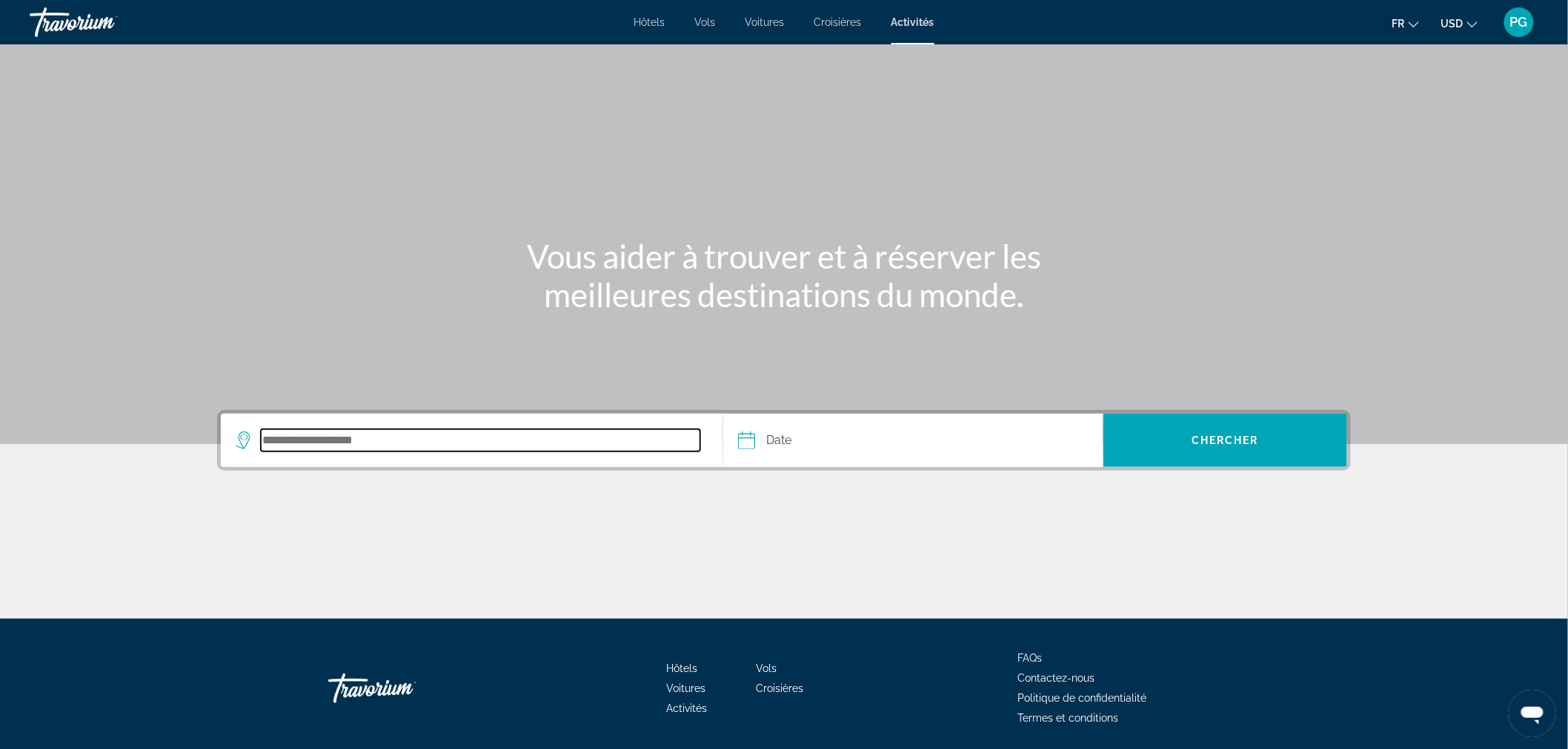
click at [436, 446] on input "Search destination" at bounding box center [479, 441] width 439 height 23
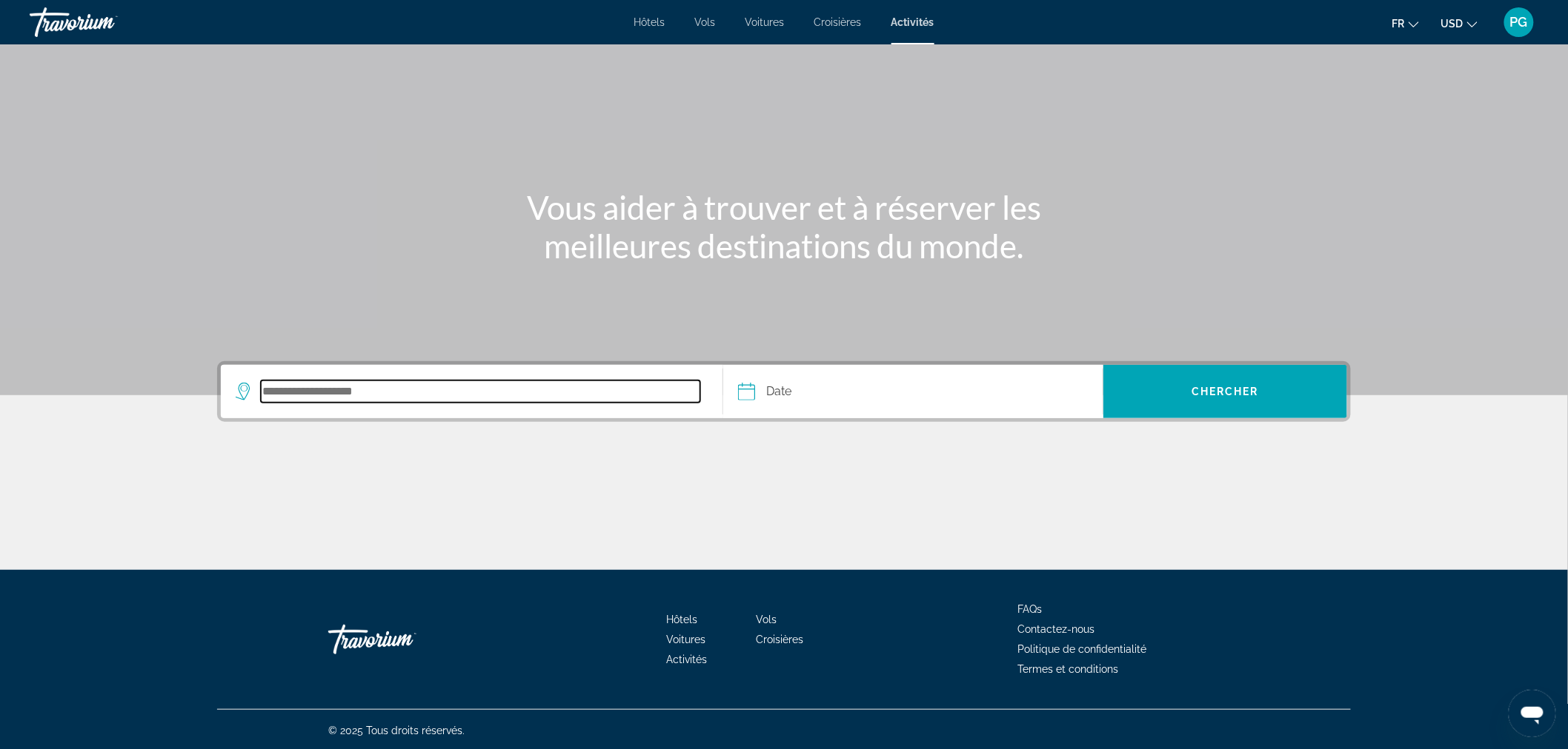
scroll to position [49, 0]
click at [841, 388] on input "Date" at bounding box center [827, 393] width 188 height 58
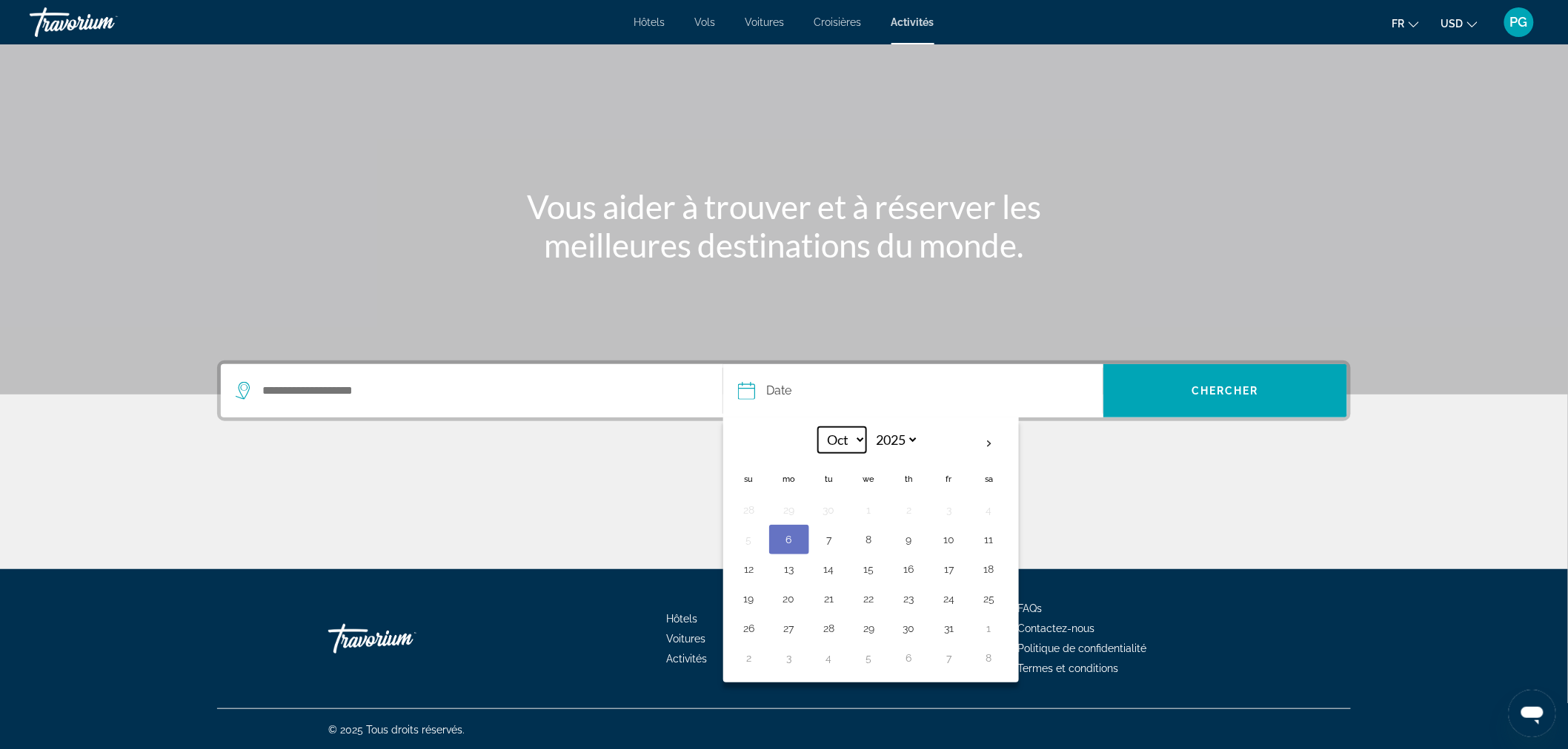
click at [852, 439] on select "*** *** *** *** *** *** *** *** *** *** *** ***" at bounding box center [841, 440] width 48 height 26
select select "**"
click at [819, 427] on select "*** *** *** *** *** *** *** *** *** *** *** ***" at bounding box center [841, 440] width 48 height 26
click at [874, 569] on button "17" at bounding box center [869, 569] width 24 height 21
type input "**********"
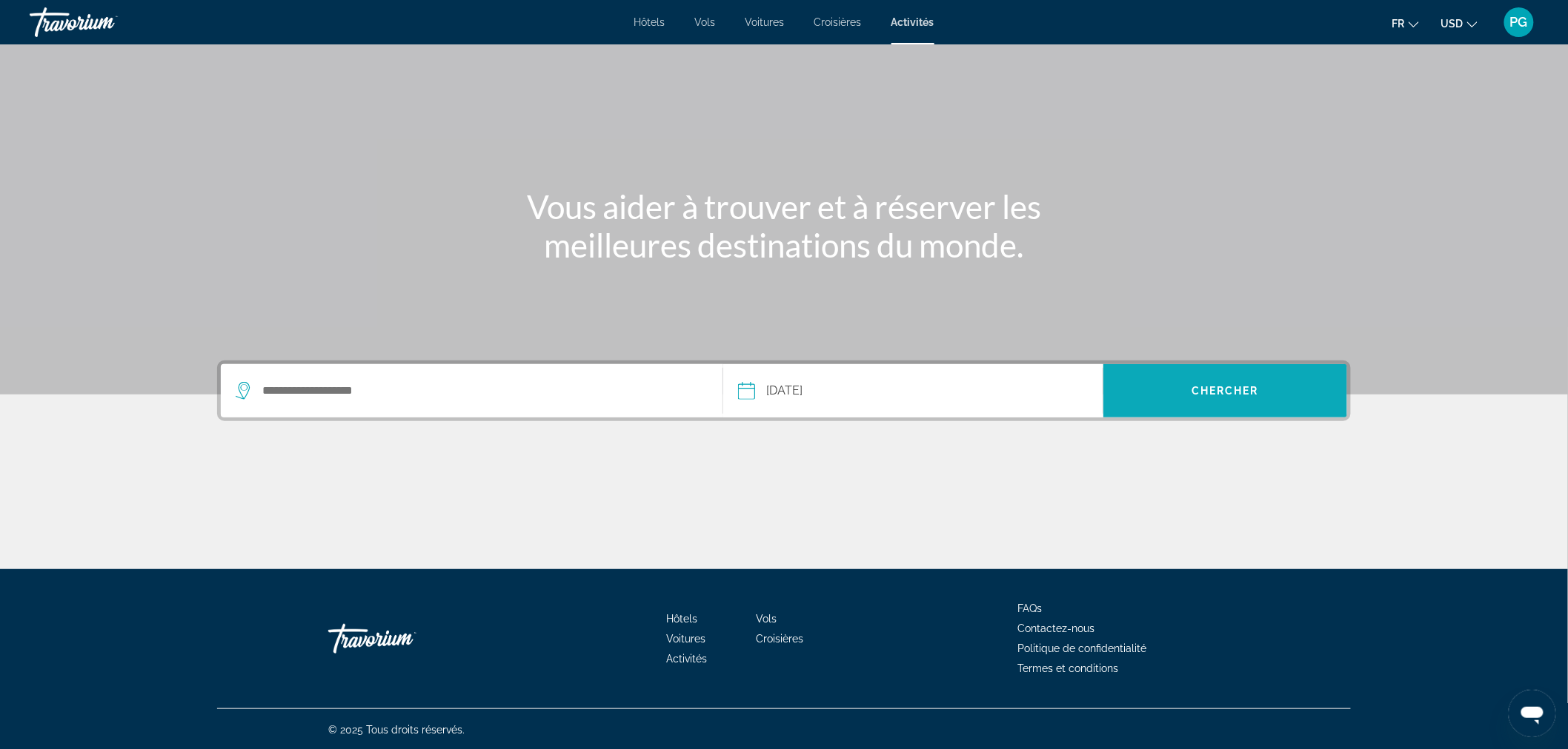
click at [1220, 385] on span "Chercher" at bounding box center [1225, 391] width 67 height 12
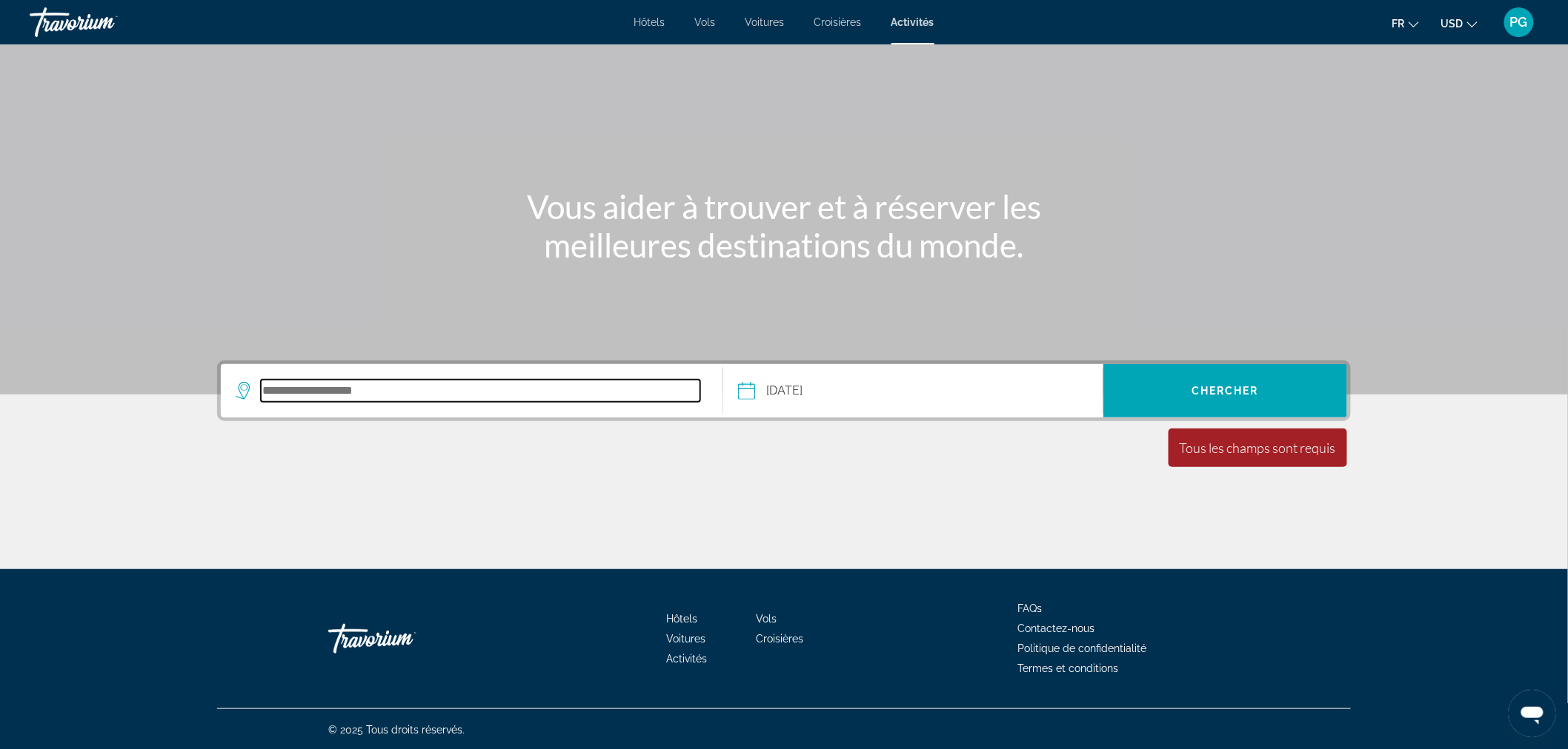
click at [371, 391] on input "Search destination" at bounding box center [479, 390] width 439 height 23
click at [648, 23] on span "Hôtels" at bounding box center [650, 23] width 32 height 12
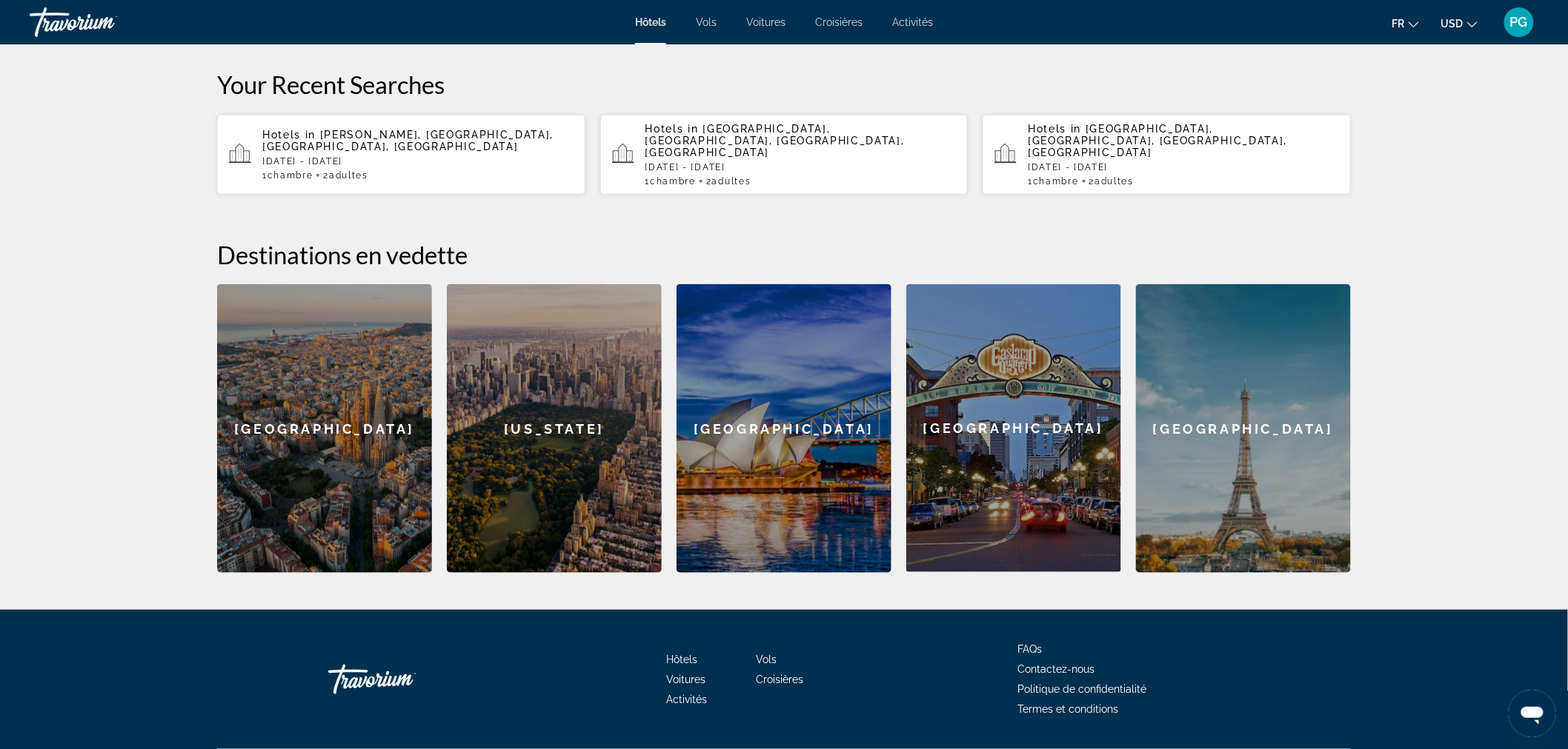
scroll to position [455, 0]
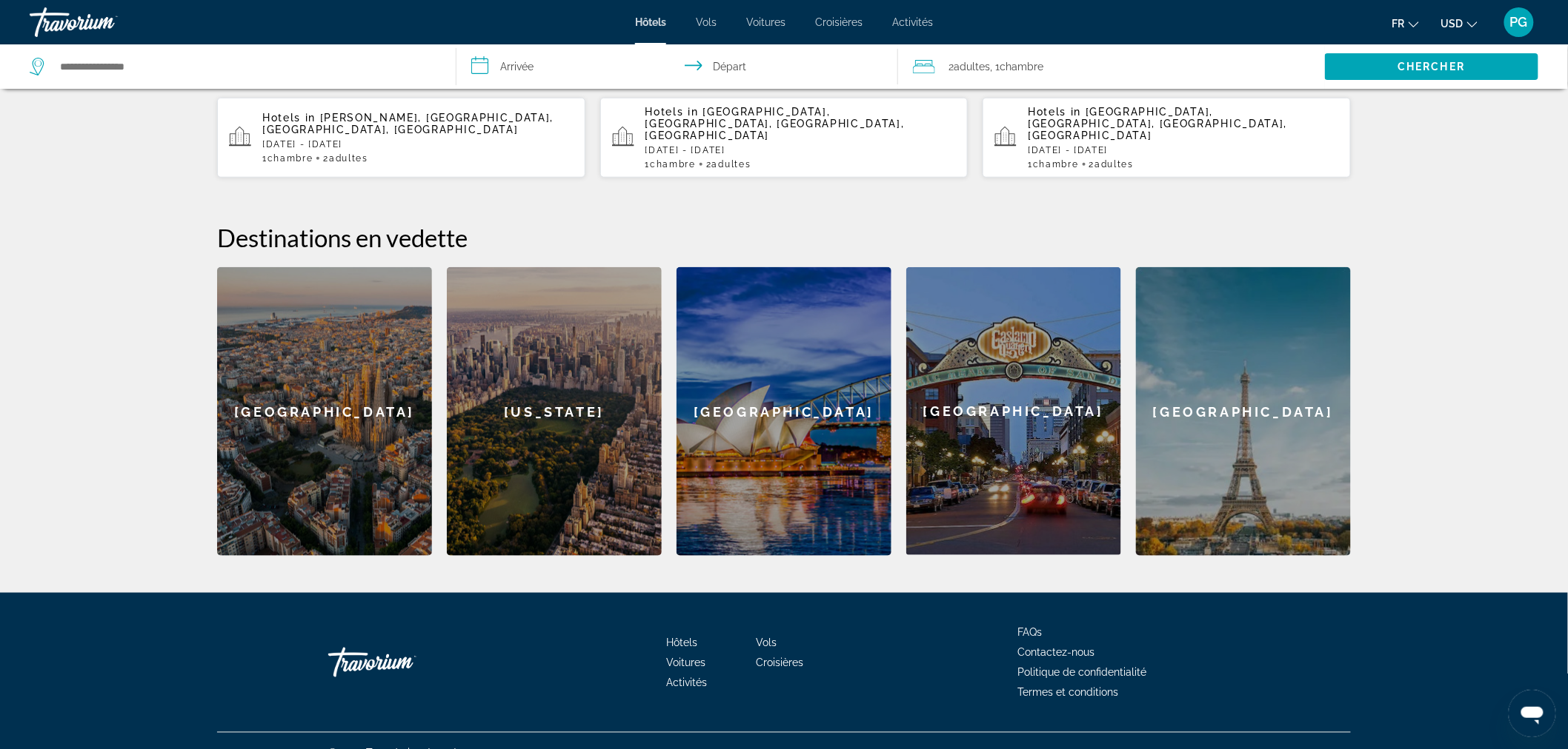
click at [324, 398] on div "Barcelona" at bounding box center [324, 411] width 215 height 289
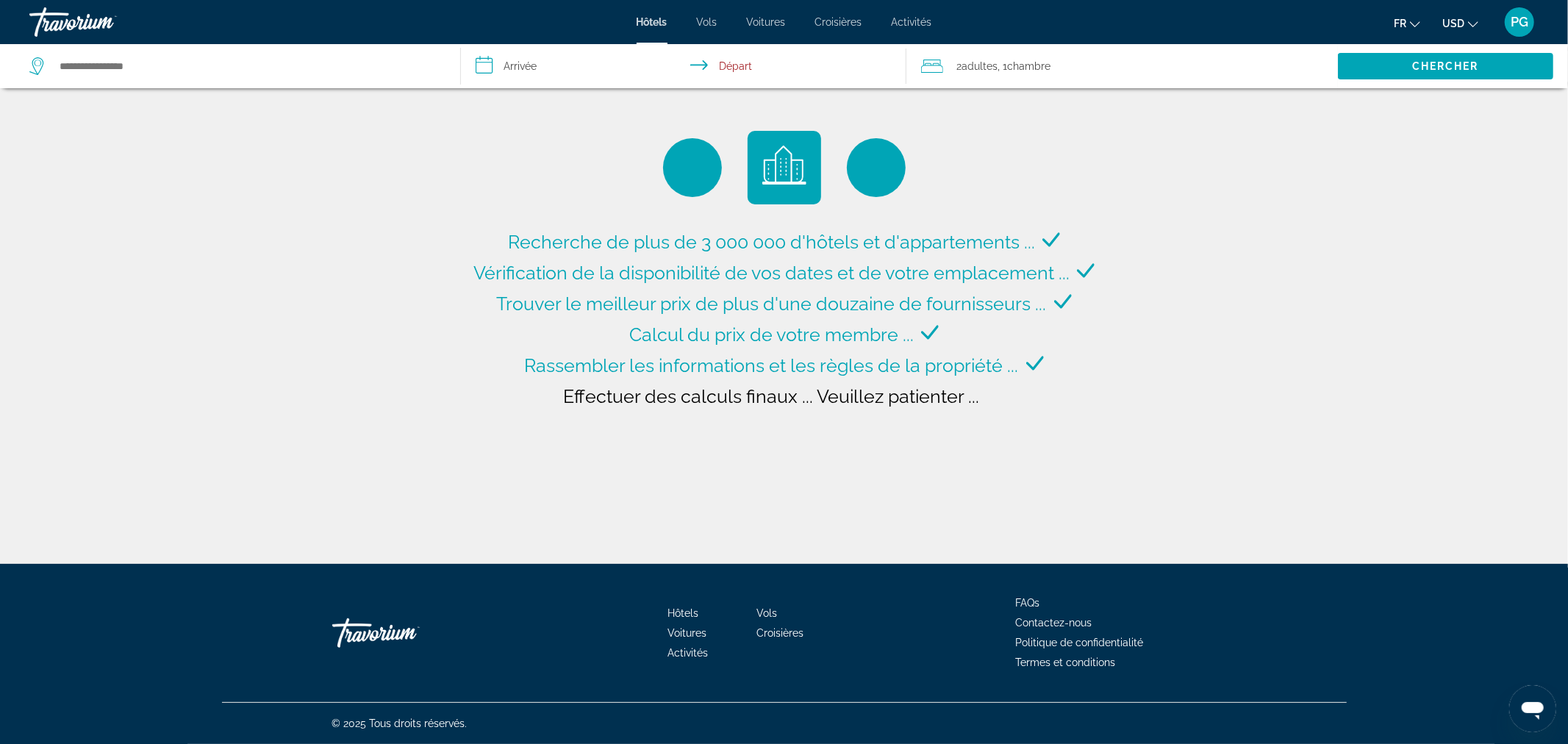
type input "**********"
